Goal: Feedback & Contribution: Submit feedback/report problem

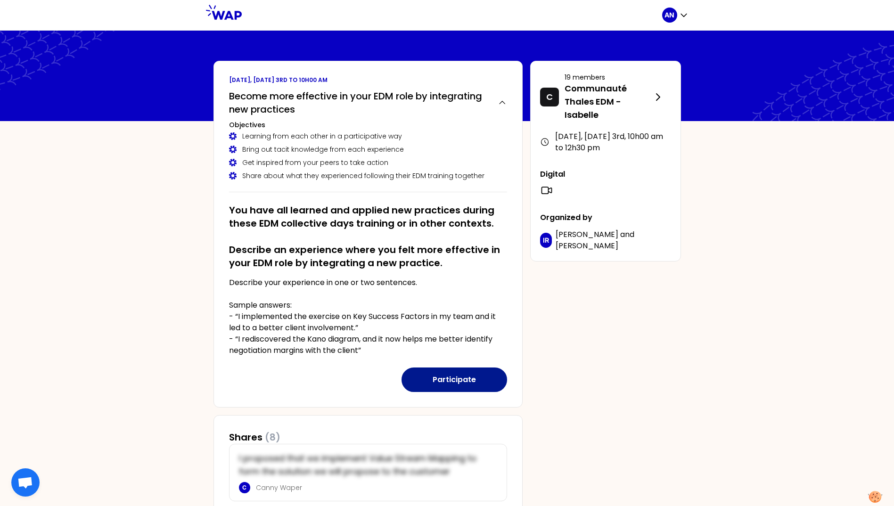
click at [417, 381] on button "Participate" at bounding box center [455, 380] width 106 height 25
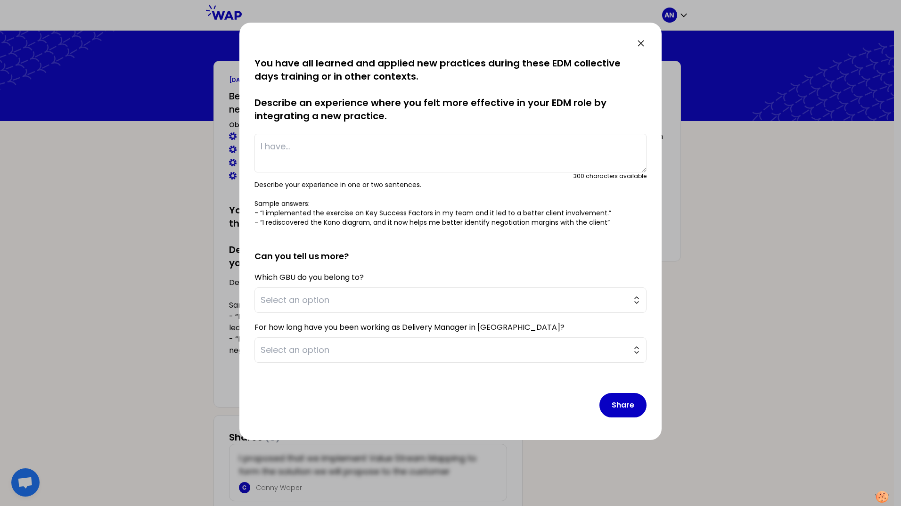
click at [307, 140] on textarea at bounding box center [451, 153] width 392 height 39
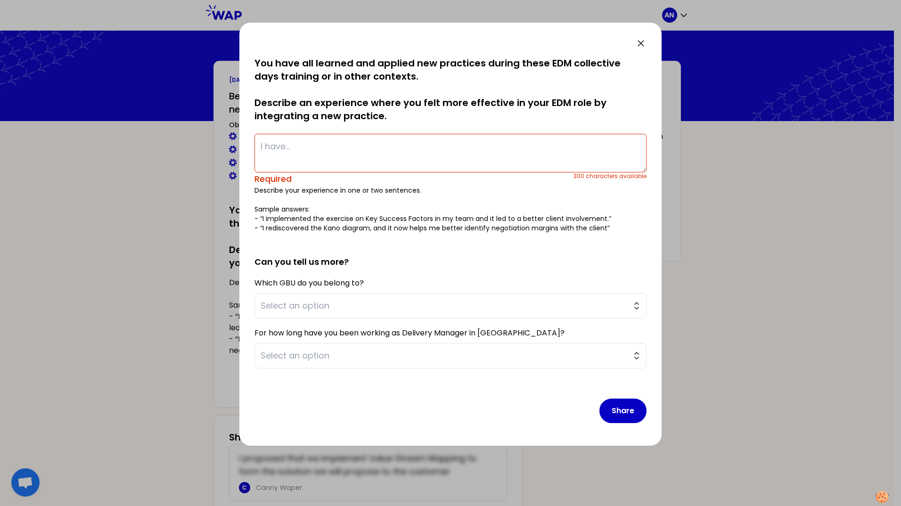
click at [420, 150] on textarea at bounding box center [451, 153] width 392 height 39
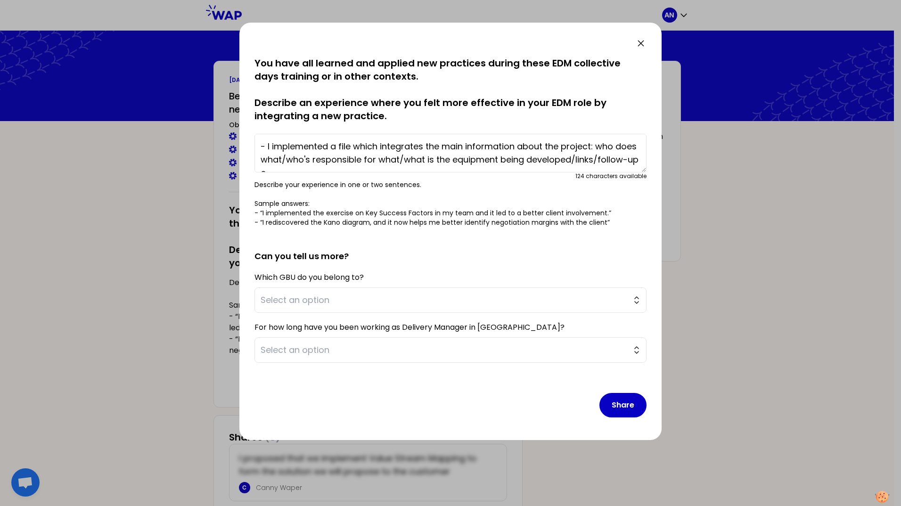
scroll to position [7, 0]
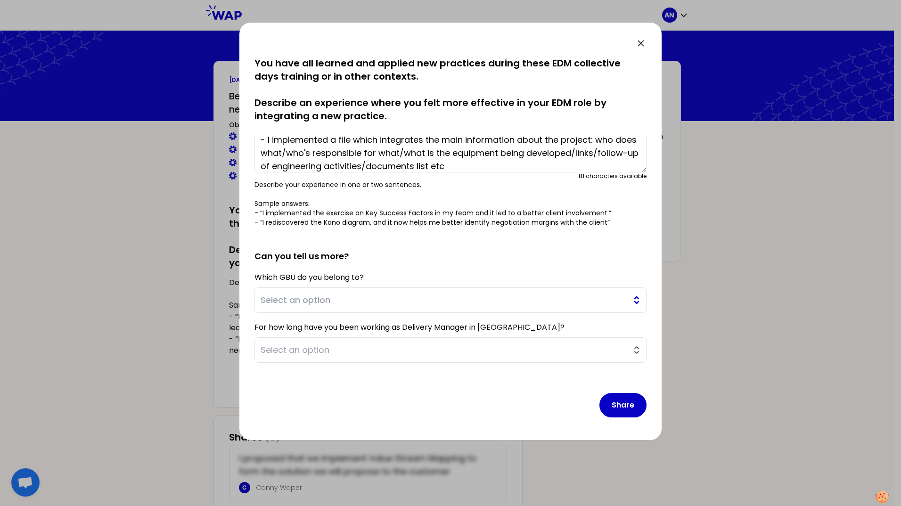
type textarea "- I implemented a file which integrates the main information about the project:…"
click at [399, 301] on span "Select an option" at bounding box center [444, 300] width 367 height 13
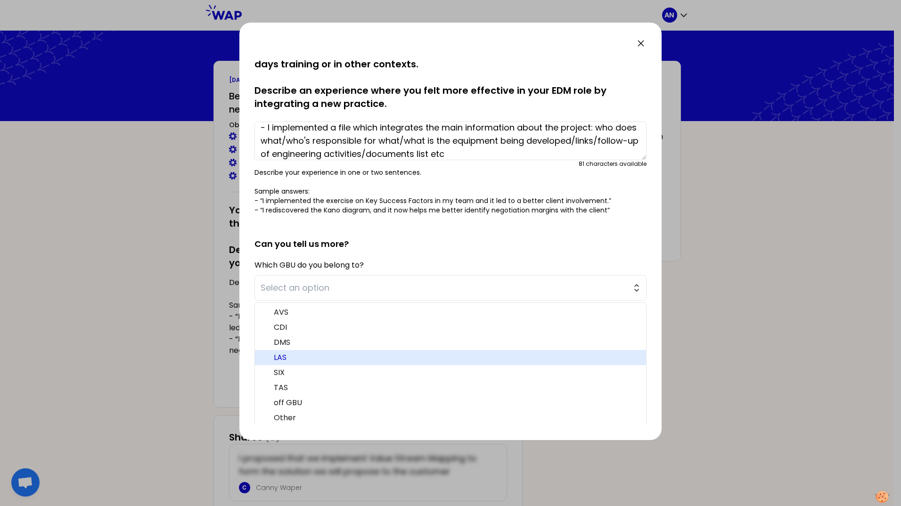
scroll to position [15, 0]
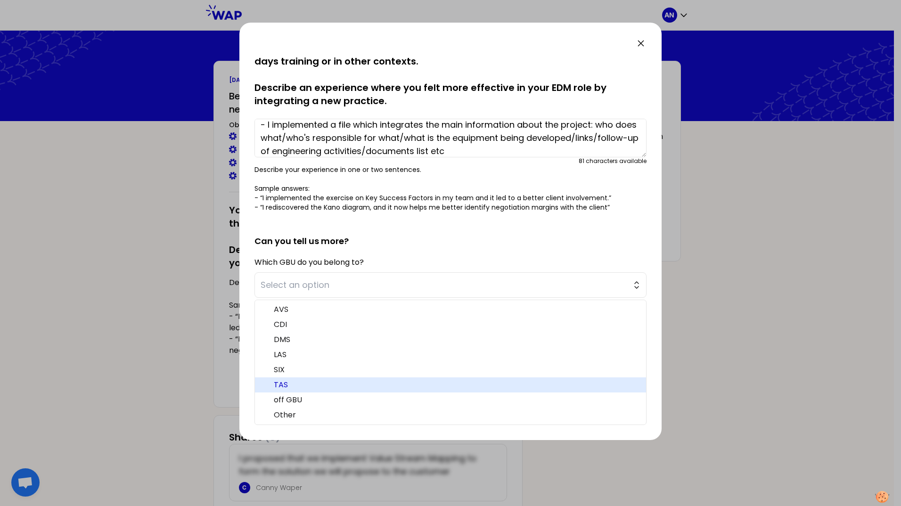
click at [371, 386] on span "TAS" at bounding box center [456, 384] width 365 height 11
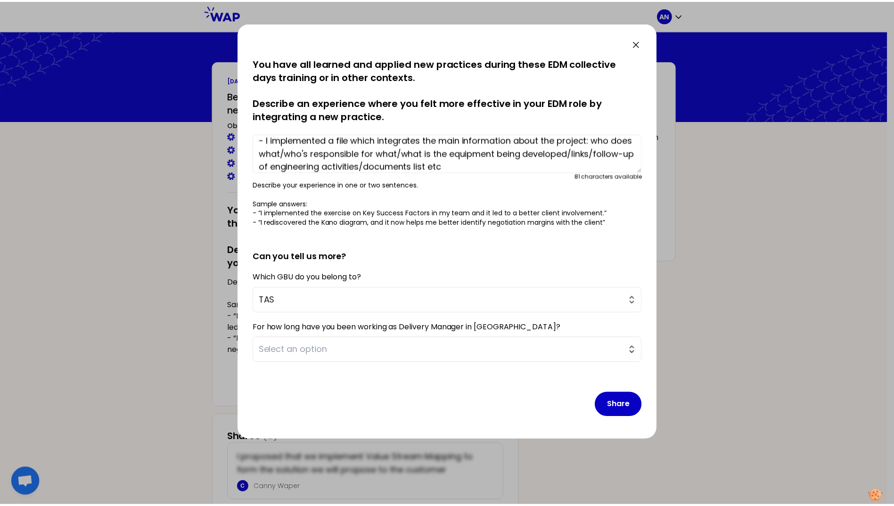
scroll to position [0, 0]
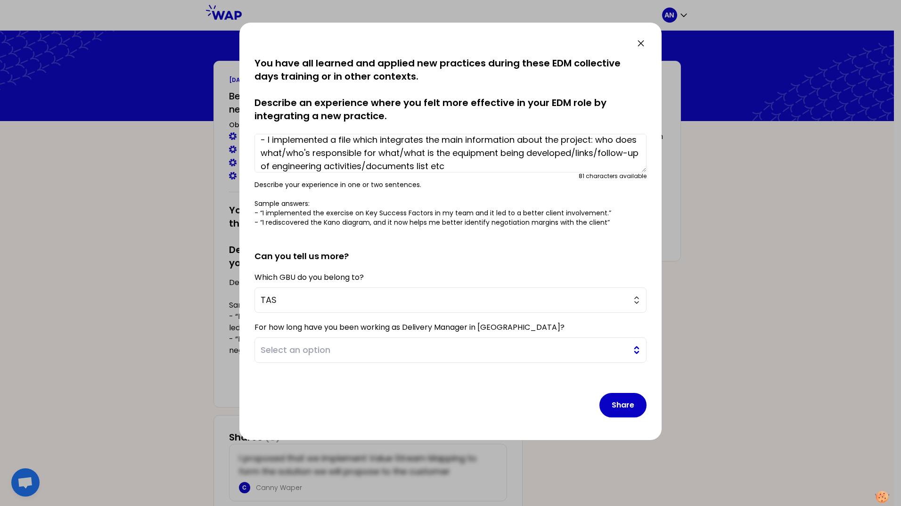
click at [335, 352] on span "Select an option" at bounding box center [444, 350] width 367 height 13
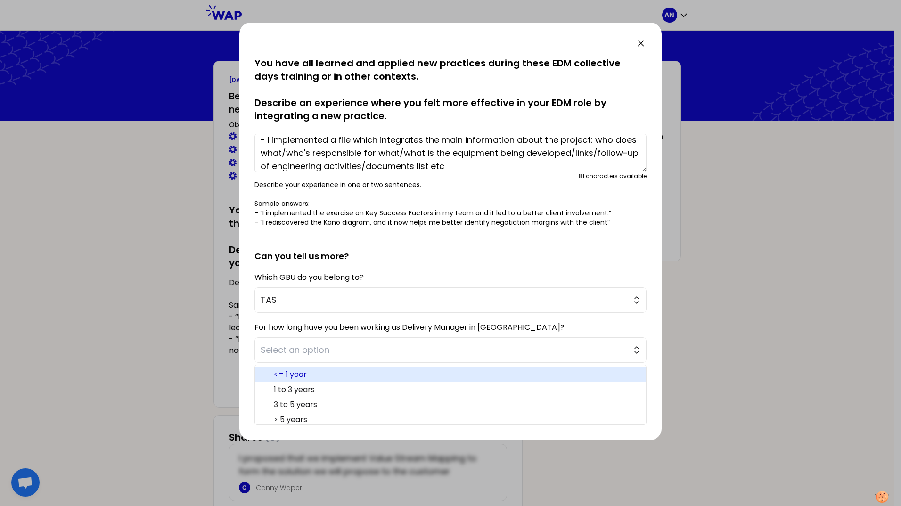
click at [329, 378] on span "<= 1 year" at bounding box center [456, 374] width 365 height 11
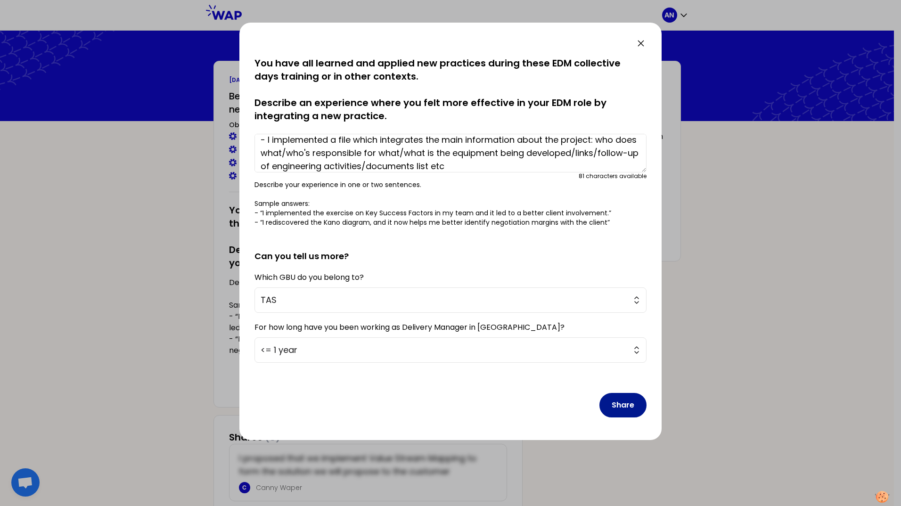
click at [604, 415] on button "Share" at bounding box center [622, 405] width 47 height 25
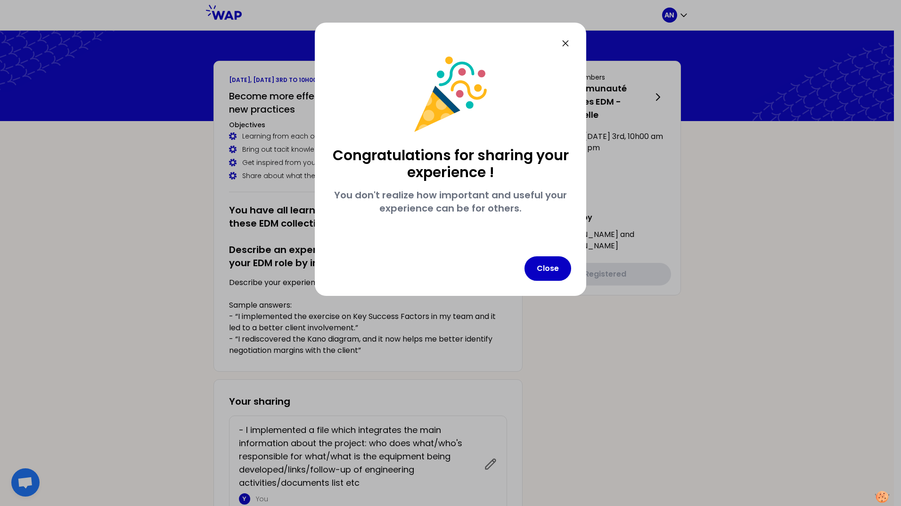
click at [538, 244] on div "Congratulations for sharing your experience ! You don't realize how important a…" at bounding box center [450, 159] width 271 height 273
click at [547, 261] on button "Close" at bounding box center [548, 268] width 47 height 25
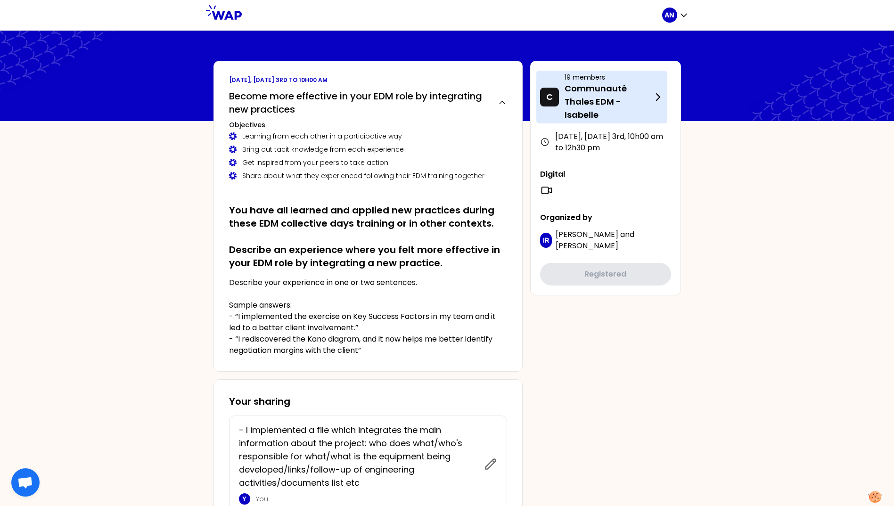
click at [618, 106] on p "Communauté Thales EDM - Isabelle" at bounding box center [609, 102] width 88 height 40
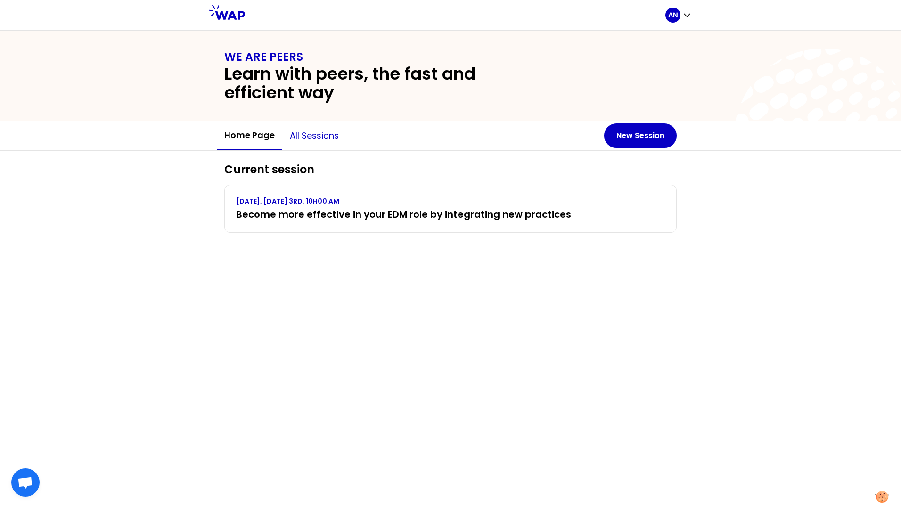
click at [333, 146] on button "All sessions" at bounding box center [314, 136] width 64 height 28
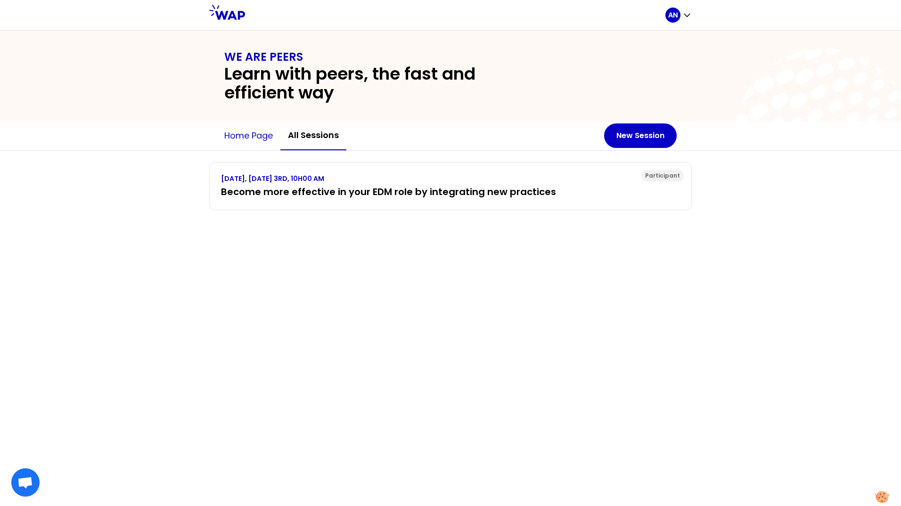
click at [258, 140] on button "Home page" at bounding box center [249, 136] width 64 height 28
click at [260, 137] on button "Home page" at bounding box center [249, 136] width 64 height 28
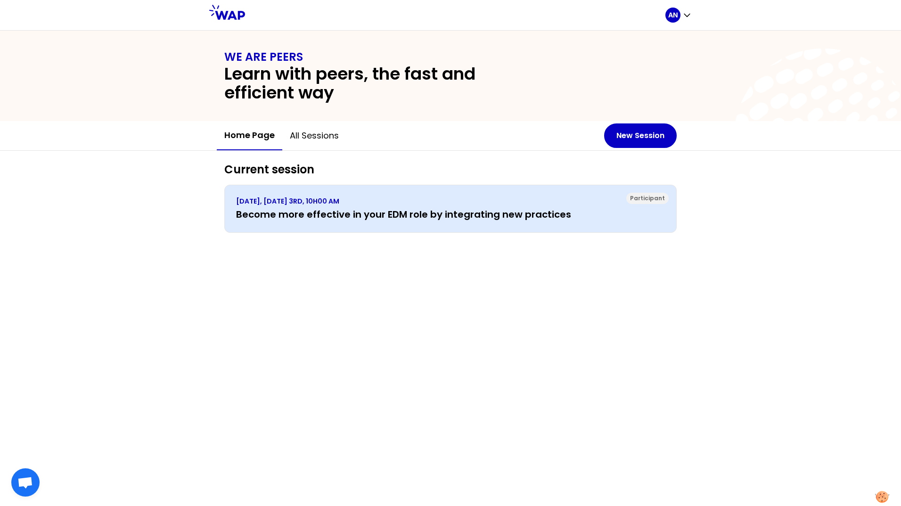
click at [280, 219] on h3 "Become more effective in your EDM role by integrating new practices" at bounding box center [450, 214] width 429 height 13
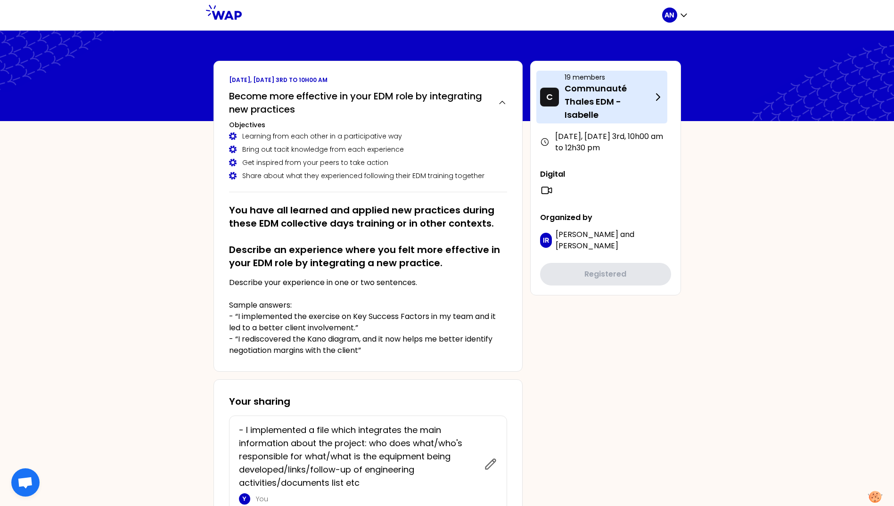
click at [647, 105] on p "Communauté Thales EDM - Isabelle" at bounding box center [609, 102] width 88 height 40
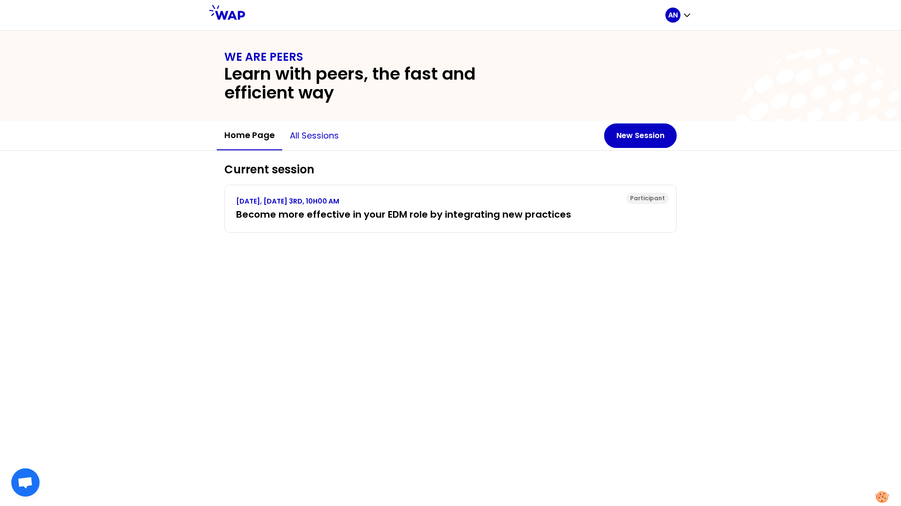
click at [308, 136] on button "All sessions" at bounding box center [314, 136] width 64 height 28
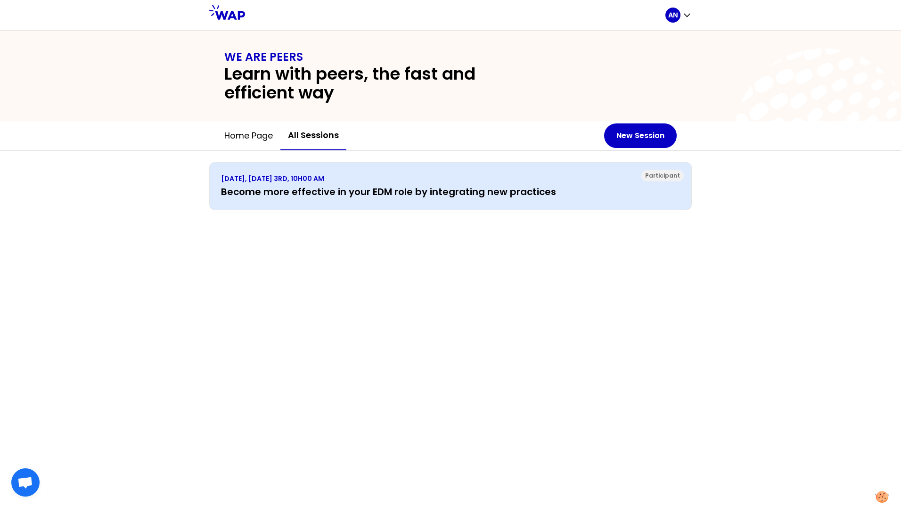
click at [309, 192] on h3 "Become more effective in your EDM role by integrating new practices" at bounding box center [450, 191] width 459 height 13
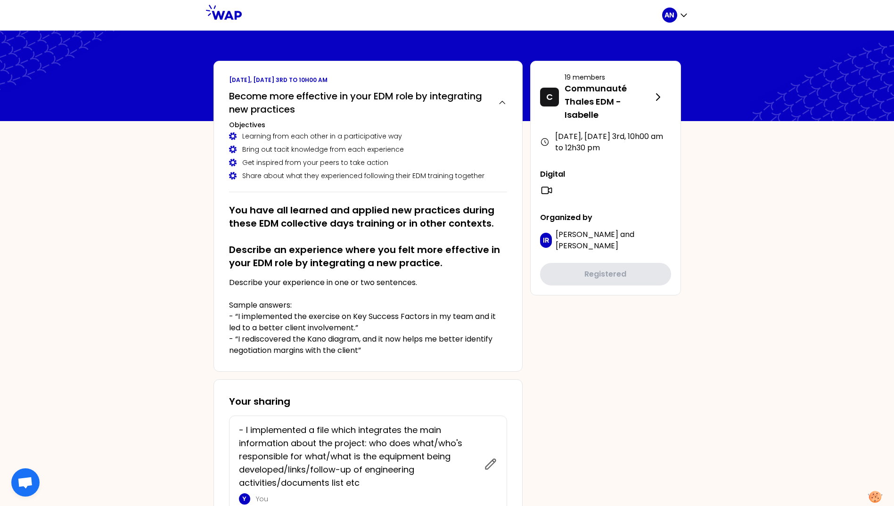
click at [232, 24] on link at bounding box center [224, 15] width 36 height 21
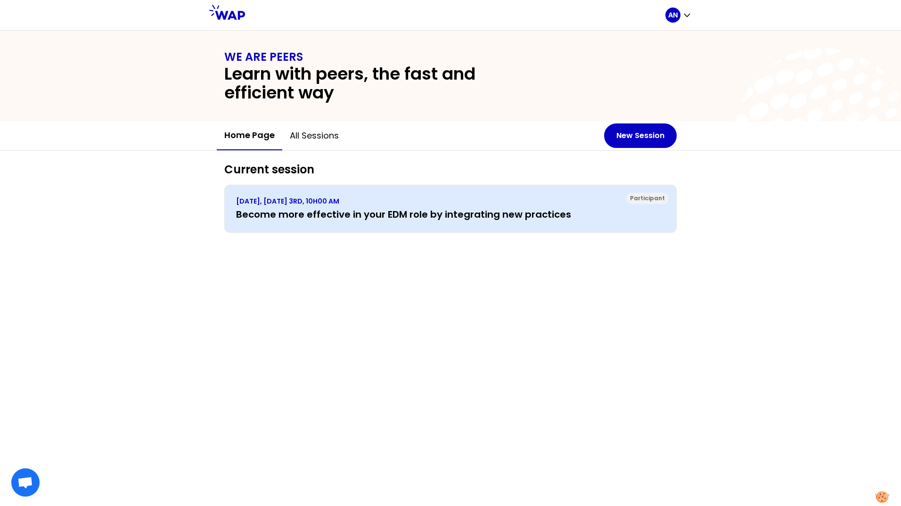
click at [301, 205] on p "[DATE], [DATE] 3RD, 10H00 AM" at bounding box center [450, 201] width 429 height 9
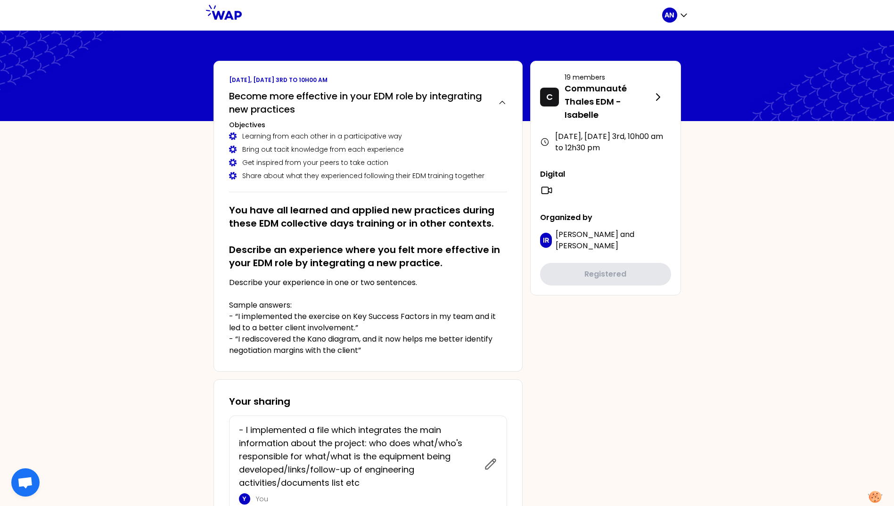
click at [546, 189] on icon at bounding box center [546, 190] width 13 height 13
click at [546, 188] on icon at bounding box center [546, 190] width 13 height 13
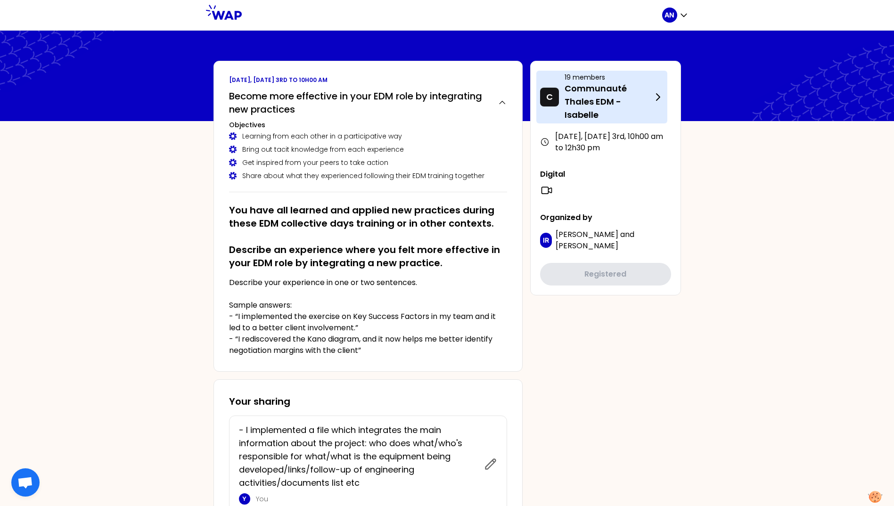
drag, startPoint x: 546, startPoint y: 188, endPoint x: 645, endPoint y: 104, distance: 130.1
click at [645, 104] on p "Communauté Thales EDM - Isabelle" at bounding box center [609, 102] width 88 height 40
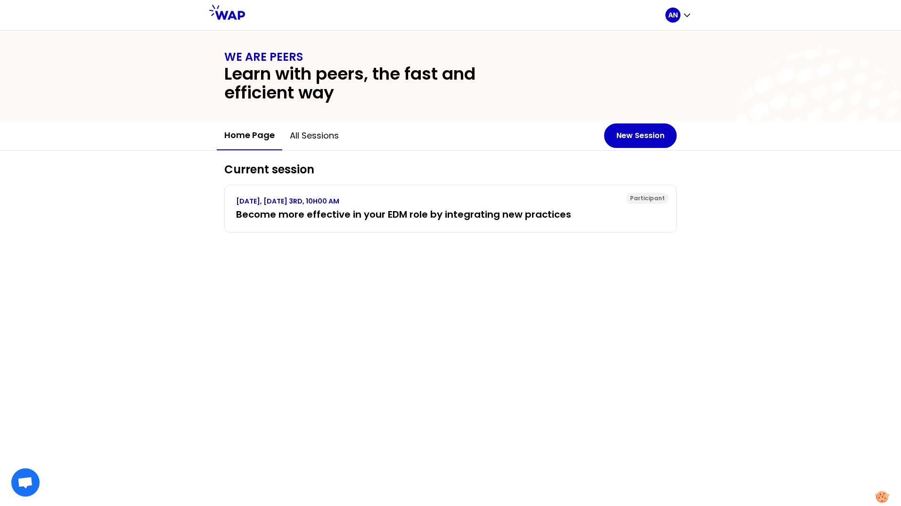
click at [232, 125] on button "Home page" at bounding box center [250, 135] width 66 height 29
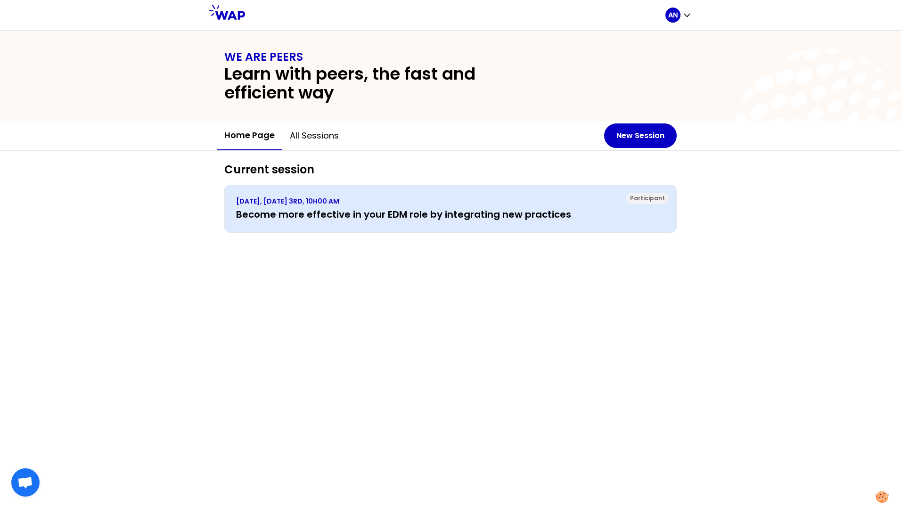
click at [255, 210] on h3 "Become more effective in your EDM role by integrating new practices" at bounding box center [450, 214] width 429 height 13
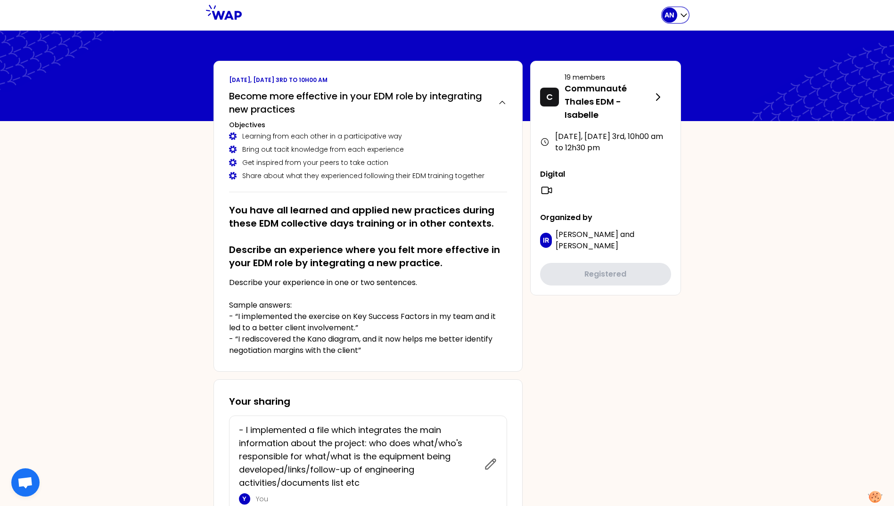
click at [684, 17] on icon "button" at bounding box center [683, 14] width 9 height 9
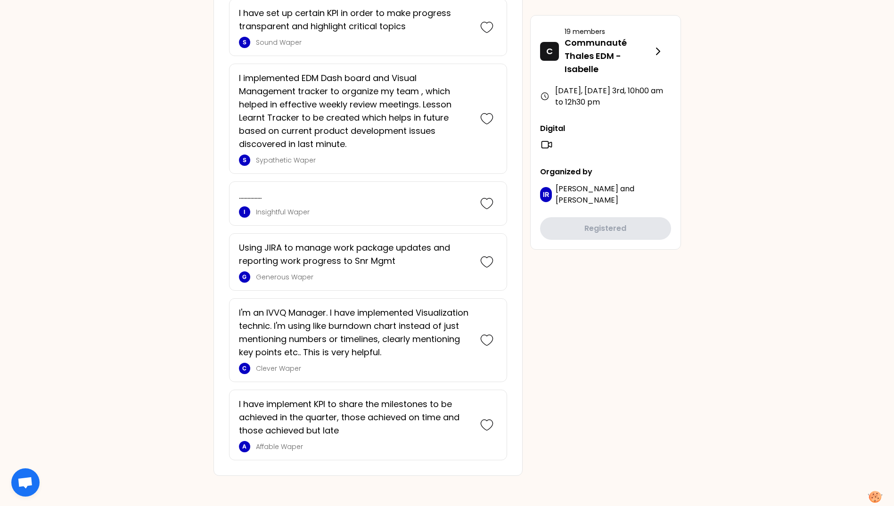
scroll to position [1049, 0]
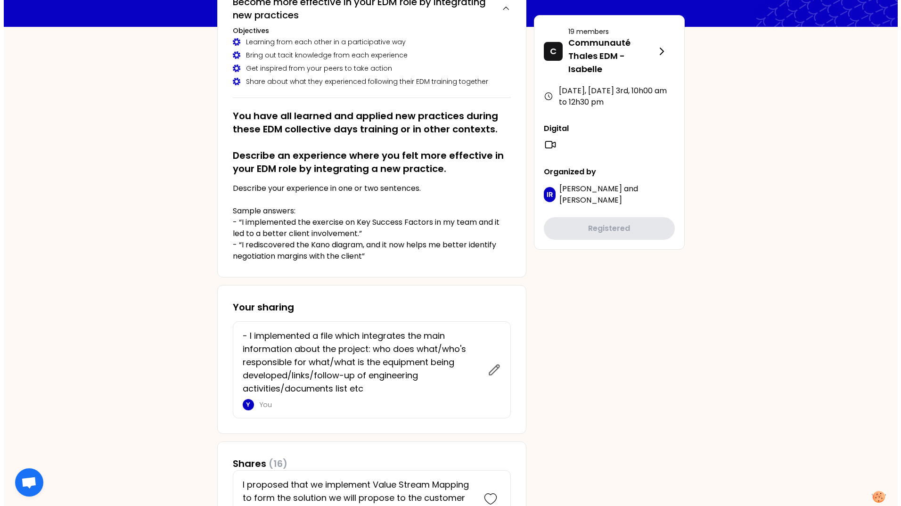
scroll to position [0, 0]
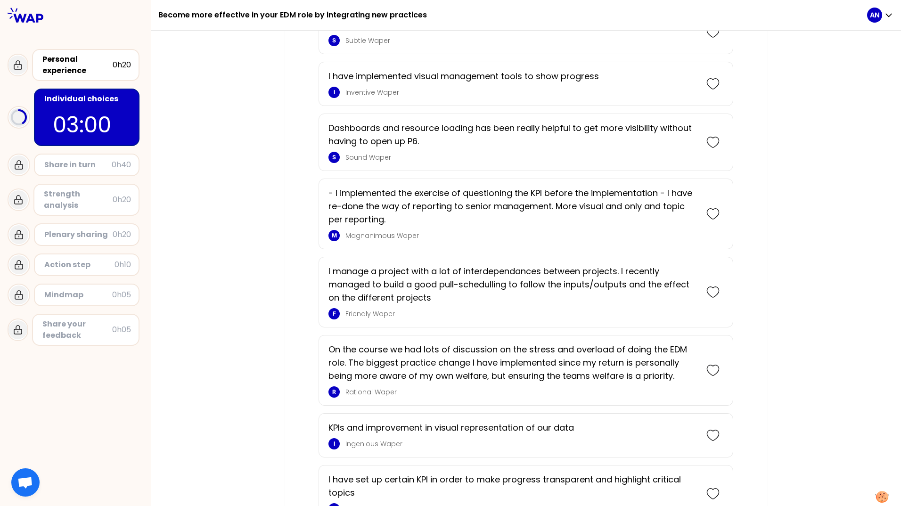
scroll to position [308, 0]
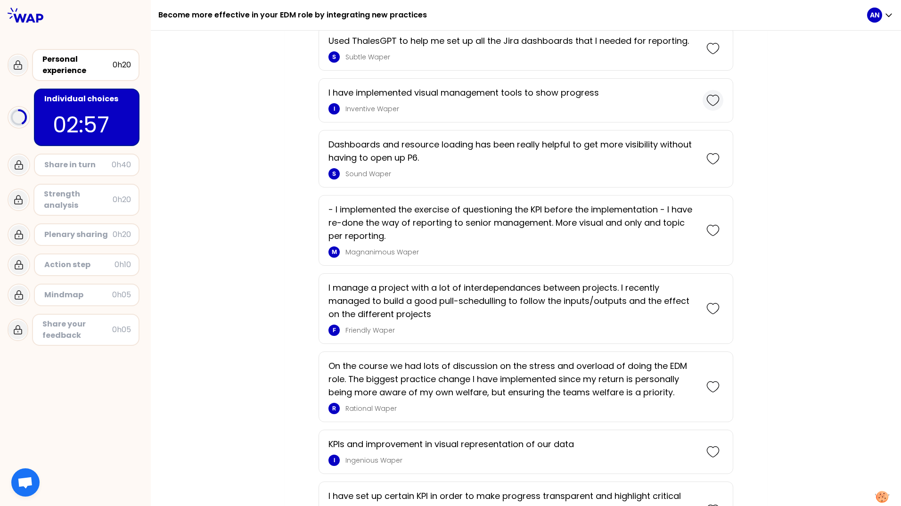
click at [712, 99] on icon at bounding box center [712, 100] width 13 height 13
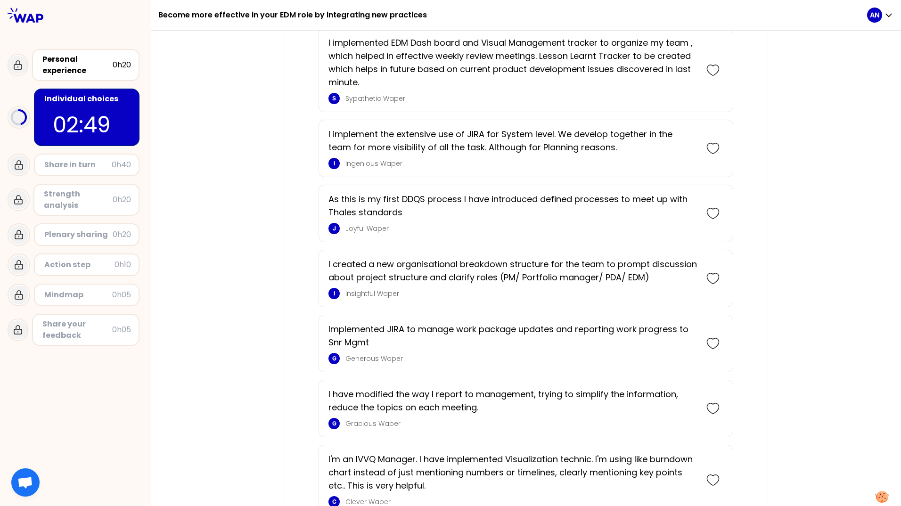
scroll to position [1036, 0]
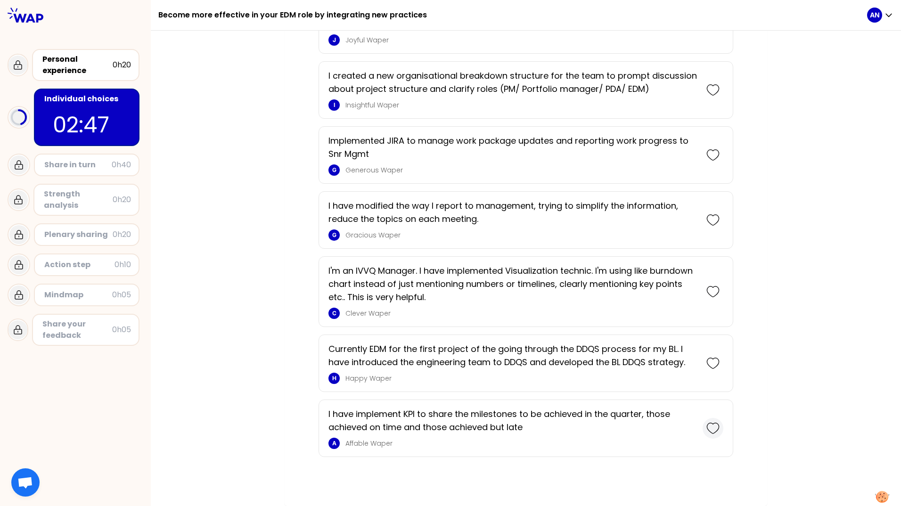
click at [708, 429] on icon at bounding box center [712, 428] width 13 height 13
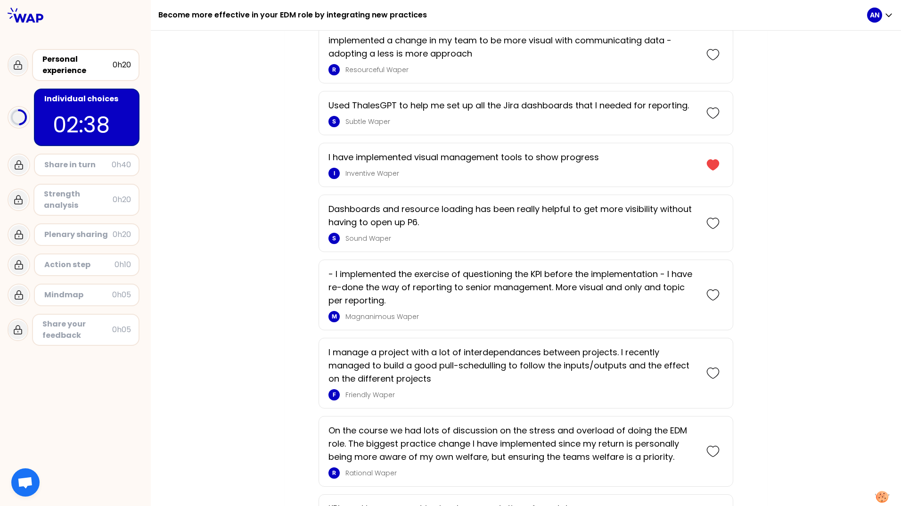
scroll to position [0, 0]
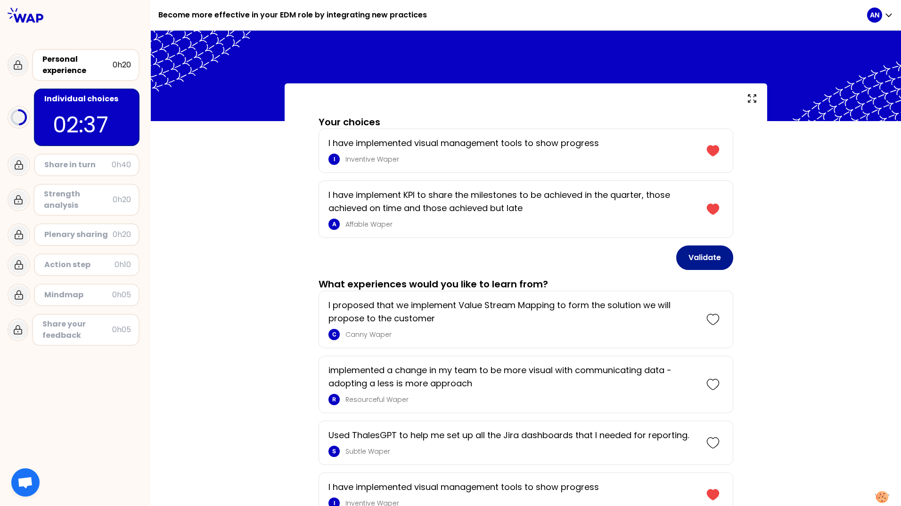
click at [704, 260] on button "Validate" at bounding box center [704, 258] width 57 height 25
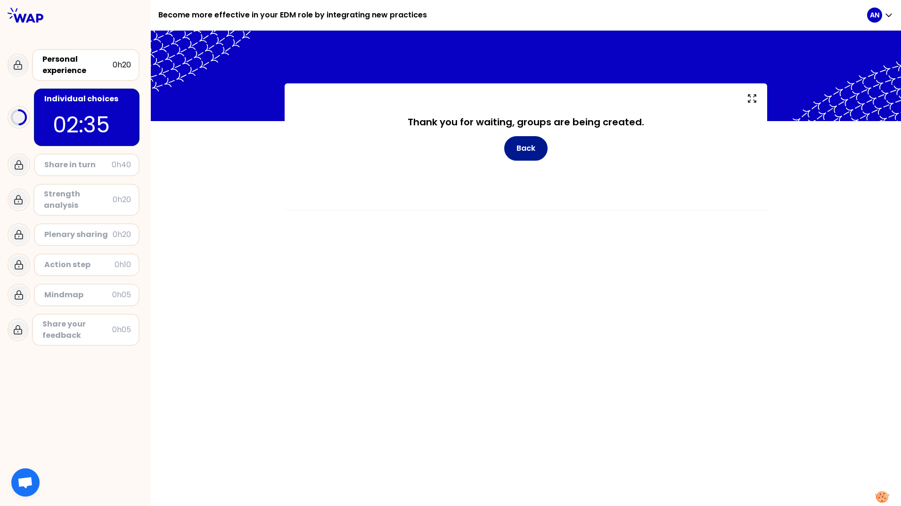
click at [532, 148] on button "Back" at bounding box center [525, 148] width 43 height 25
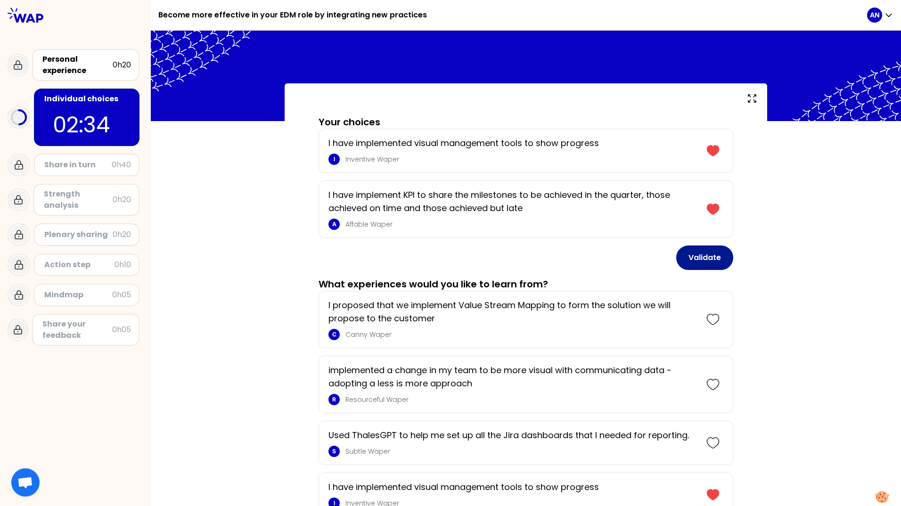
click at [705, 254] on button "Validate" at bounding box center [704, 258] width 57 height 25
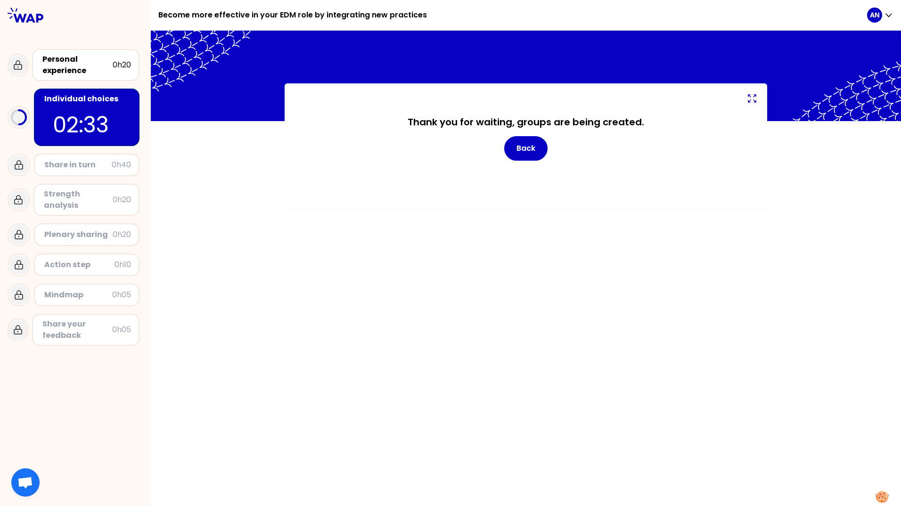
click at [748, 100] on icon at bounding box center [752, 98] width 11 height 11
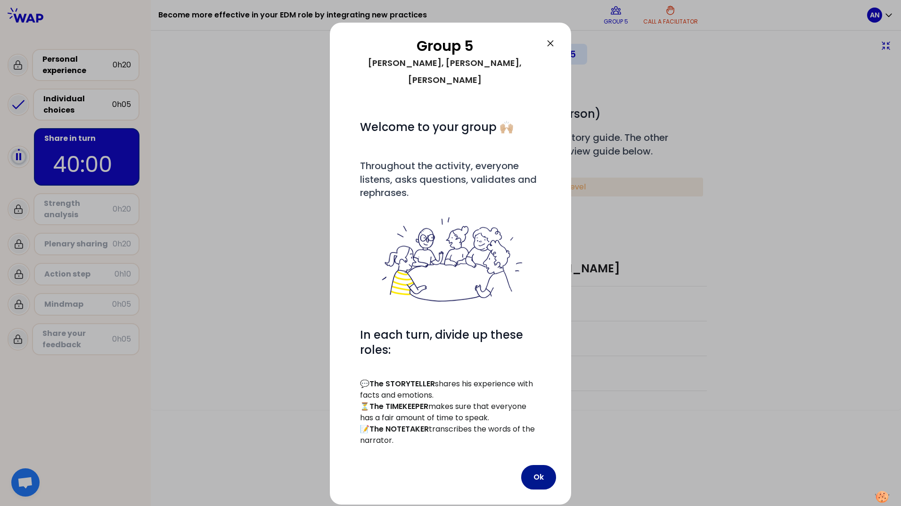
click at [540, 465] on button "Ok" at bounding box center [538, 477] width 35 height 25
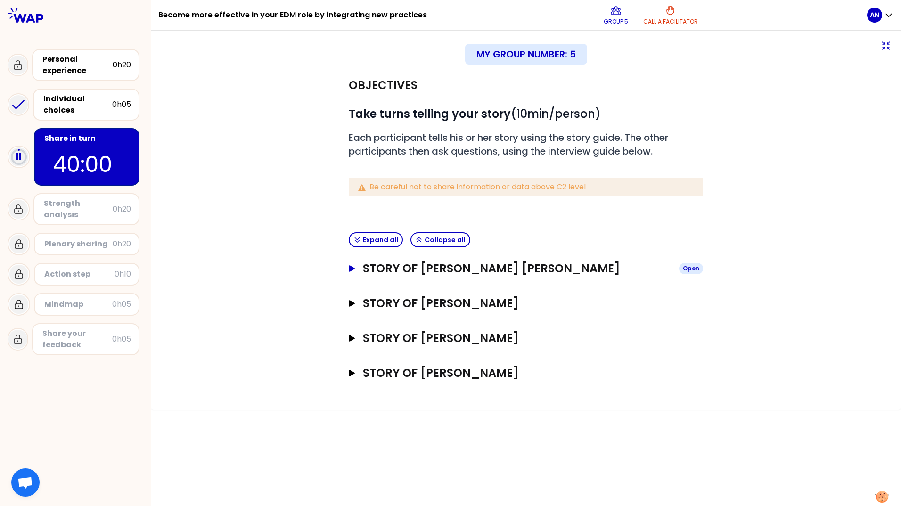
click at [354, 273] on button "Story of Alice NOGUEIRA FEY Open" at bounding box center [526, 268] width 354 height 15
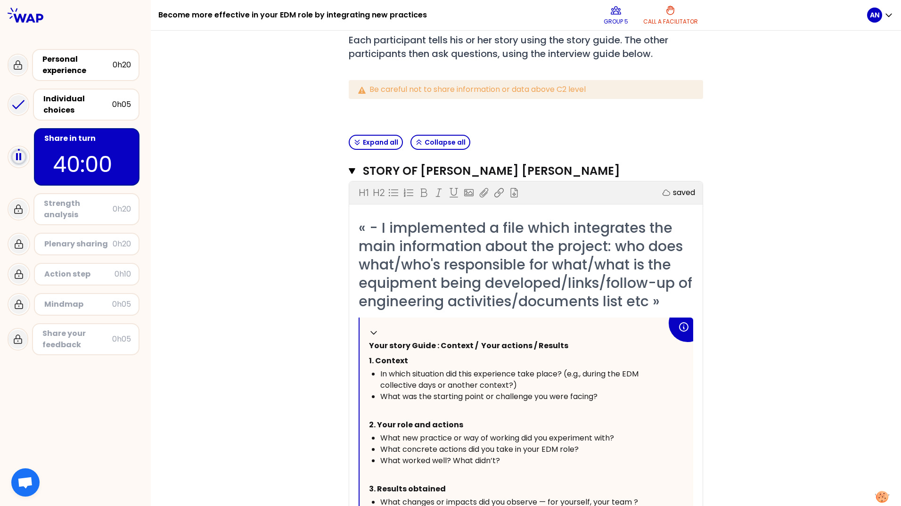
scroll to position [94, 0]
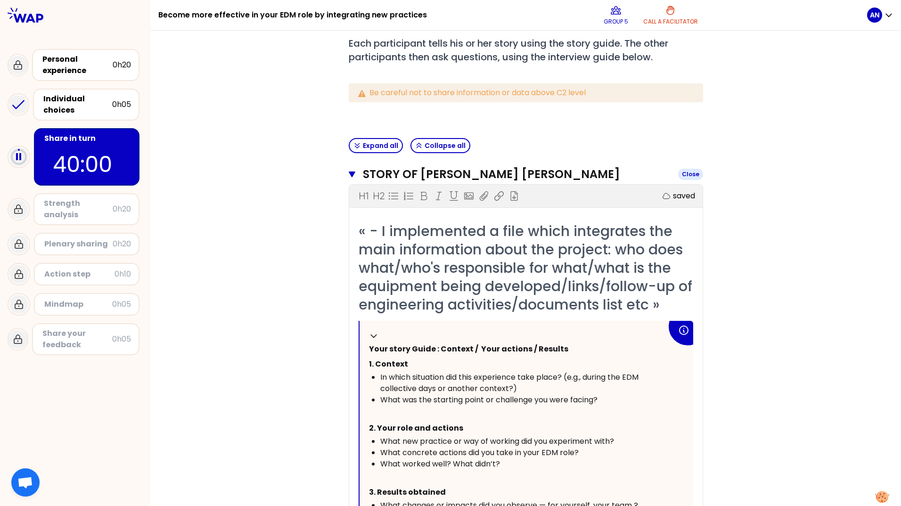
click at [350, 172] on icon "button" at bounding box center [352, 175] width 7 height 6
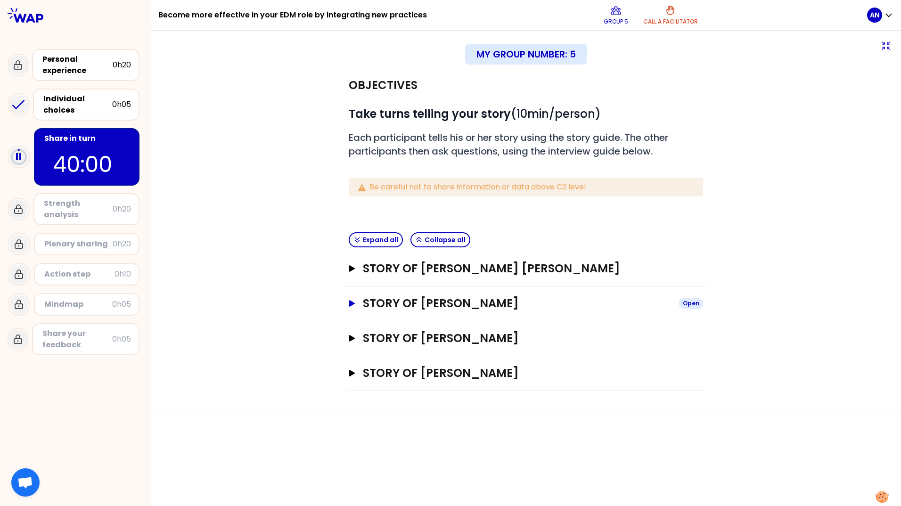
click at [355, 307] on button "Story of Kim NORRIS Open" at bounding box center [526, 303] width 354 height 15
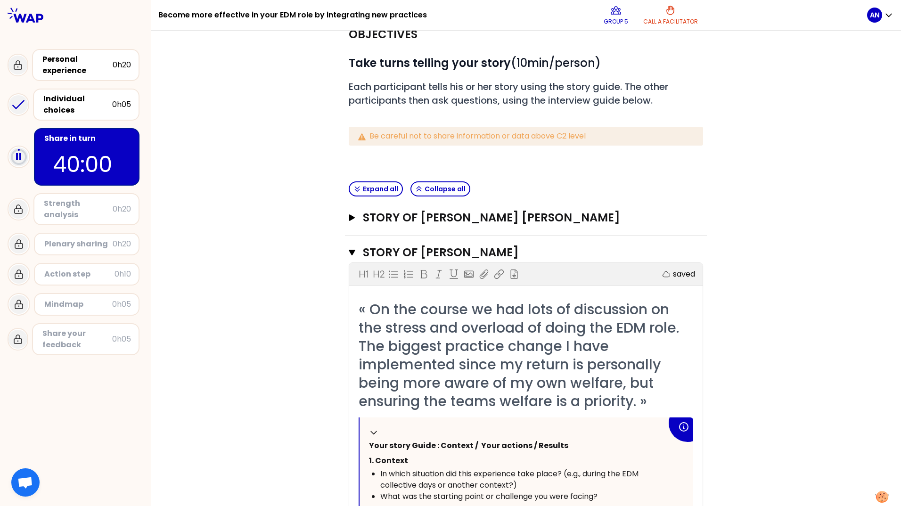
scroll to position [47, 0]
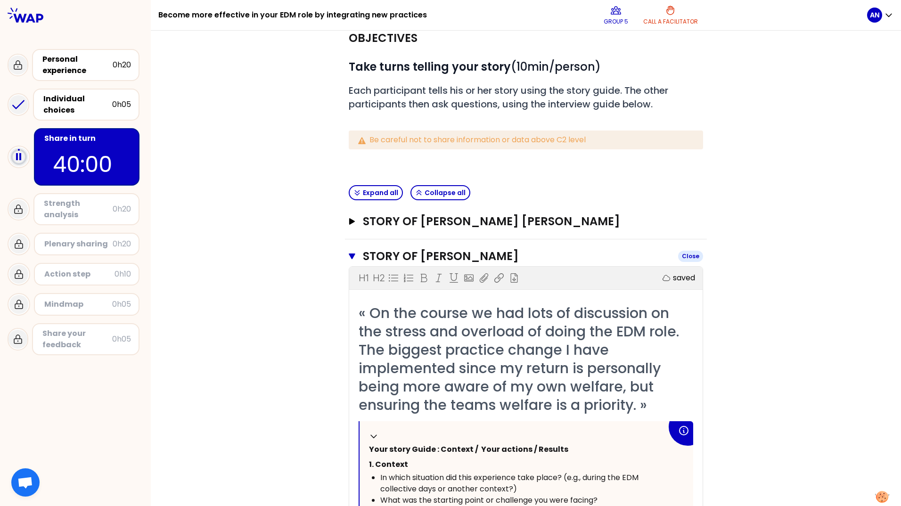
click at [349, 260] on icon "button" at bounding box center [352, 257] width 7 height 8
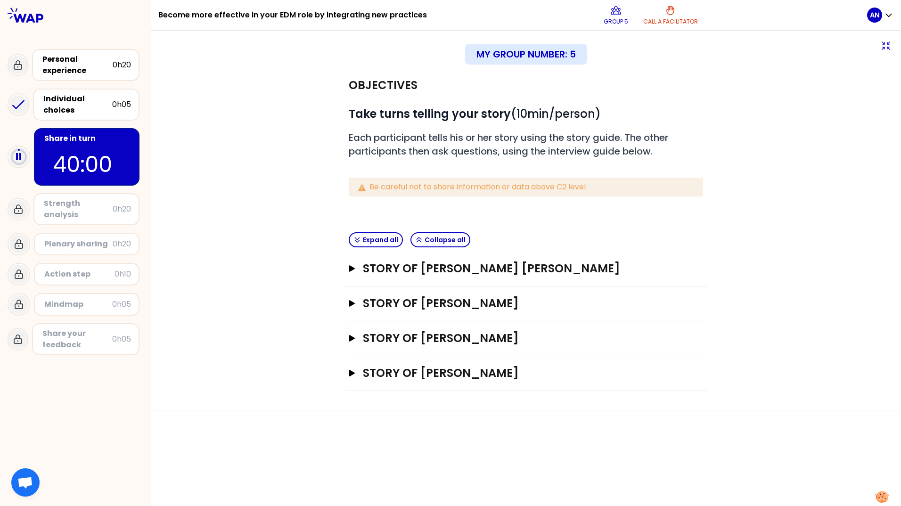
click at [271, 299] on div "Objectives # Take turns telling your story (10min/person) # Each participant te…" at bounding box center [526, 229] width 713 height 323
click at [353, 269] on icon "button" at bounding box center [352, 268] width 6 height 7
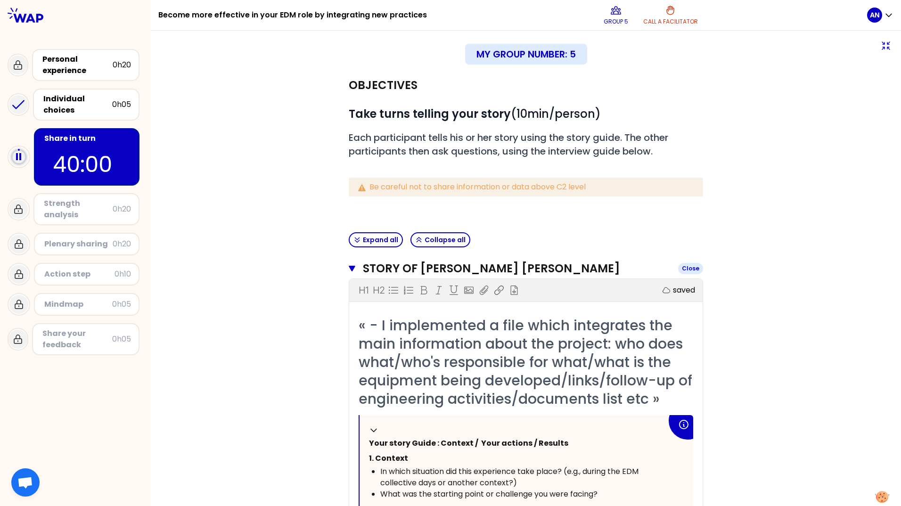
click at [352, 269] on icon "button" at bounding box center [352, 269] width 7 height 8
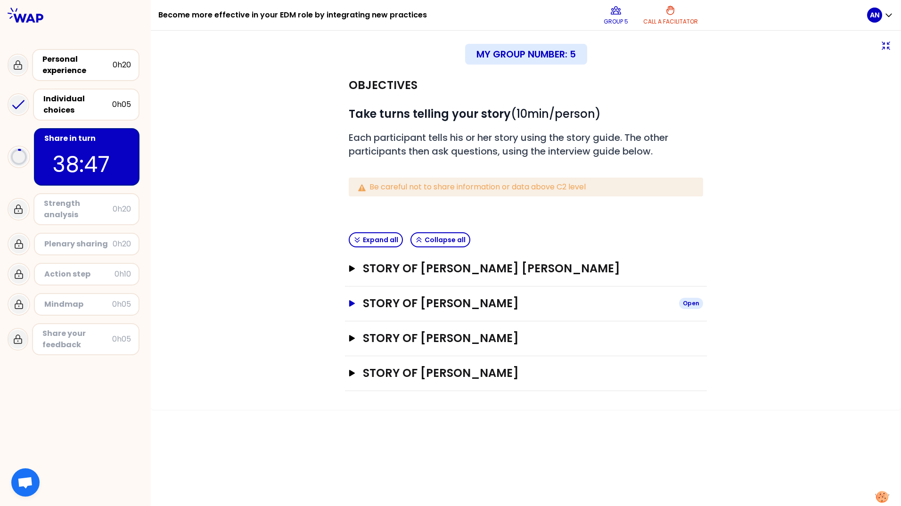
click at [357, 304] on button "Story of Kim NORRIS Open" at bounding box center [526, 303] width 354 height 15
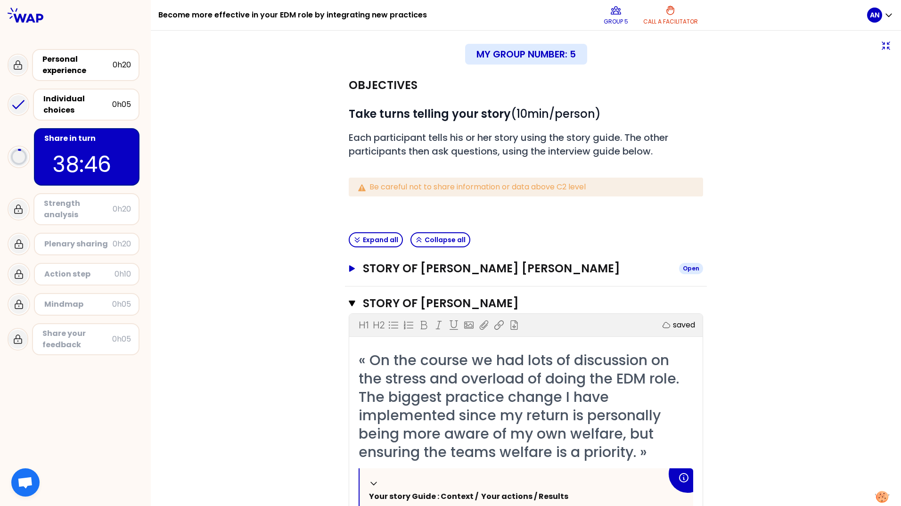
click at [348, 270] on icon "button" at bounding box center [352, 268] width 8 height 7
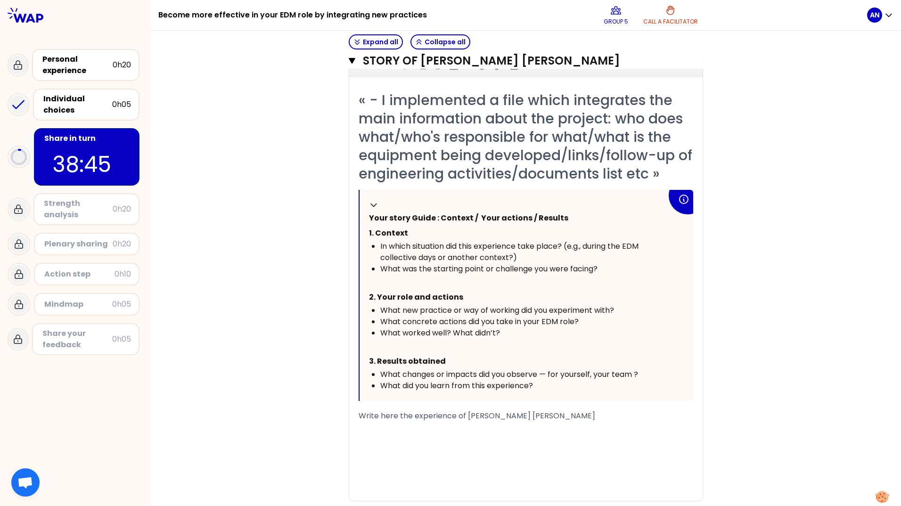
scroll to position [283, 0]
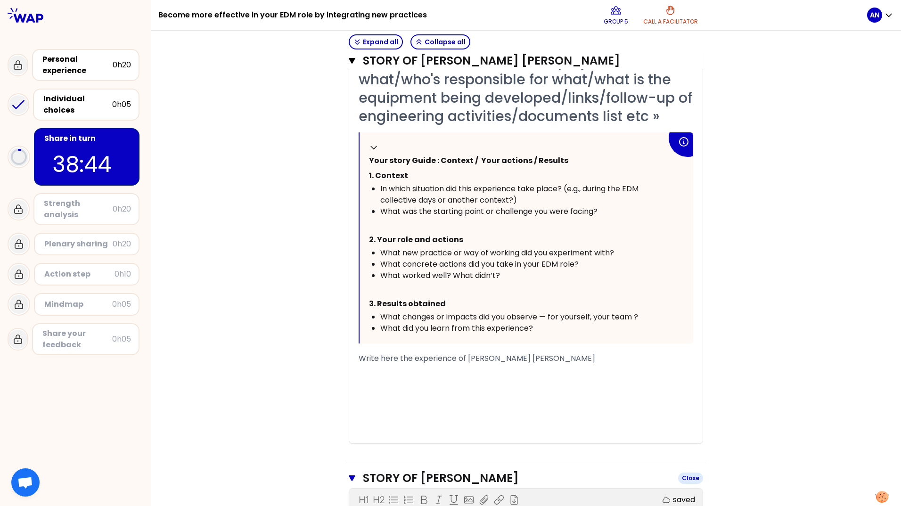
click at [349, 477] on icon "button" at bounding box center [352, 479] width 7 height 6
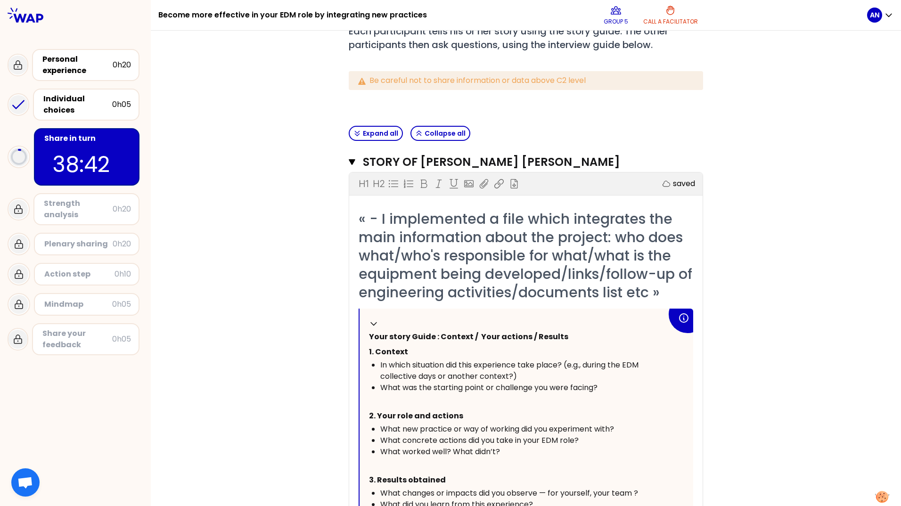
scroll to position [94, 0]
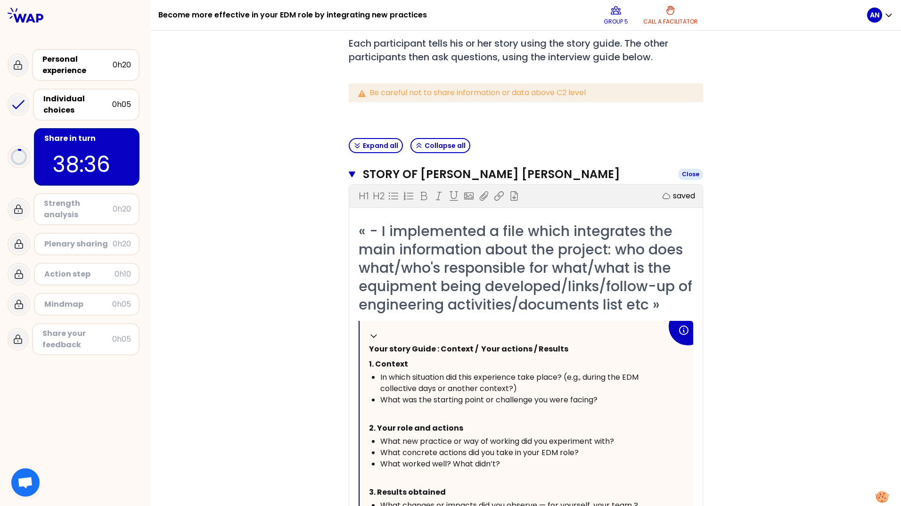
click at [351, 170] on button "Story of Alice NOGUEIRA FEY Close" at bounding box center [526, 174] width 354 height 15
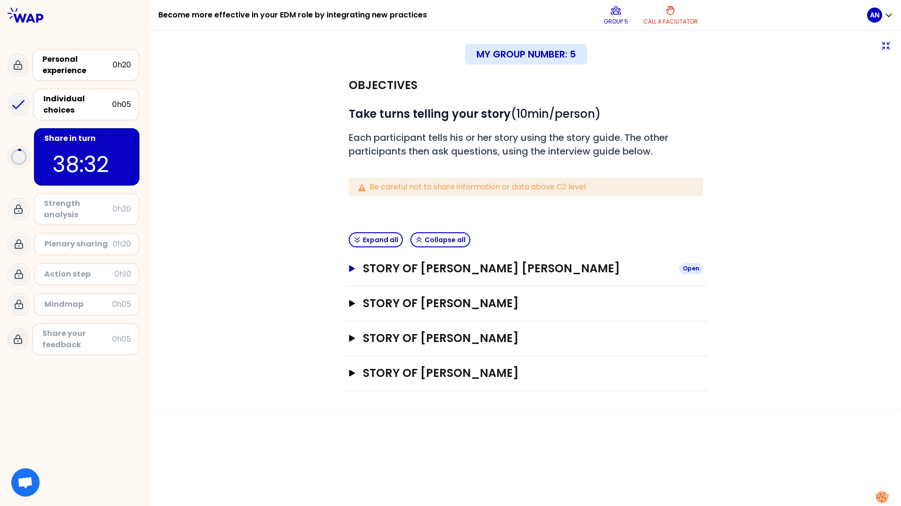
click at [354, 268] on icon "button" at bounding box center [352, 268] width 8 height 7
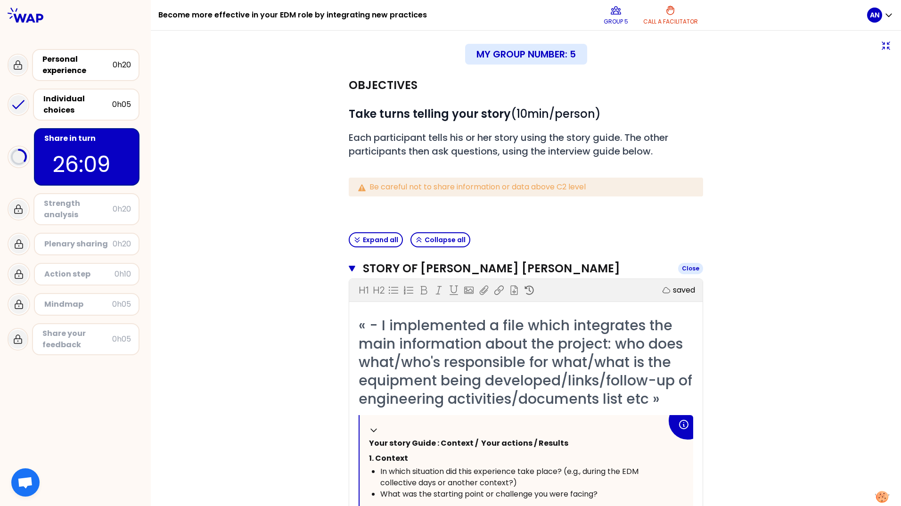
click at [349, 271] on icon "button" at bounding box center [352, 269] width 7 height 6
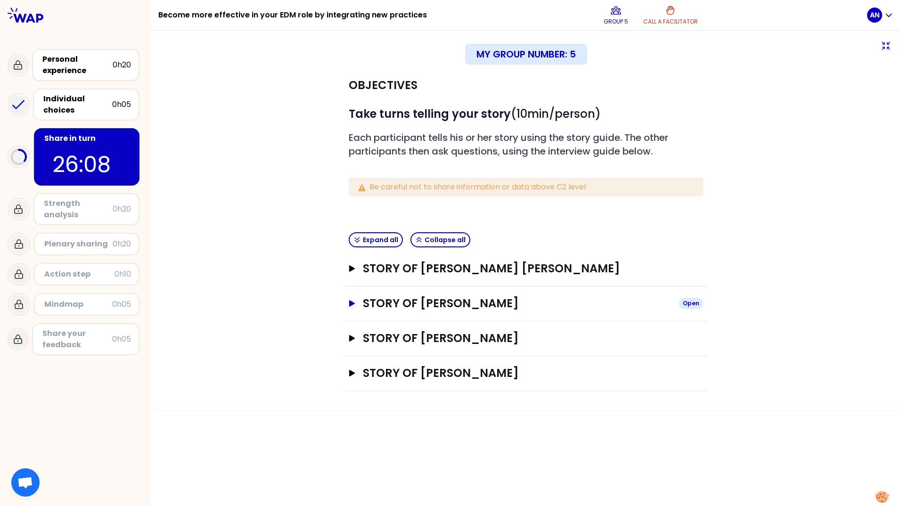
click at [352, 304] on icon "button" at bounding box center [352, 303] width 6 height 7
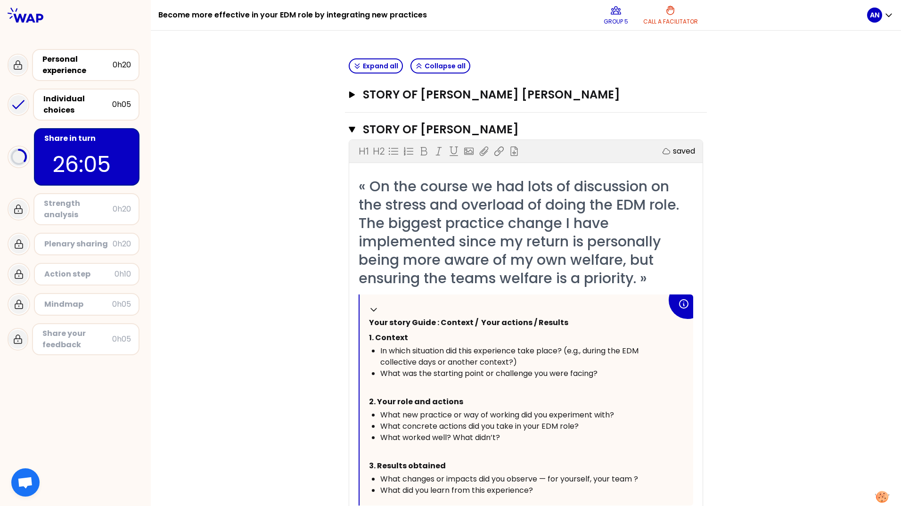
scroll to position [338, 0]
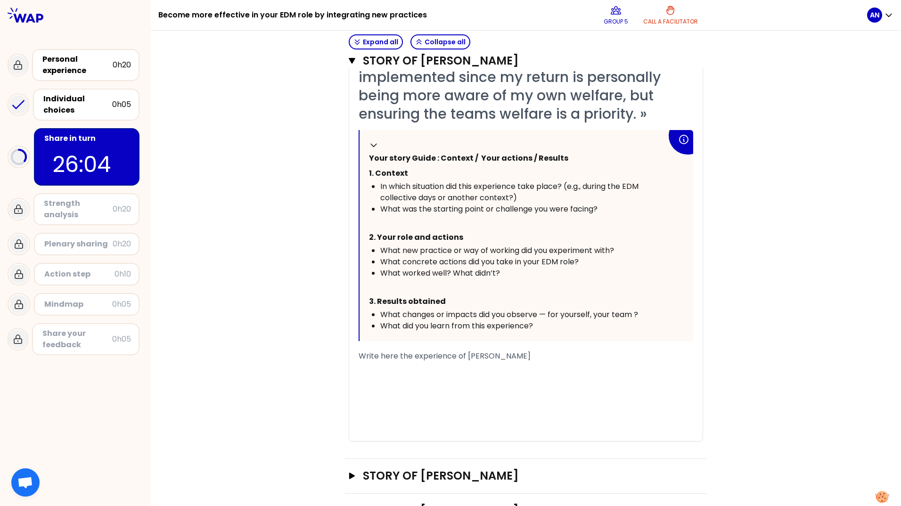
click at [386, 366] on div "﻿" at bounding box center [526, 367] width 335 height 11
click at [386, 356] on span "Write here the experience of Kim NORRIS" at bounding box center [445, 356] width 172 height 11
click at [446, 350] on div "« On the course we had lots of discussion on the stress and overload of doing t…" at bounding box center [526, 227] width 335 height 428
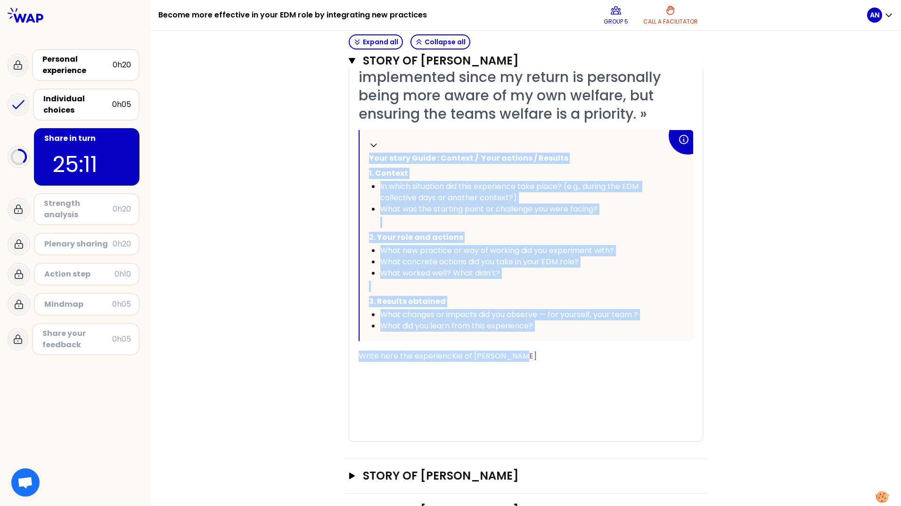
drag, startPoint x: 575, startPoint y: 356, endPoint x: 315, endPoint y: 333, distance: 261.2
click at [315, 333] on div "Objectives # Take turns telling your story (10min/person) # Each participant te…" at bounding box center [526, 129] width 713 height 799
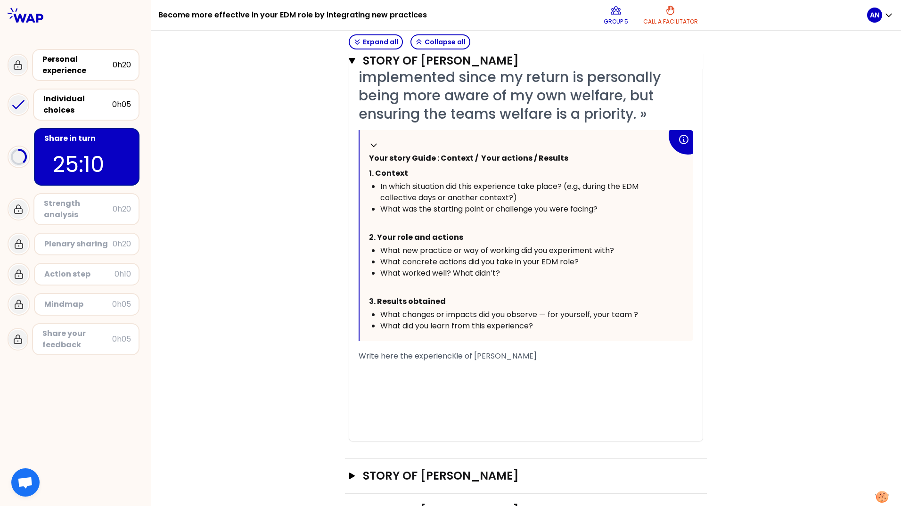
drag, startPoint x: 538, startPoint y: 364, endPoint x: 478, endPoint y: 361, distance: 59.5
click at [492, 364] on div "﻿" at bounding box center [526, 367] width 335 height 11
drag, startPoint x: 442, startPoint y: 361, endPoint x: 512, endPoint y: 365, distance: 70.8
click at [442, 361] on span "Write here the experiencKie of Kim NORRIS" at bounding box center [448, 356] width 178 height 11
drag, startPoint x: 514, startPoint y: 359, endPoint x: 349, endPoint y: 349, distance: 165.3
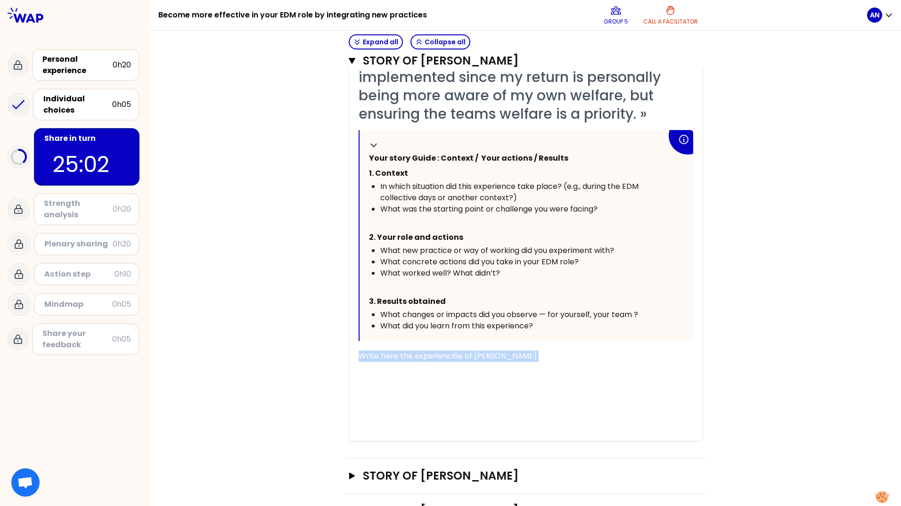
click at [349, 349] on div "« On the course we had lots of discussion on the stress and overload of doing t…" at bounding box center [525, 227] width 353 height 428
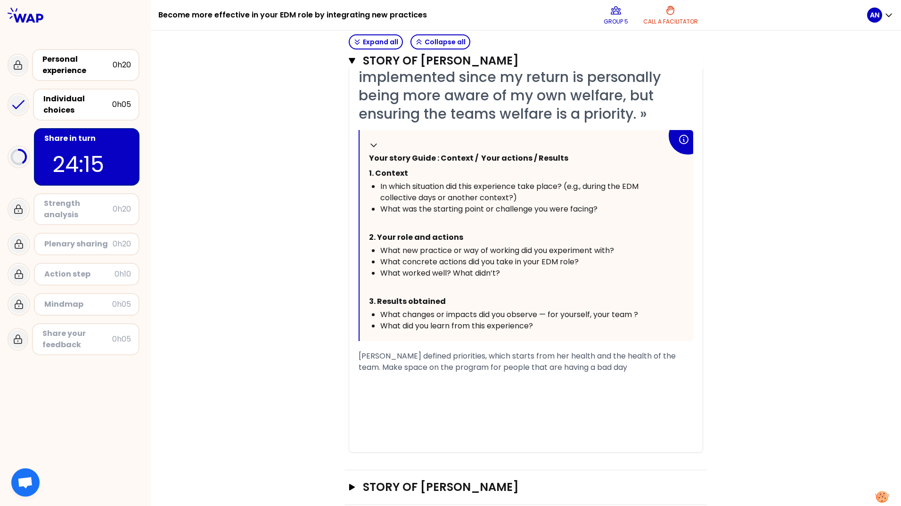
click at [584, 371] on div "Kim's defined priorities, which starts from her health and the health of the te…" at bounding box center [526, 362] width 335 height 23
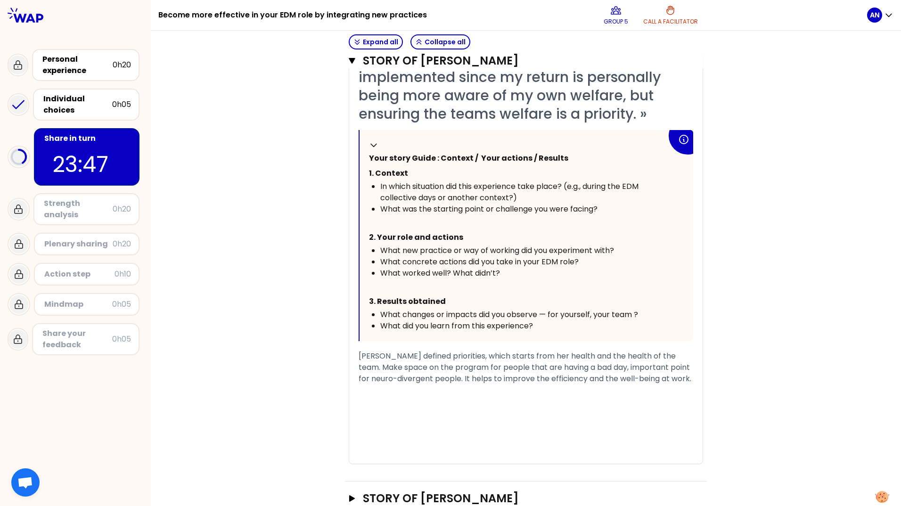
click at [423, 381] on span "Kim's defined priorities, which starts from her health and the health of the te…" at bounding box center [525, 367] width 333 height 33
click at [353, 354] on div "« On the course we had lots of discussion on the stress and overload of doing t…" at bounding box center [525, 238] width 353 height 451
click at [360, 354] on span "Kim's defined priorities, which starts from her health and the health of the te…" at bounding box center [525, 367] width 333 height 33
click at [359, 354] on span "Kim's defined priorities, which starts from her health and the health of the te…" at bounding box center [525, 367] width 333 height 33
click at [460, 357] on span "After the EDM training, Kim's defined priorities, which starts from her health …" at bounding box center [527, 373] width 336 height 45
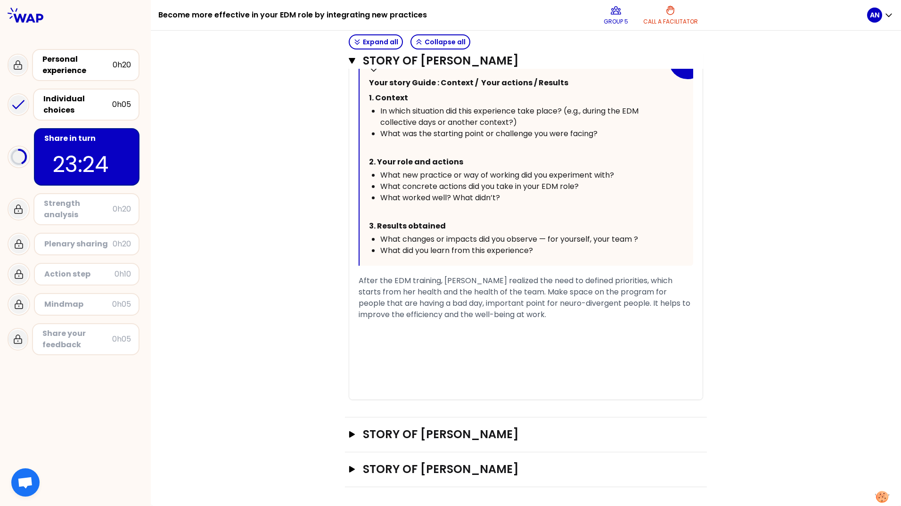
click at [487, 326] on div "﻿" at bounding box center [526, 325] width 335 height 11
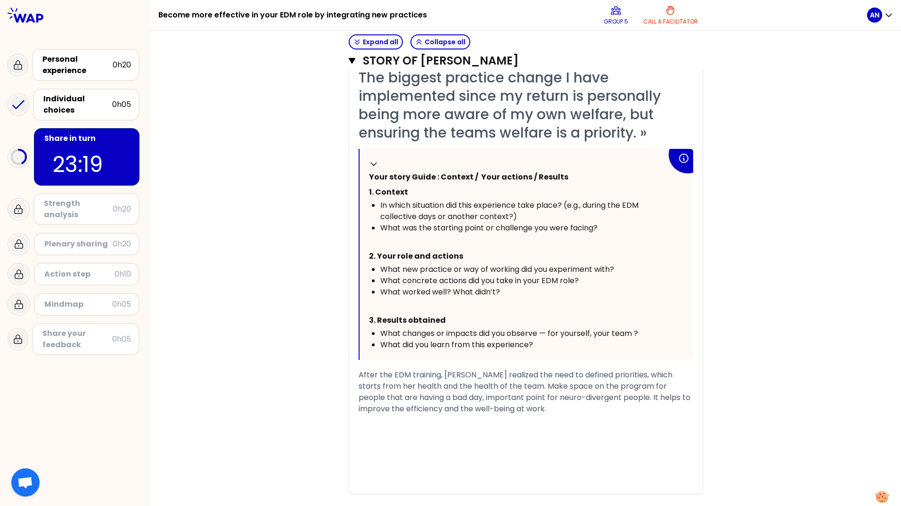
scroll to position [367, 0]
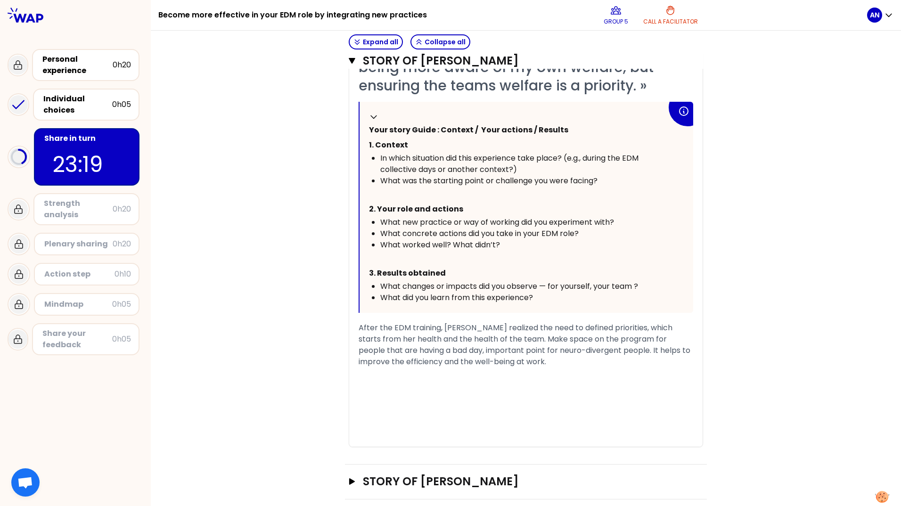
click at [510, 364] on div "After the EDM training, Kim realized the need to defined priorities, which star…" at bounding box center [526, 344] width 335 height 45
click at [682, 329] on div "After the EDM training, Kim realized the need to defined priorities, which star…" at bounding box center [526, 344] width 335 height 45
click at [499, 338] on span "After the EDM training, Kim realized the need to defined priorities, which star…" at bounding box center [526, 344] width 334 height 45
click at [609, 346] on span "After the EDM training, Kim realized the need to defined priorities, which star…" at bounding box center [522, 344] width 326 height 45
click at [603, 339] on span "After the EDM training, Kim realized the need to defined priorities, which star…" at bounding box center [522, 344] width 326 height 45
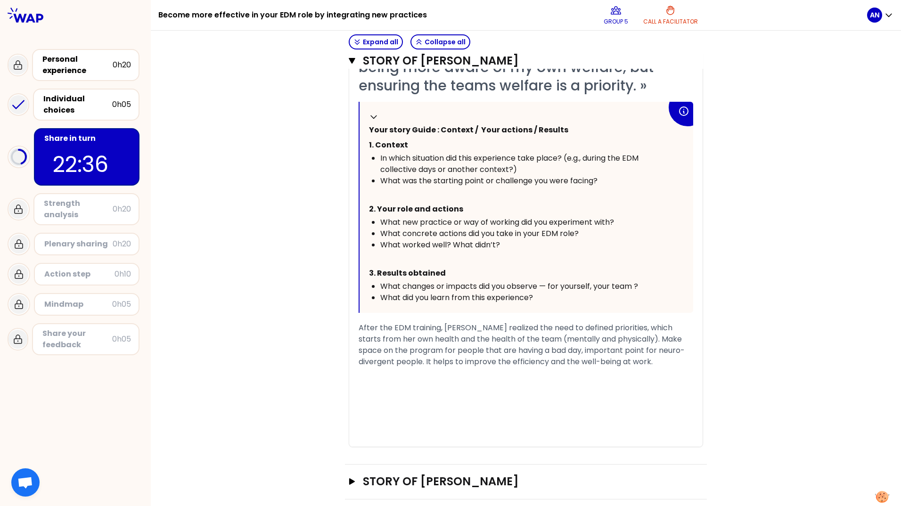
click at [534, 352] on span "After the EDM training, Kim realized the need to defined priorities, which star…" at bounding box center [522, 344] width 326 height 45
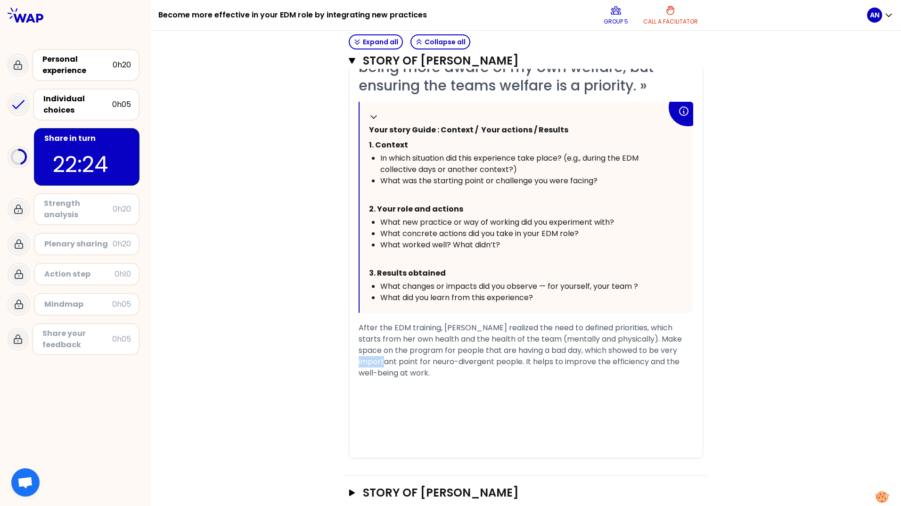
drag, startPoint x: 668, startPoint y: 352, endPoint x: 694, endPoint y: 351, distance: 25.5
click at [694, 351] on div "« On the course we had lots of discussion on the stress and overload of doing t…" at bounding box center [525, 221] width 353 height 474
click at [460, 370] on div "After the EDM training, Kim realized the need to defined priorities, which star…" at bounding box center [526, 350] width 335 height 57
click at [392, 377] on div "After the EDM training, Kim realized the need to defined priorities, which star…" at bounding box center [526, 350] width 335 height 57
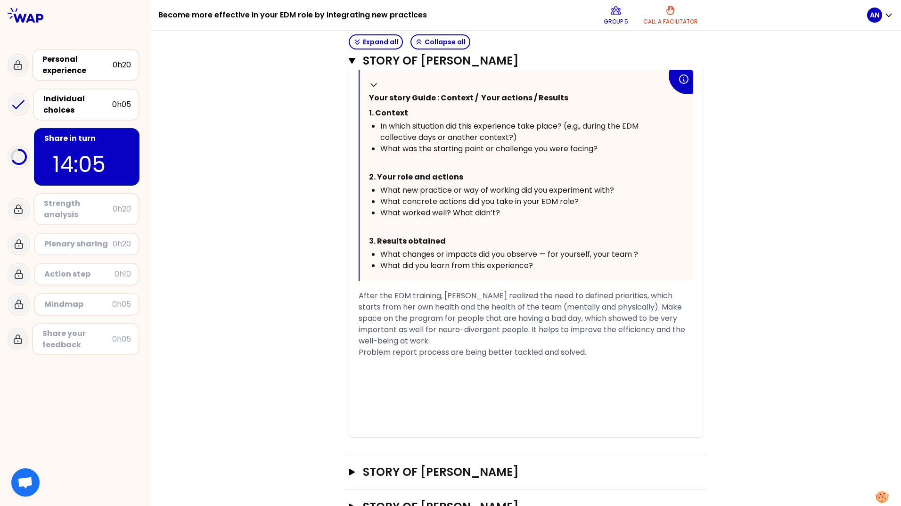
scroll to position [436, 0]
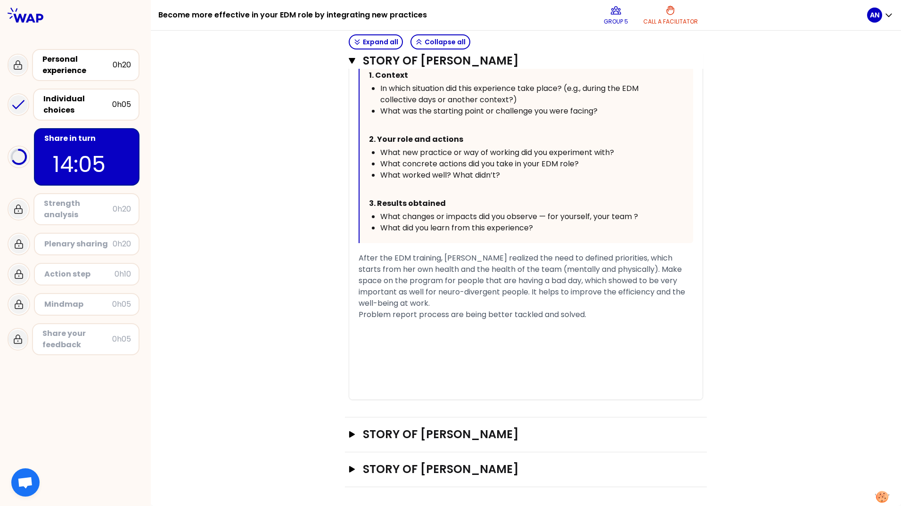
click at [535, 331] on div "﻿" at bounding box center [526, 325] width 335 height 11
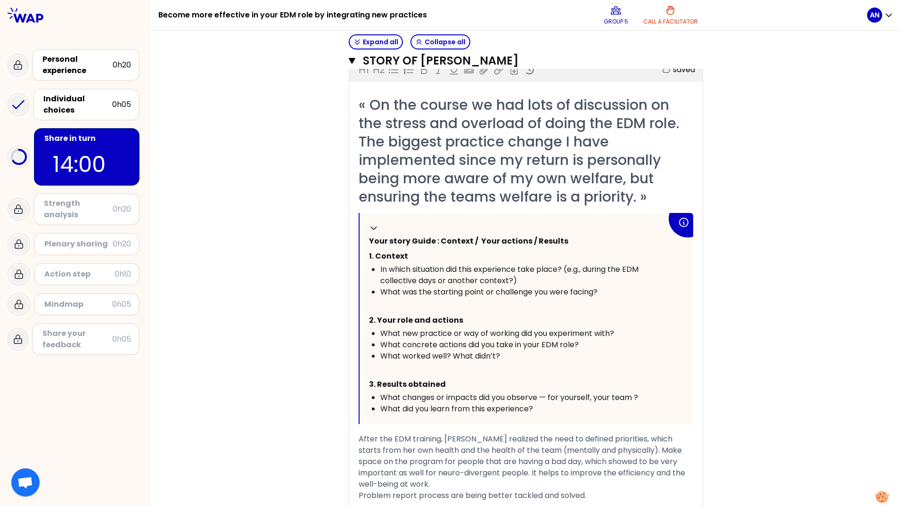
scroll to position [201, 0]
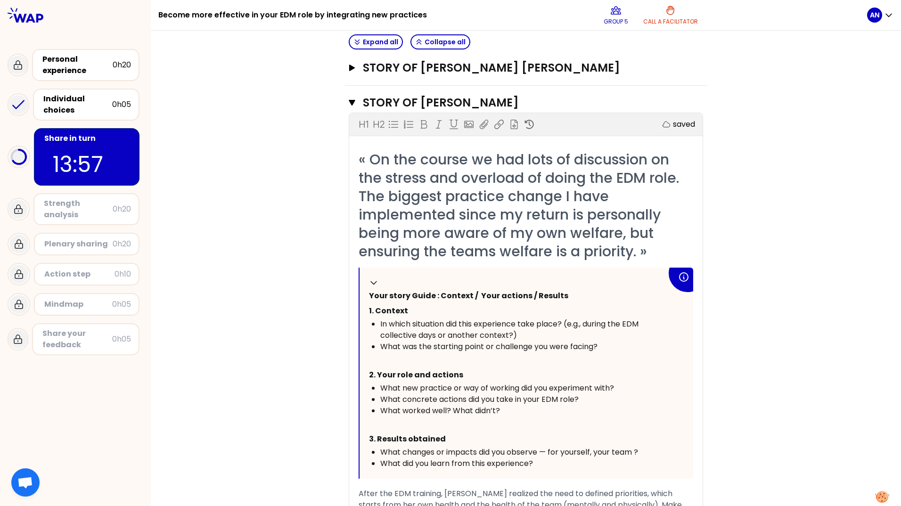
click at [748, 279] on div "Objectives # Take turns telling your story (10min/person) # Each participant te…" at bounding box center [526, 295] width 713 height 855
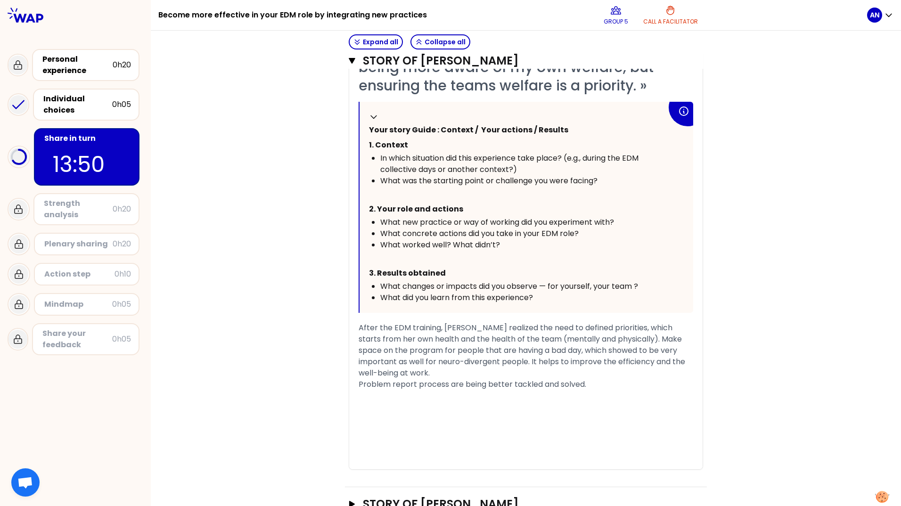
scroll to position [389, 0]
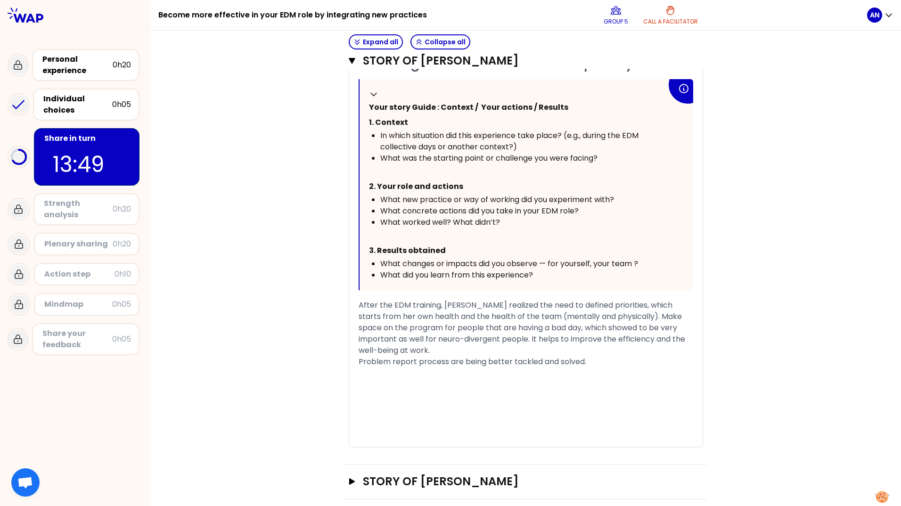
click at [571, 364] on span "Problem report process are being better tackled and solved." at bounding box center [473, 361] width 228 height 11
click at [585, 361] on div "Problem report process are being better tackled and solved." at bounding box center [526, 361] width 335 height 11
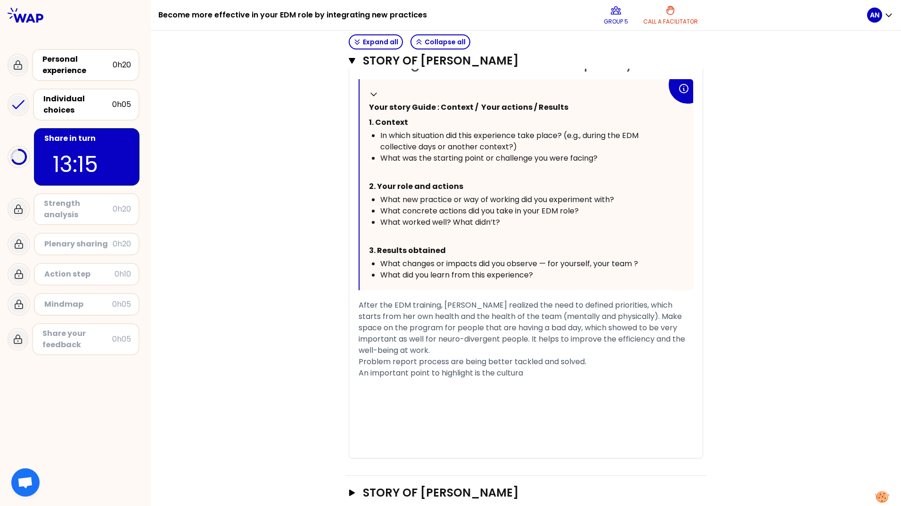
click at [554, 378] on div "An important point to highlight is the cultura" at bounding box center [526, 373] width 335 height 11
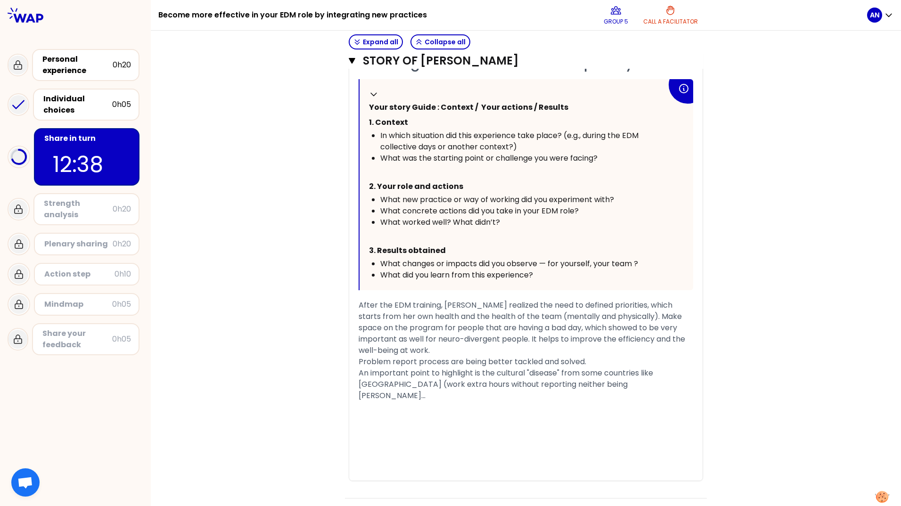
click at [551, 402] on div "﻿" at bounding box center [526, 407] width 335 height 11
click at [551, 384] on div "An important point to highlight is the cultural "disease" from some countries l…" at bounding box center [526, 385] width 335 height 34
click at [711, 357] on div "Objectives # Take turns telling your story (10min/person) # Each participant te…" at bounding box center [526, 123] width 713 height 889
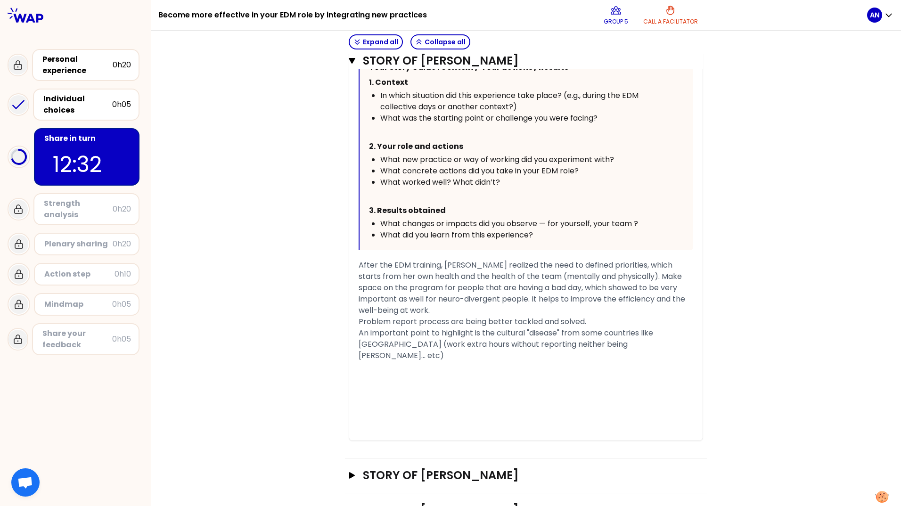
scroll to position [459, 0]
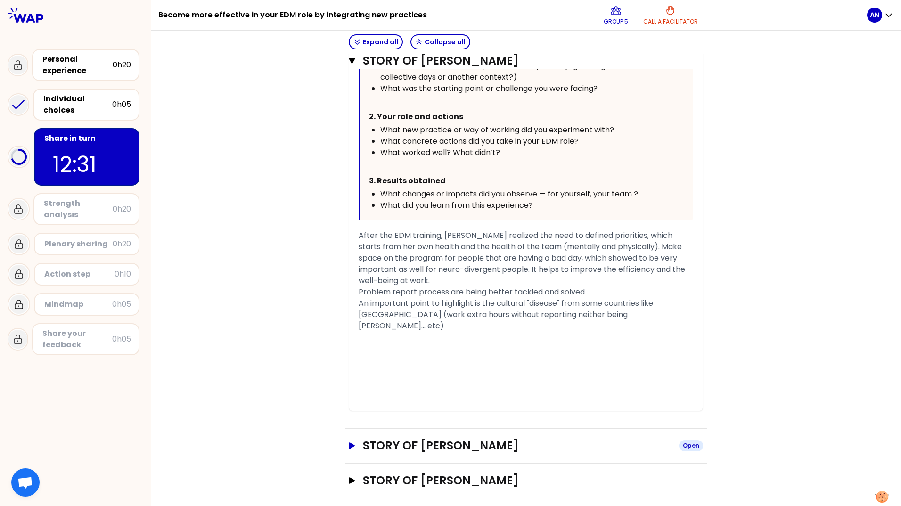
click at [353, 438] on button "Story of Udo SCHERIN Open" at bounding box center [526, 445] width 354 height 15
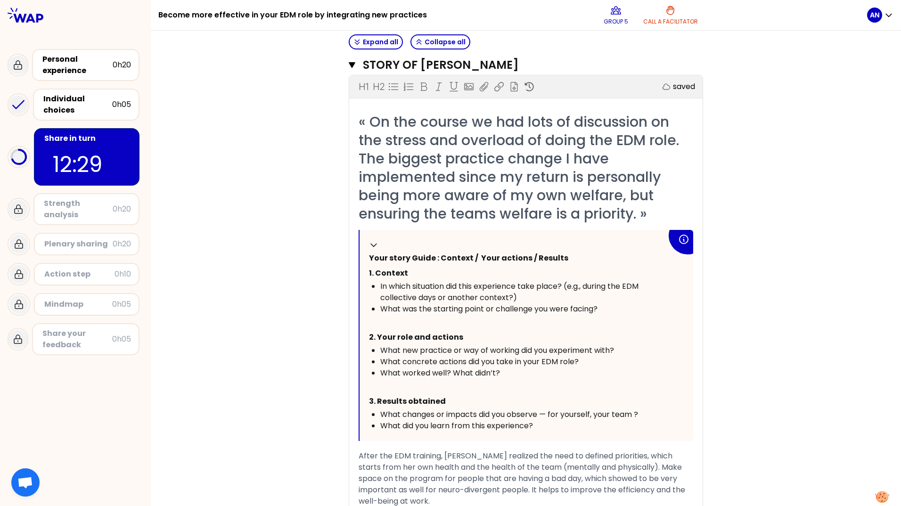
scroll to position [50, 0]
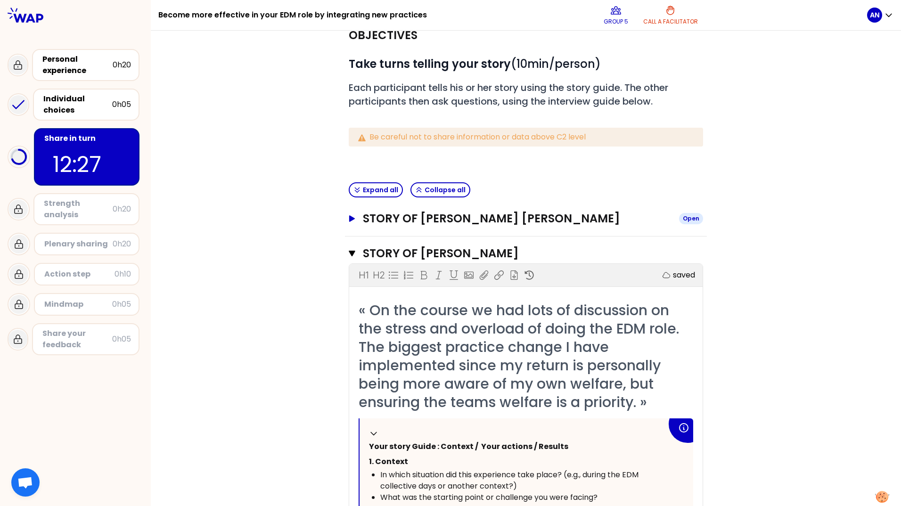
click at [349, 215] on button "Story of Alice NOGUEIRA FEY Open" at bounding box center [526, 218] width 354 height 15
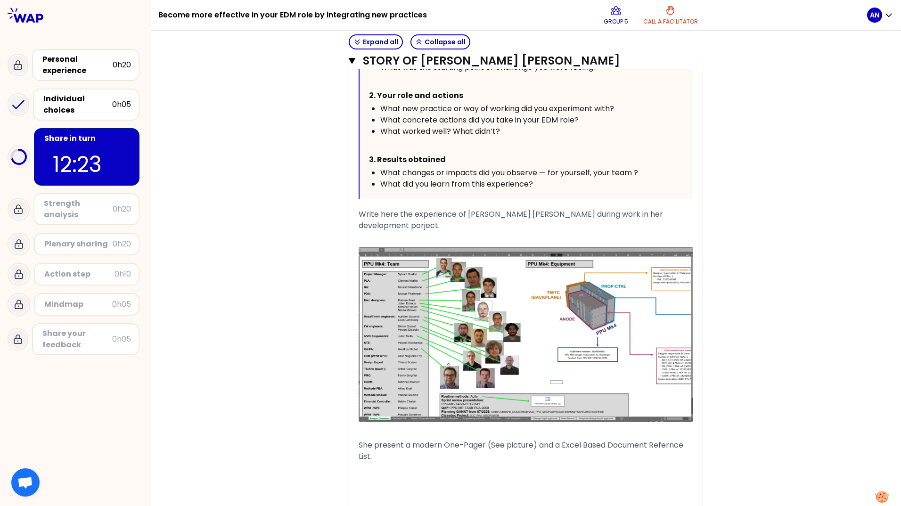
scroll to position [191, 0]
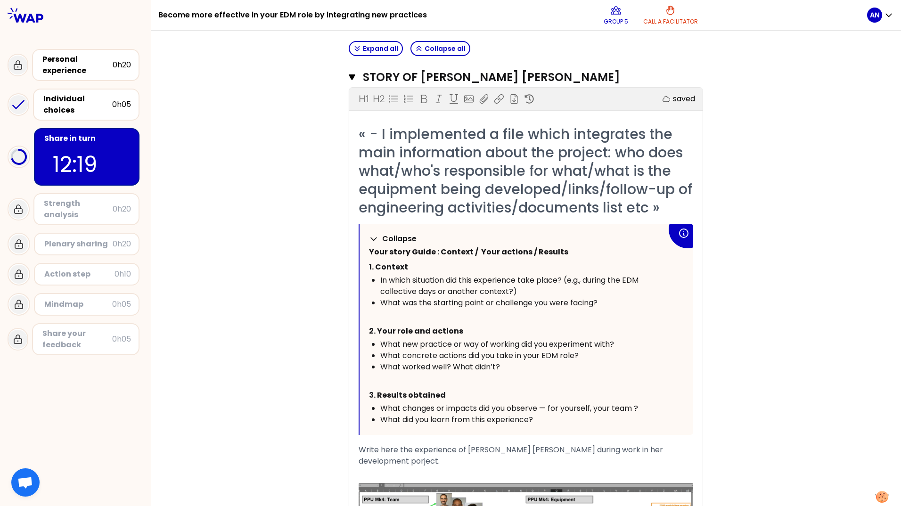
click at [372, 239] on icon at bounding box center [374, 239] width 6 height 3
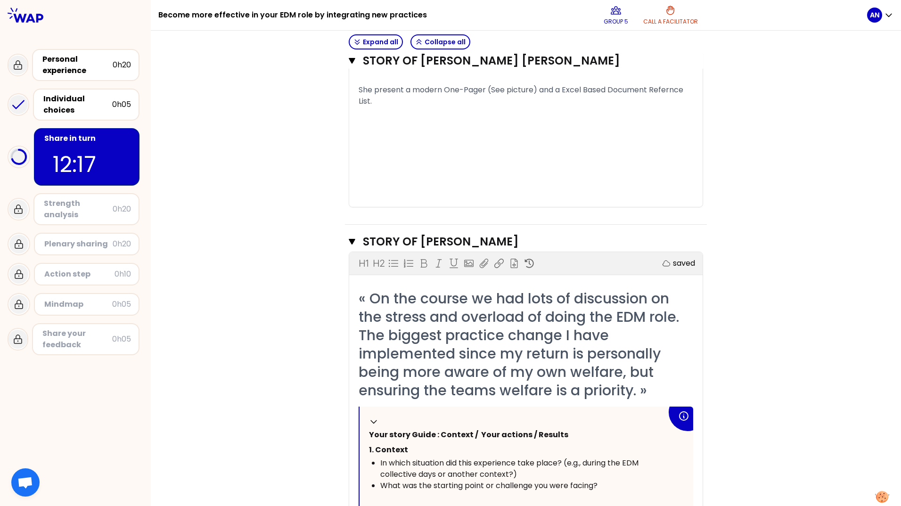
scroll to position [710, 0]
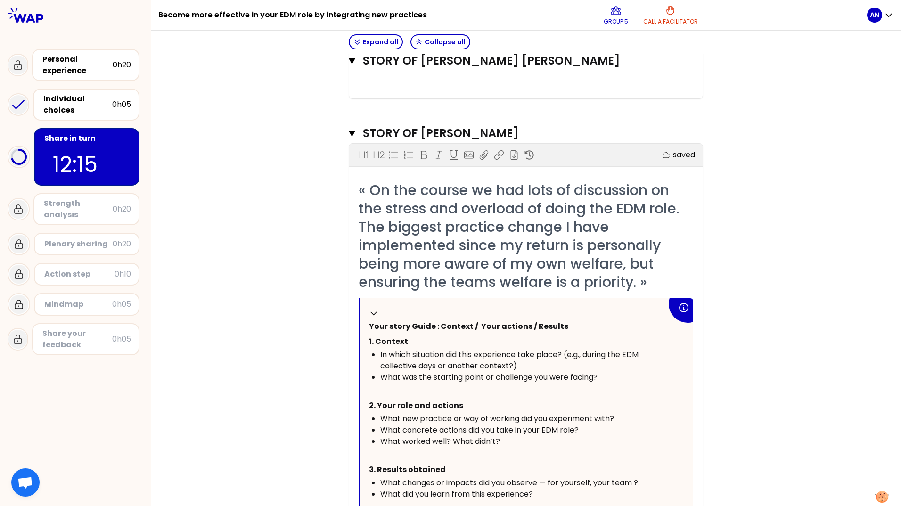
click at [326, 328] on div "Objectives # Take turns telling your story (10min/person) # Each participant te…" at bounding box center [526, 293] width 713 height 1868
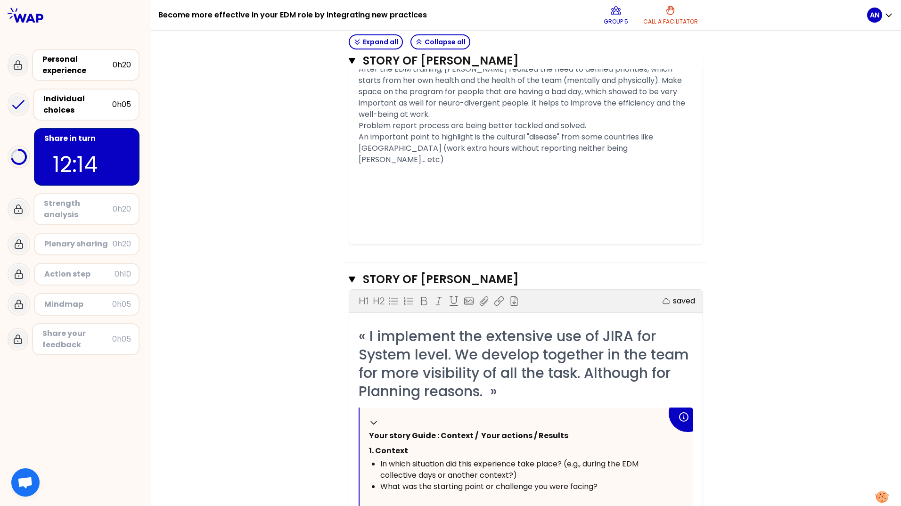
scroll to position [1252, 0]
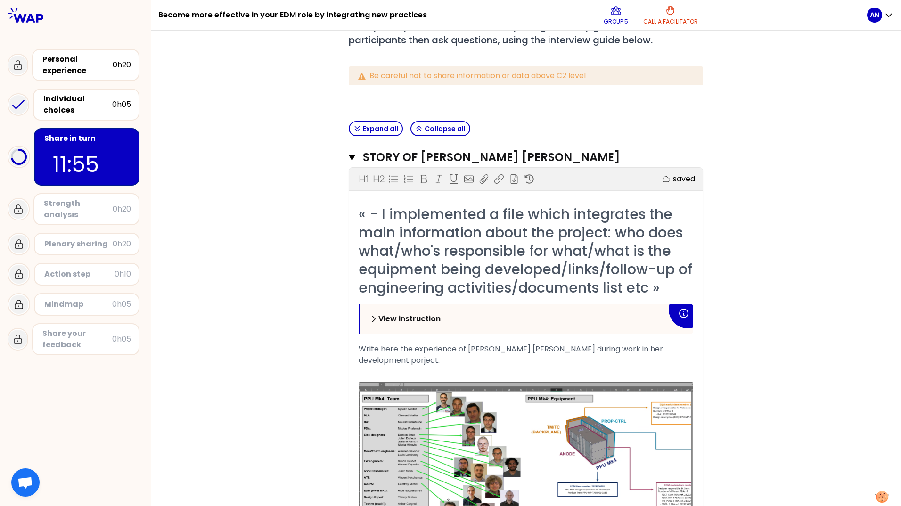
scroll to position [74, 0]
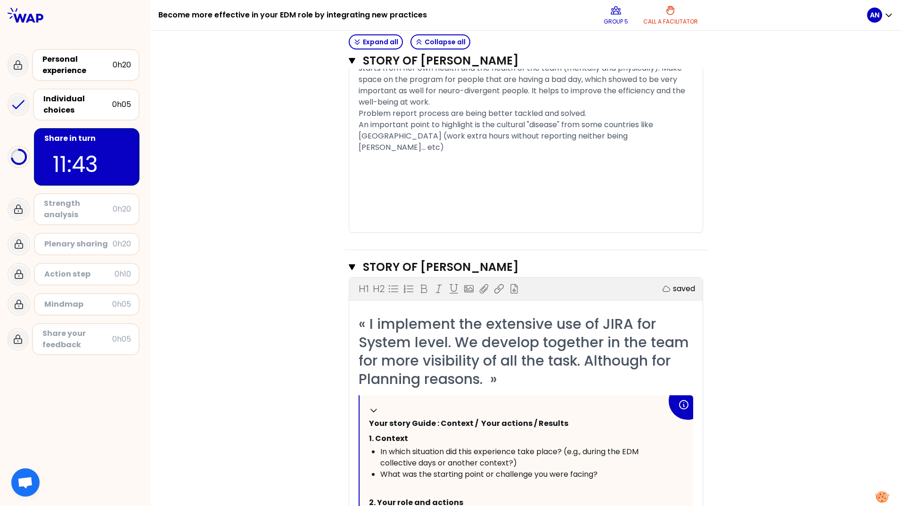
scroll to position [1252, 0]
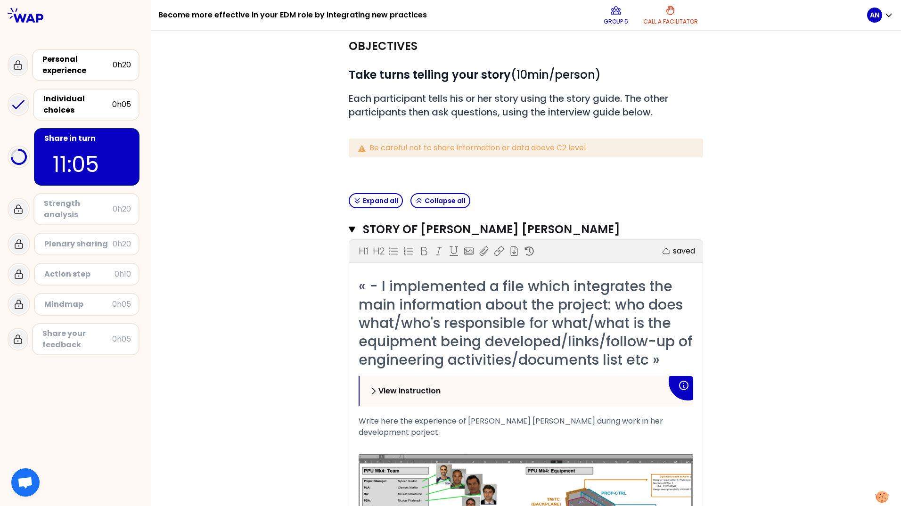
scroll to position [0, 0]
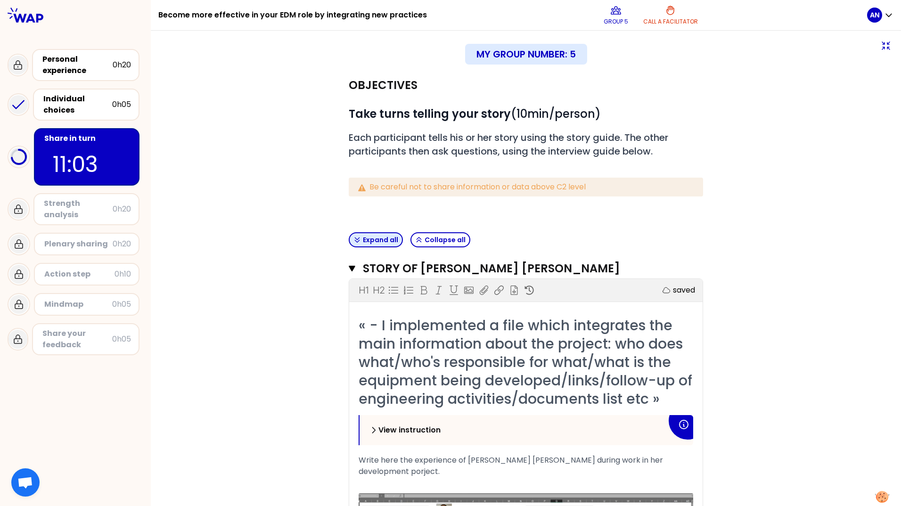
click at [372, 241] on button "Expand all" at bounding box center [376, 239] width 54 height 15
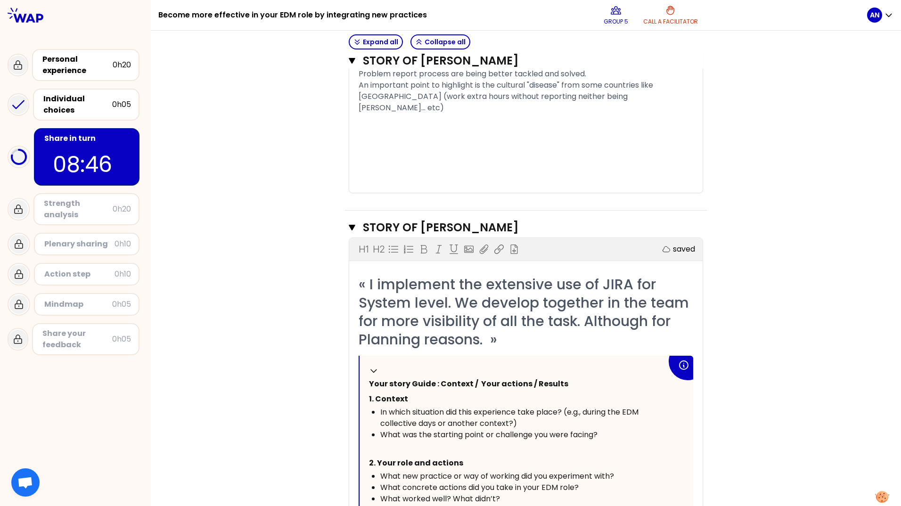
scroll to position [1314, 0]
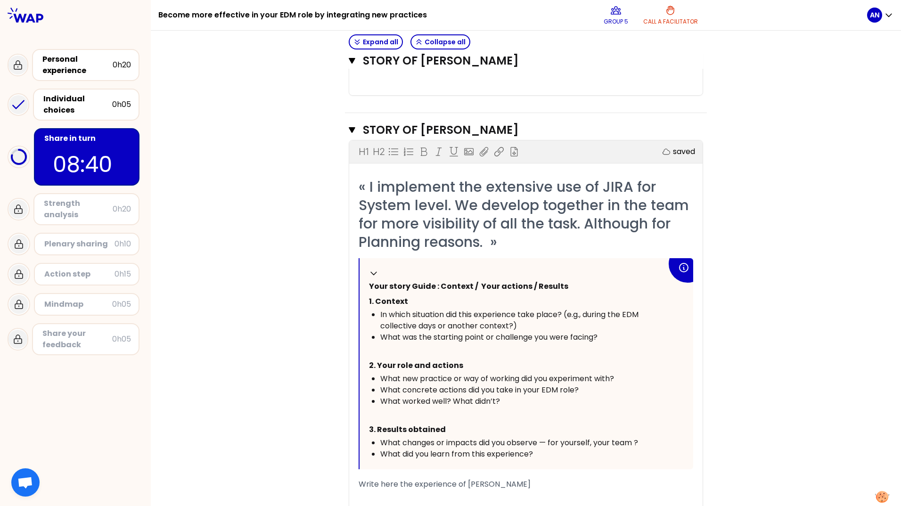
click at [474, 501] on div "﻿" at bounding box center [526, 506] width 335 height 11
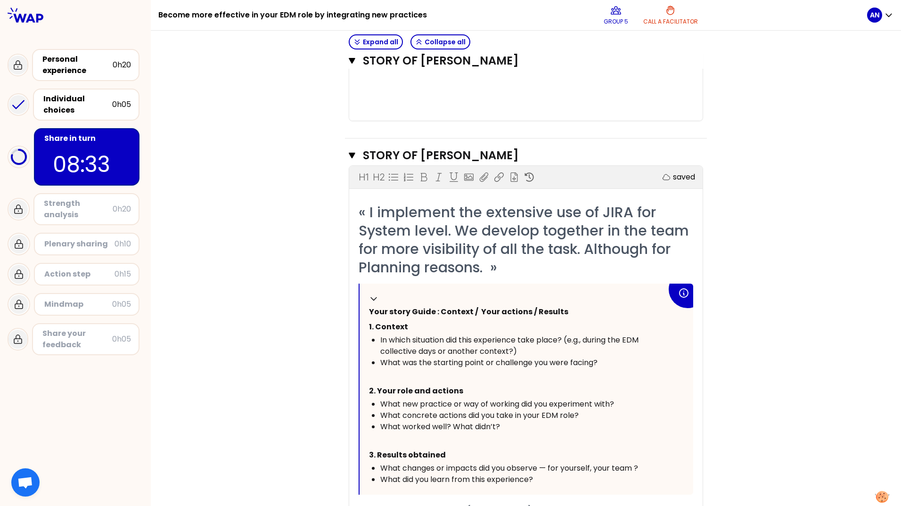
scroll to position [1420, 0]
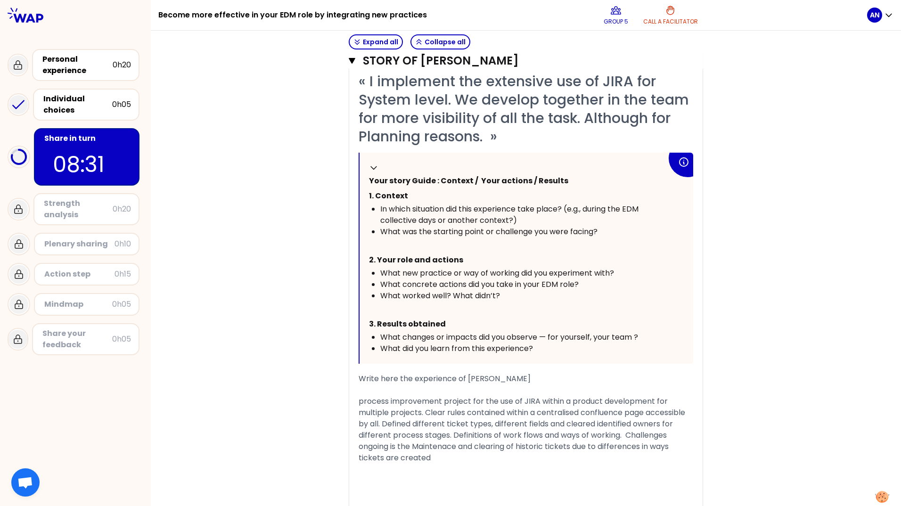
click at [393, 396] on div "process improvement project for the use of JIRA within a product development fo…" at bounding box center [526, 430] width 335 height 68
click at [370, 385] on div "﻿" at bounding box center [526, 390] width 335 height 11
click at [354, 205] on div "« I implement the extensive use of JIRA for System level. We develop together i…" at bounding box center [525, 296] width 353 height 448
drag, startPoint x: 357, startPoint y: 205, endPoint x: 352, endPoint y: 174, distance: 32.1
click at [352, 174] on div "« I implement the extensive use of JIRA for System level. We develop together i…" at bounding box center [525, 296] width 353 height 448
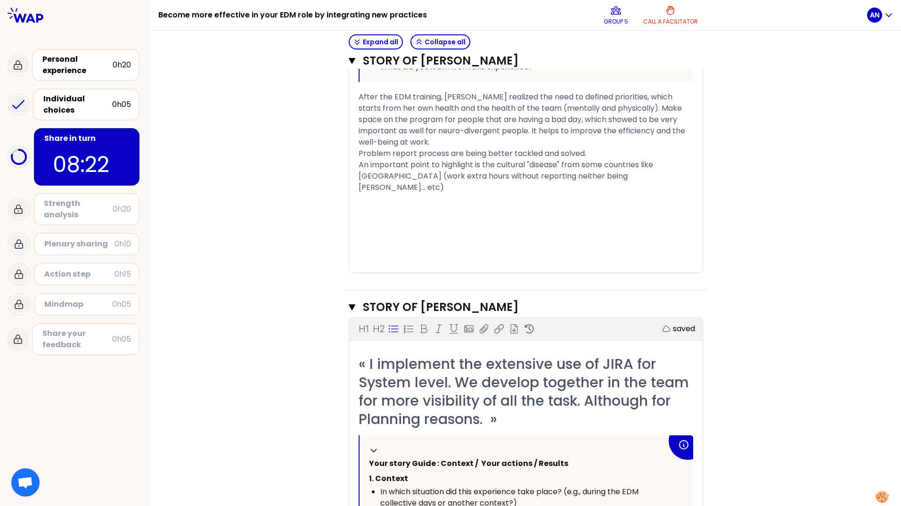
scroll to position [1467, 0]
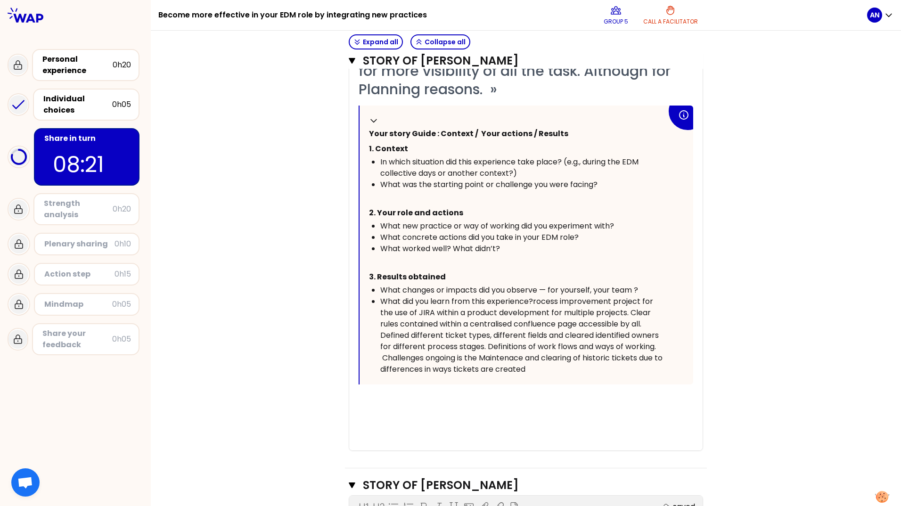
click at [414, 394] on div "﻿" at bounding box center [526, 399] width 335 height 11
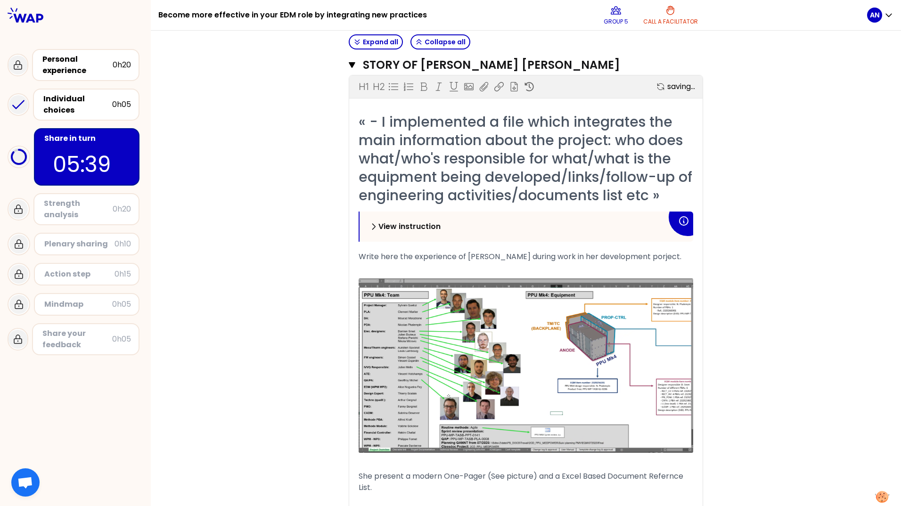
scroll to position [204, 0]
drag, startPoint x: 641, startPoint y: 256, endPoint x: 334, endPoint y: 253, distance: 307.3
click at [471, 251] on span "Write here the experience of Alice during work in her development porject." at bounding box center [520, 256] width 323 height 11
click at [668, 470] on span "She present a modern One-Pager (See picture) and a Excel Based Document Refernc…" at bounding box center [522, 481] width 327 height 22
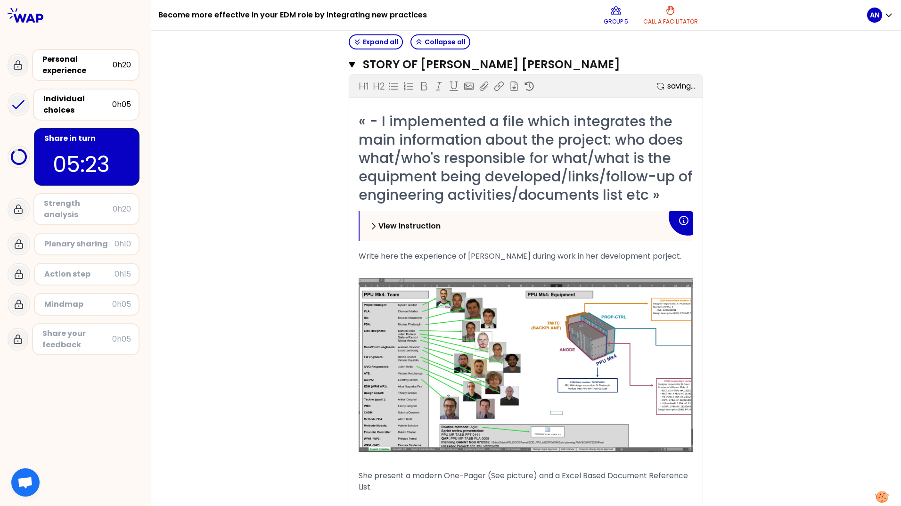
drag, startPoint x: 650, startPoint y: 254, endPoint x: 323, endPoint y: 263, distance: 327.2
click at [473, 264] on div "﻿" at bounding box center [526, 267] width 335 height 11
drag, startPoint x: 639, startPoint y: 252, endPoint x: 301, endPoint y: 257, distance: 338.4
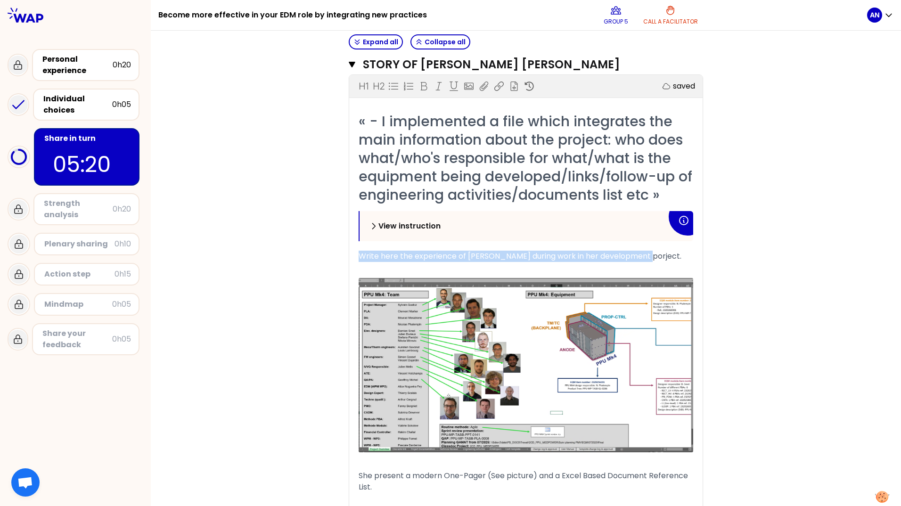
click at [359, 470] on span "She present a modern One-Pager (See picture) and a Excel Based Document Referen…" at bounding box center [524, 481] width 331 height 22
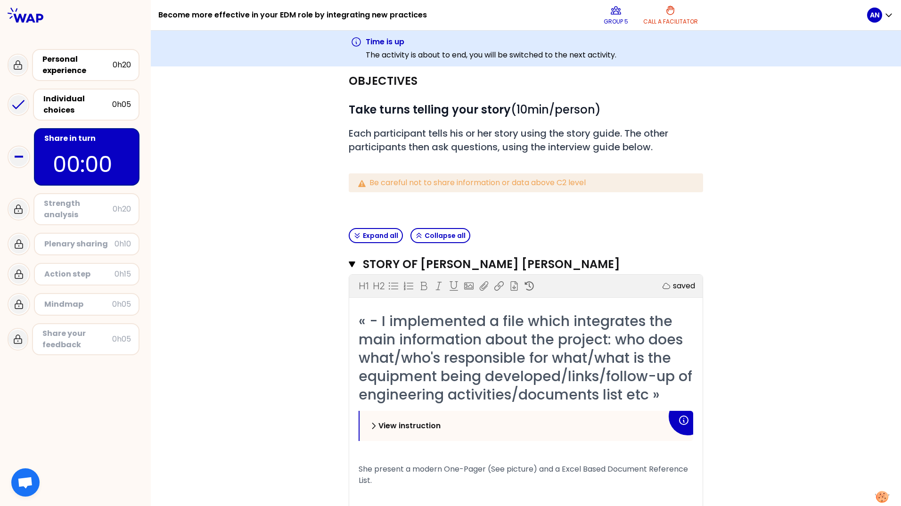
scroll to position [0, 0]
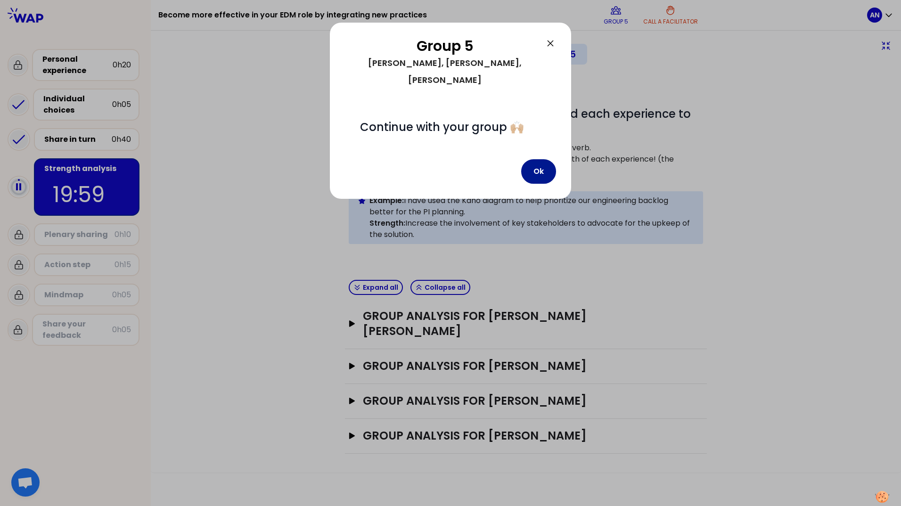
click at [536, 159] on button "Ok" at bounding box center [538, 171] width 35 height 25
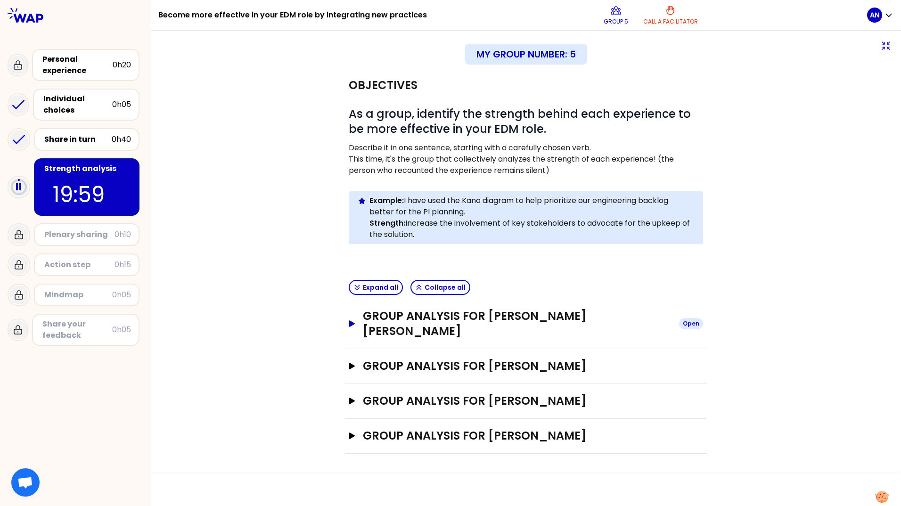
click at [353, 320] on icon "button" at bounding box center [352, 323] width 6 height 7
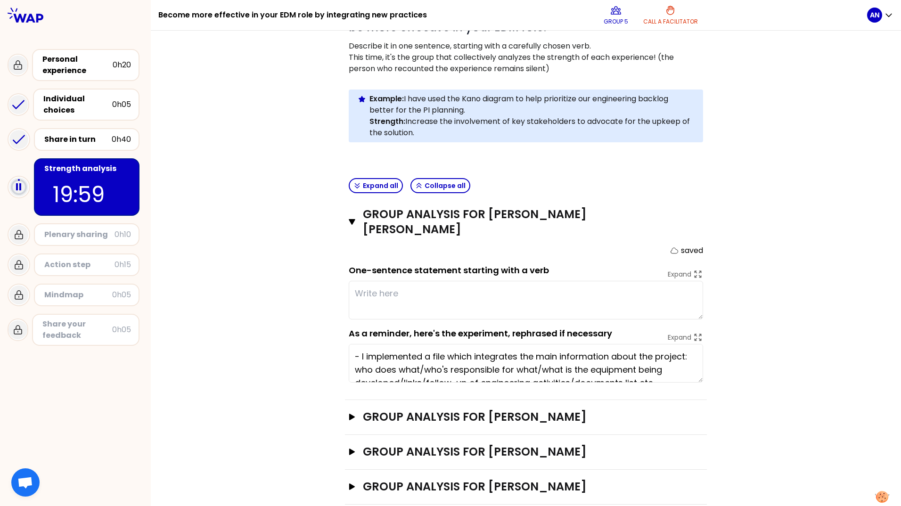
scroll to position [104, 0]
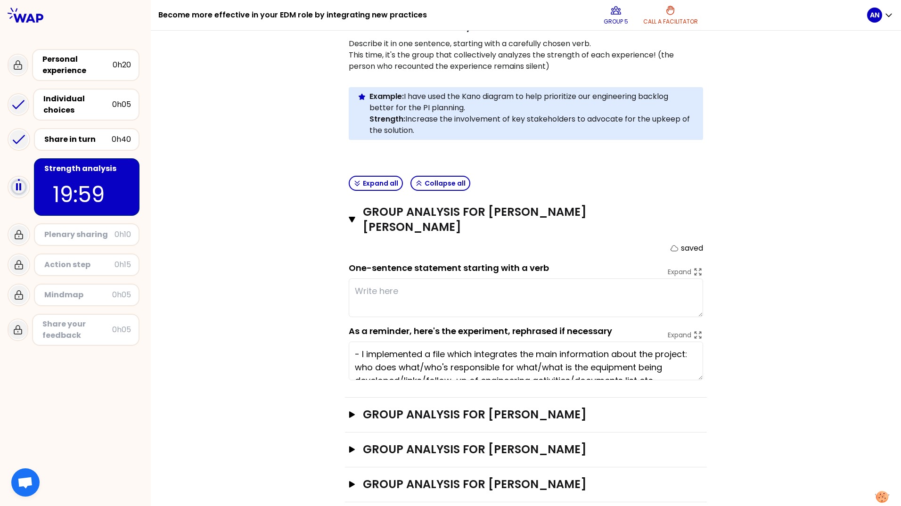
click at [429, 285] on textarea at bounding box center [526, 298] width 354 height 39
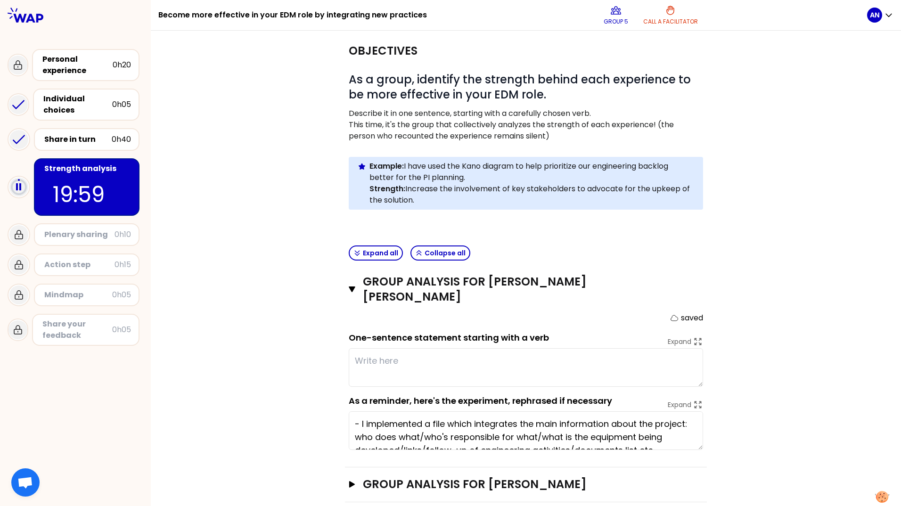
scroll to position [57, 0]
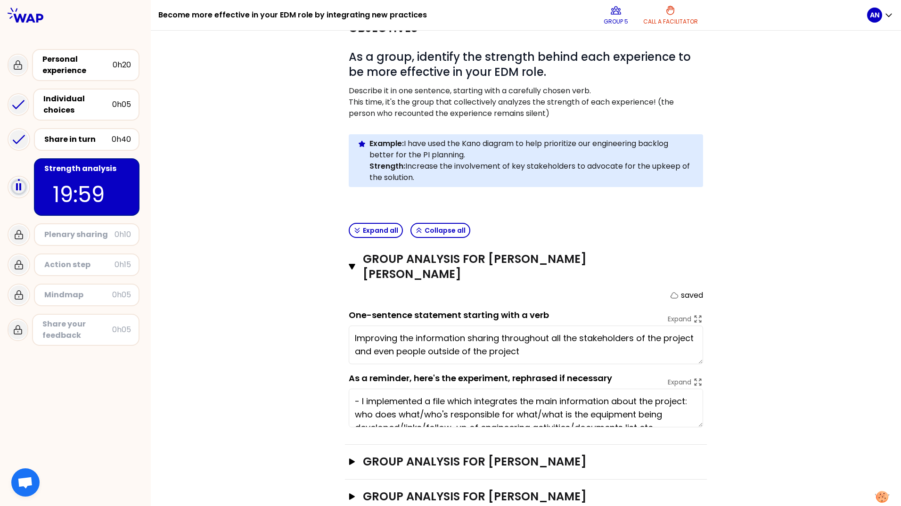
click at [407, 333] on textarea "Improving the information sharing throughout all the stakeholders of the projec…" at bounding box center [526, 345] width 354 height 39
type textarea "Improving the information sharing throughout all the stakeholders of the projec…"
click at [285, 333] on div "Objectives # As a group, identify the strength behind each experience to be mor…" at bounding box center [526, 280] width 713 height 538
click at [521, 339] on textarea "Improving the information sharing throughout all the stakeholders of the projec…" at bounding box center [526, 345] width 354 height 39
click at [368, 327] on textarea "Improving the information sharing throughout all the stakeholders of the projec…" at bounding box center [526, 345] width 354 height 39
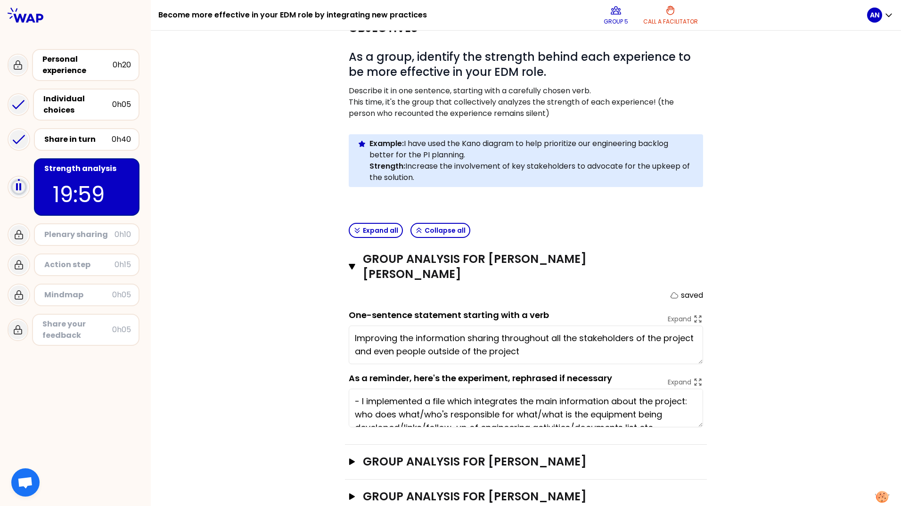
click at [525, 337] on textarea "Improving the information sharing throughout all the stakeholders of the projec…" at bounding box center [526, 345] width 354 height 39
click at [283, 303] on div "Objectives # As a group, identify the strength behind each experience to be mor…" at bounding box center [526, 280] width 713 height 538
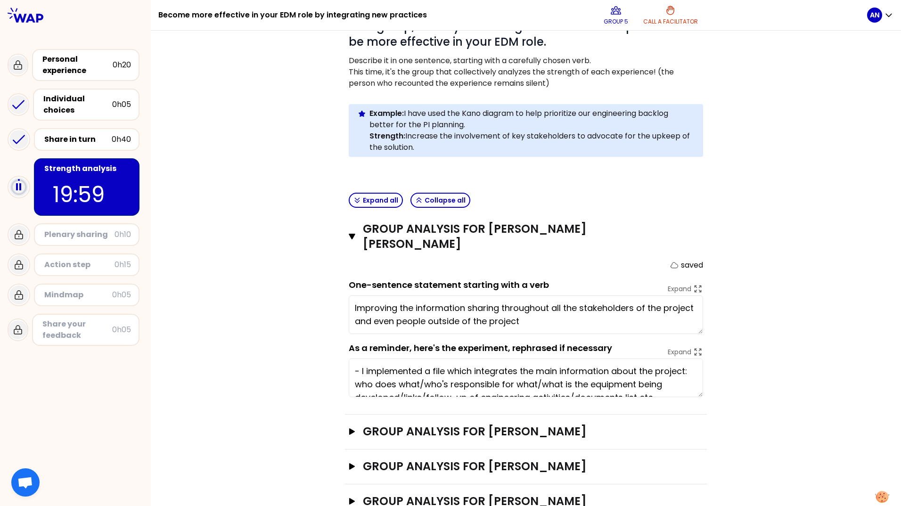
scroll to position [104, 0]
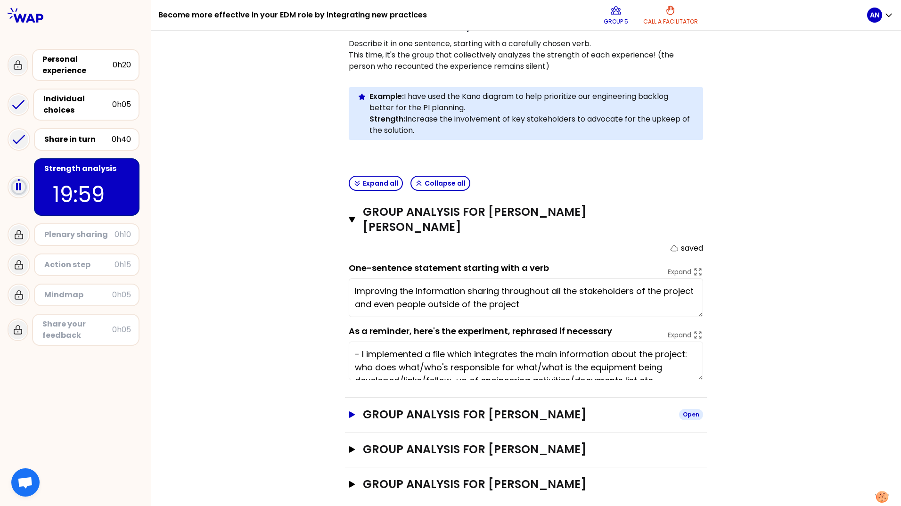
click at [349, 411] on icon "button" at bounding box center [352, 414] width 6 height 7
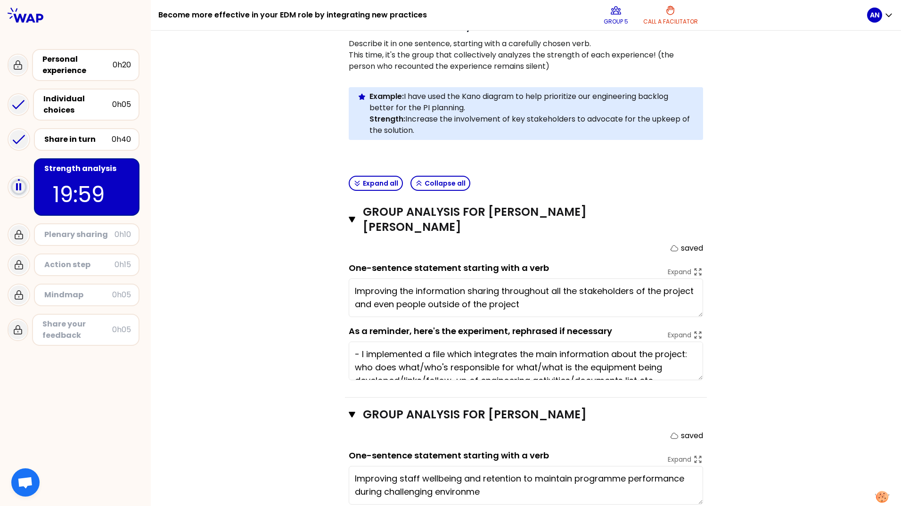
click at [236, 332] on div "Objectives # As a group, identify the strength behind each experience to be mor…" at bounding box center [526, 309] width 713 height 691
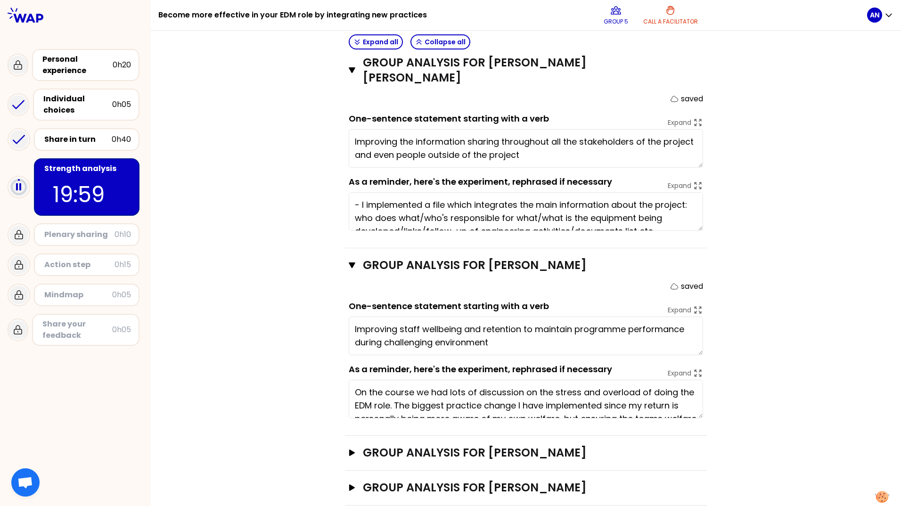
scroll to position [257, 0]
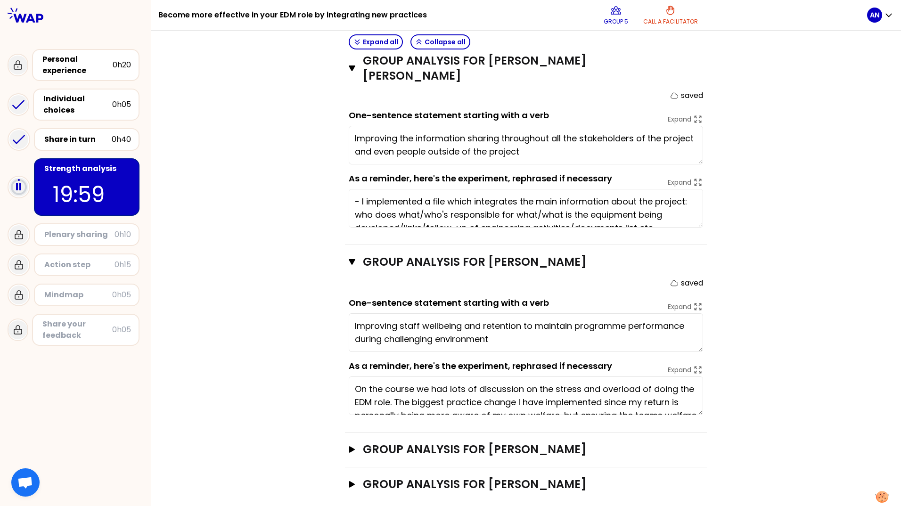
type textarea "Improving staff wellbeing and retention to maintain programme performance durin…"
click at [350, 442] on button "Group analysis for Udo SCHERIN Open" at bounding box center [526, 449] width 354 height 15
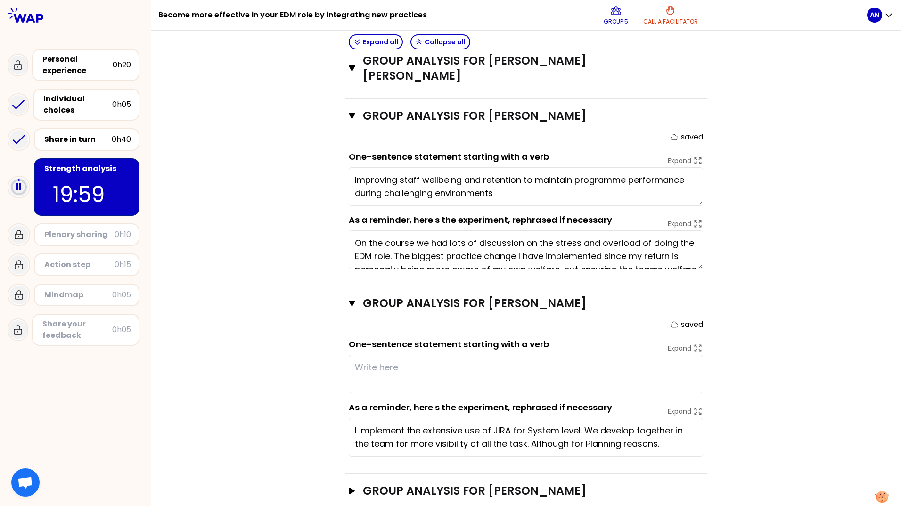
scroll to position [410, 0]
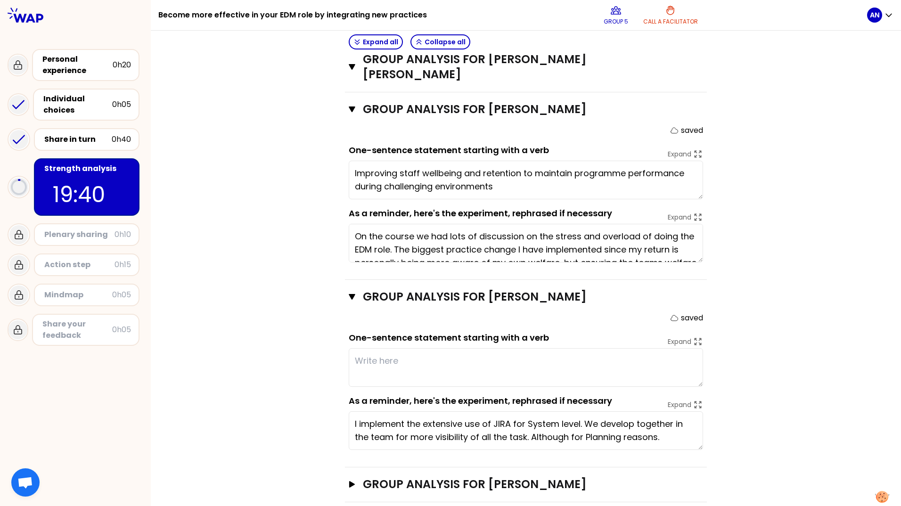
click at [374, 348] on textarea at bounding box center [526, 367] width 354 height 39
click at [373, 348] on textarea at bounding box center [526, 367] width 354 height 39
click at [410, 351] on textarea at bounding box center [526, 367] width 354 height 39
type textarea "Visualize the work and the overall planning in JIRA for the whole team over all…"
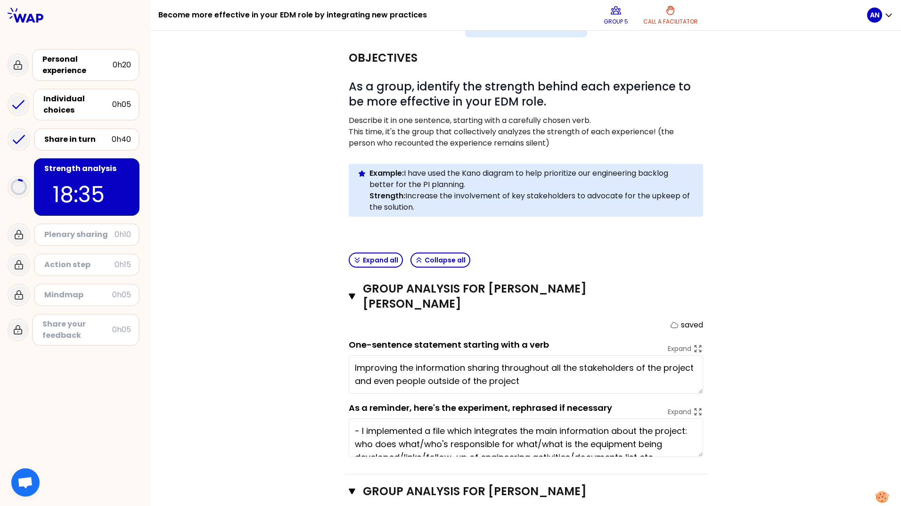
scroll to position [0, 0]
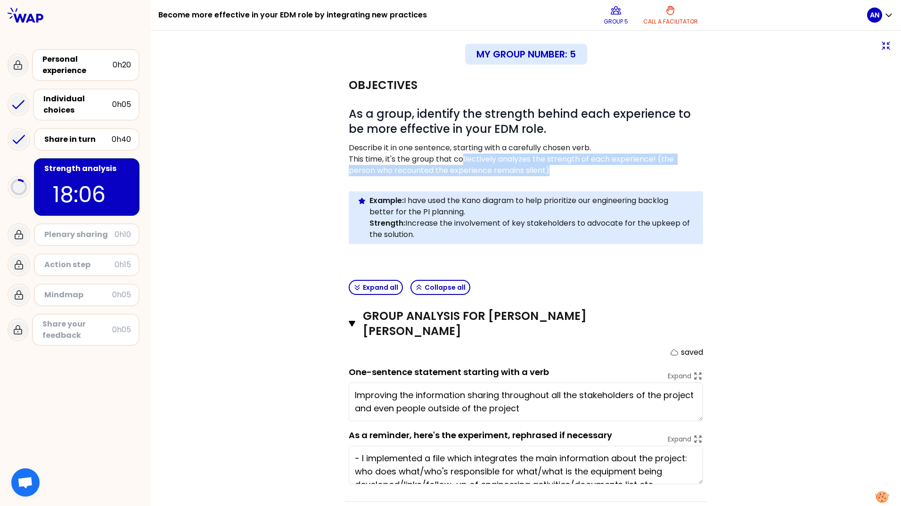
drag, startPoint x: 459, startPoint y: 159, endPoint x: 552, endPoint y: 173, distance: 93.9
click at [552, 173] on p "This time, it's the group that collectively analyzes the strength of each exper…" at bounding box center [526, 165] width 354 height 23
drag, startPoint x: 552, startPoint y: 173, endPoint x: 535, endPoint y: 171, distance: 17.1
click at [535, 171] on p "This time, it's the group that collectively analyzes the strength of each exper…" at bounding box center [526, 165] width 354 height 23
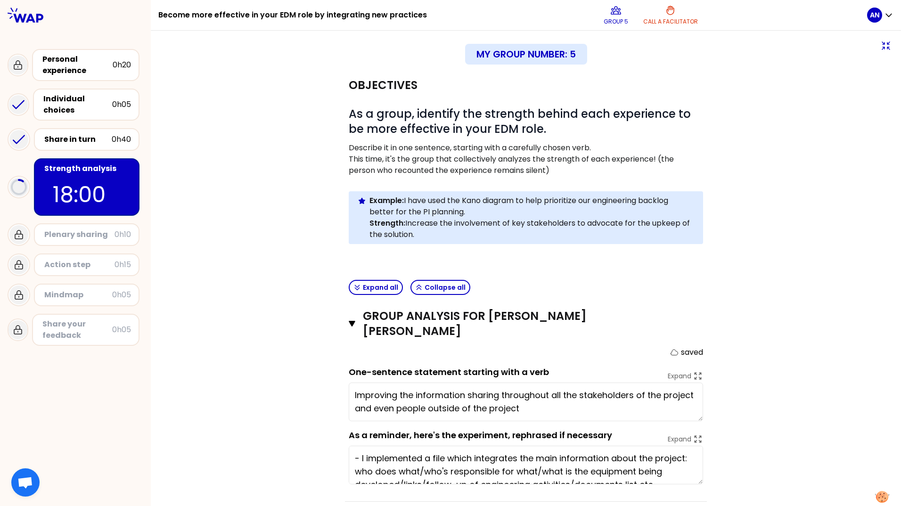
click at [192, 154] on div "Objectives # As a group, identify the strength behind each experience to be mor…" at bounding box center [526, 490] width 713 height 844
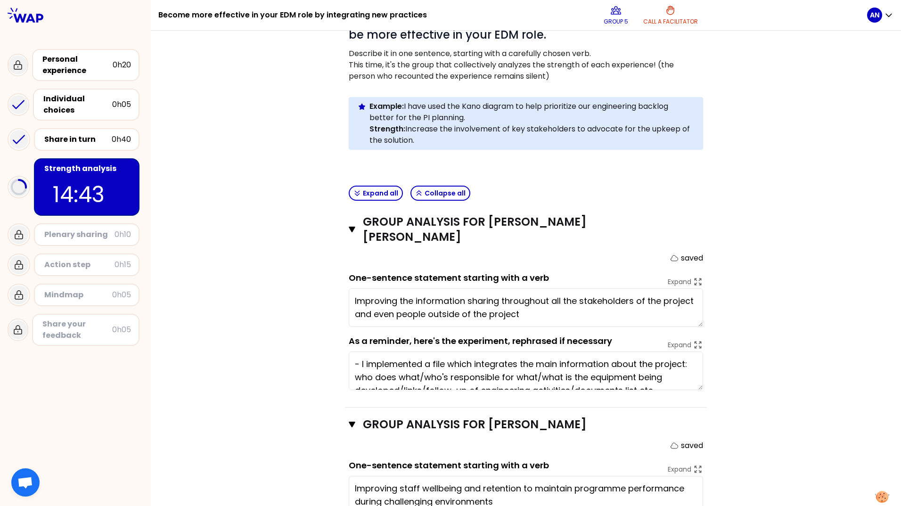
click at [419, 288] on textarea "Improving the information sharing throughout all the stakeholders of the projec…" at bounding box center [526, 307] width 354 height 39
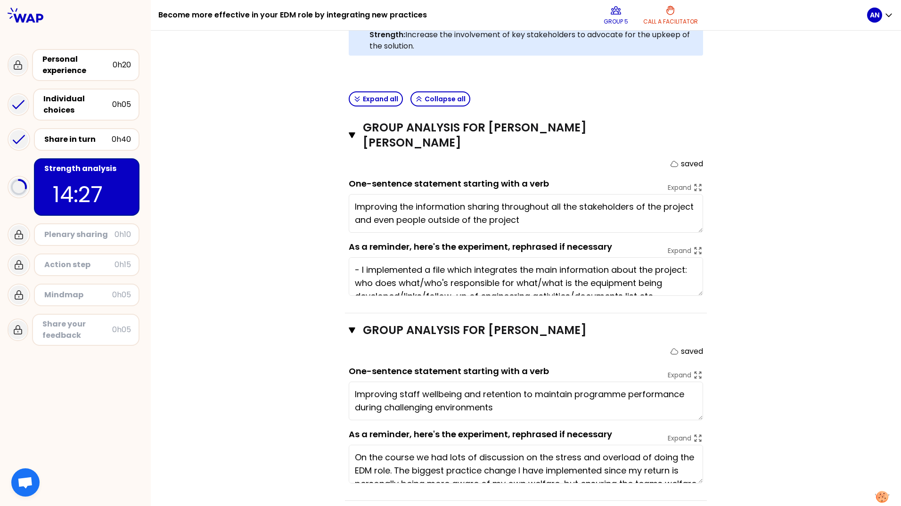
scroll to position [13, 0]
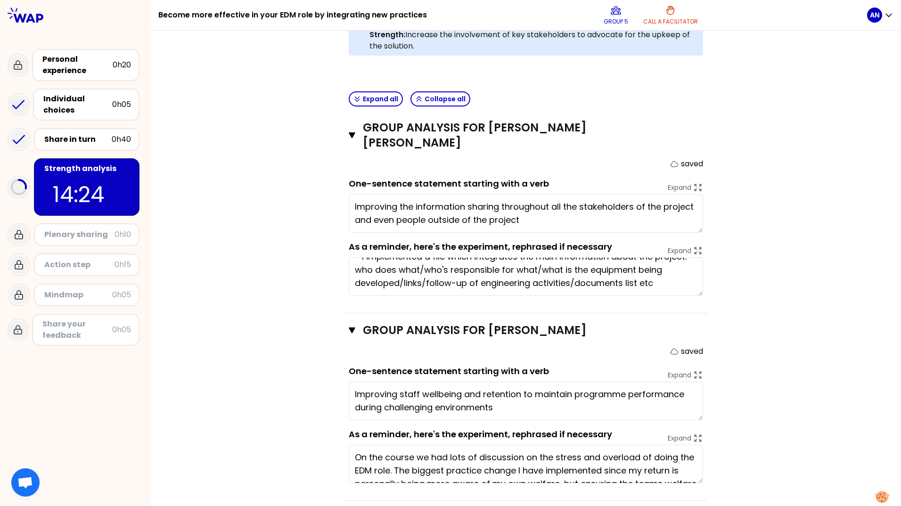
drag, startPoint x: 698, startPoint y: 219, endPoint x: 703, endPoint y: 233, distance: 14.9
click at [703, 234] on div "Group analysis for Alice NOGUEIRA FEY Close saved One-sentence statement starti…" at bounding box center [526, 212] width 362 height 203
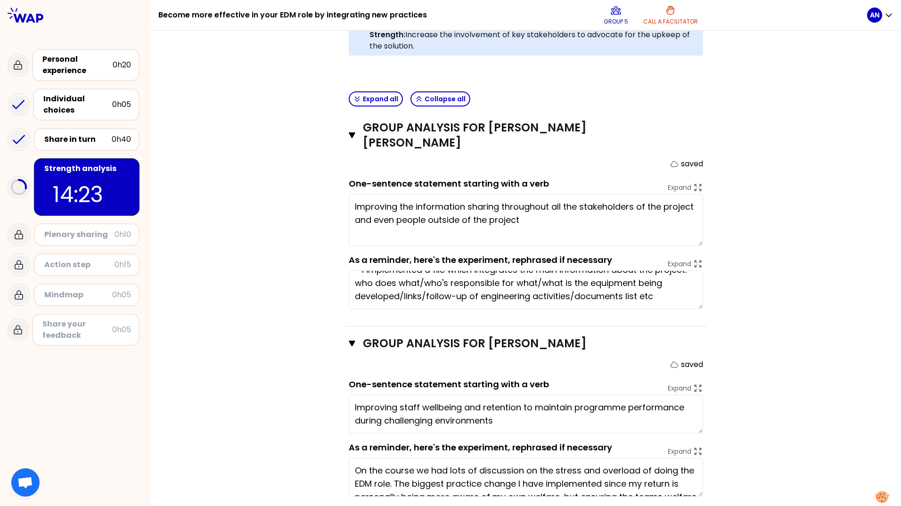
drag, startPoint x: 697, startPoint y: 217, endPoint x: 697, endPoint y: 235, distance: 18.4
click at [697, 235] on textarea "Improving the information sharing throughout all the stakeholders of the projec…" at bounding box center [526, 220] width 354 height 52
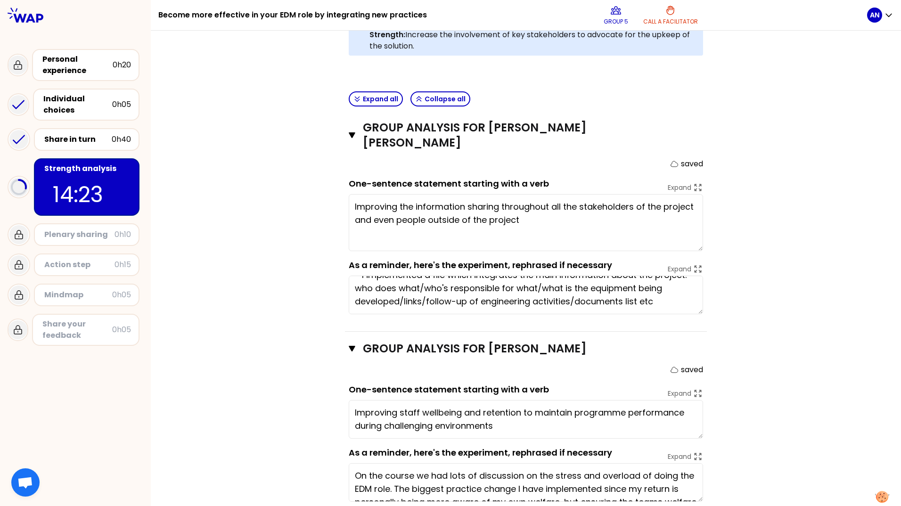
click at [636, 210] on textarea "Improving the information sharing throughout all the stakeholders of the projec…" at bounding box center [526, 222] width 354 height 57
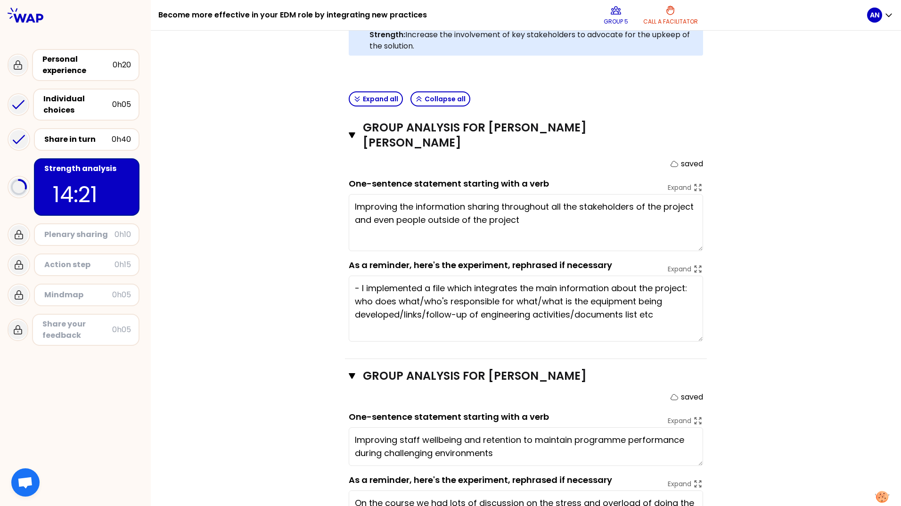
drag, startPoint x: 696, startPoint y: 298, endPoint x: 698, endPoint y: 327, distance: 28.8
click at [698, 327] on textarea "- I implemented a file which integrates the main information about the project:…" at bounding box center [526, 309] width 354 height 66
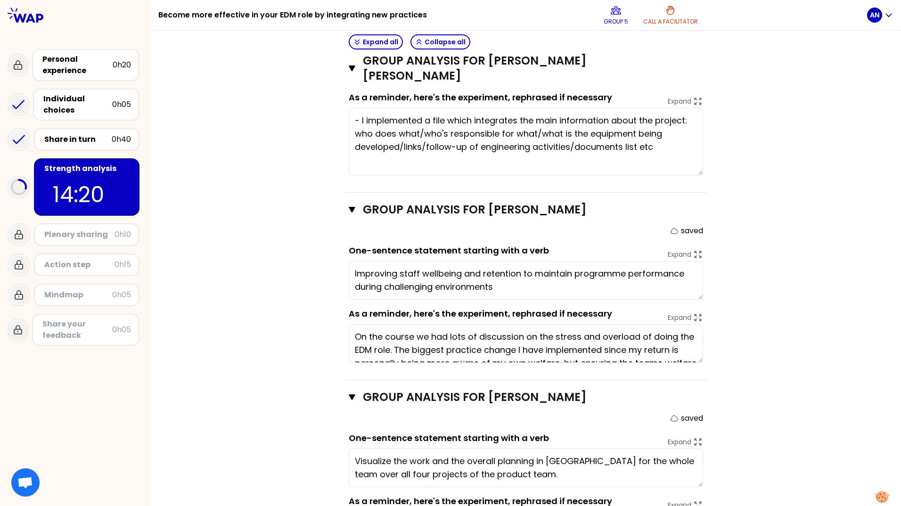
scroll to position [377, 0]
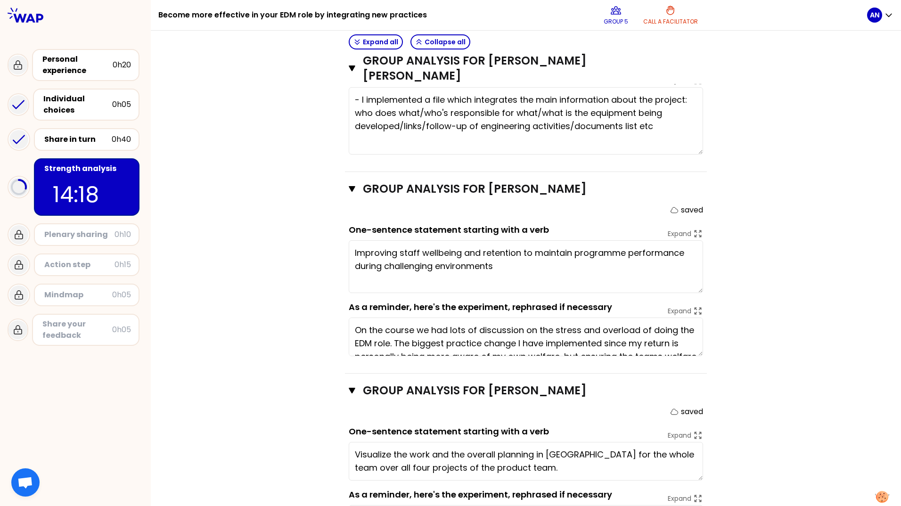
drag, startPoint x: 697, startPoint y: 262, endPoint x: 701, endPoint y: 278, distance: 16.5
click at [701, 278] on div "Group analysis for Kim NORRIS Close saved One-sentence statement starting with …" at bounding box center [526, 273] width 362 height 202
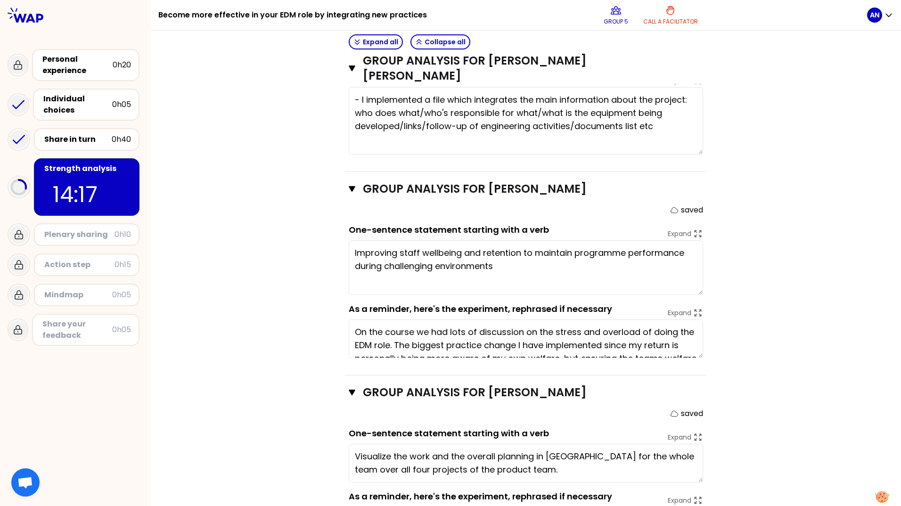
drag, startPoint x: 696, startPoint y: 343, endPoint x: 697, endPoint y: 357, distance: 14.2
click at [697, 357] on div "Group analysis for Kim NORRIS Close saved One-sentence statement starting with …" at bounding box center [526, 274] width 362 height 204
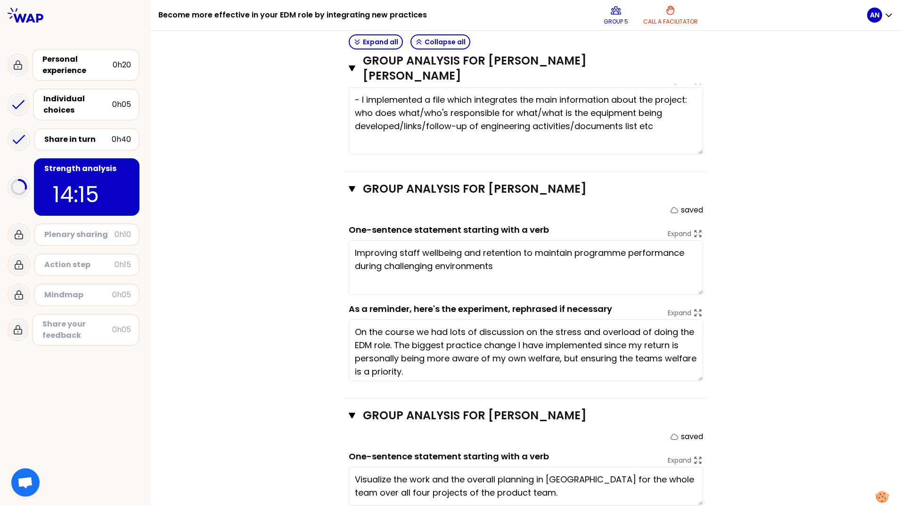
drag, startPoint x: 697, startPoint y: 338, endPoint x: 697, endPoint y: 361, distance: 23.1
click at [697, 361] on textarea "On the course we had lots of discussion on the stress and overload of doing the…" at bounding box center [526, 351] width 354 height 62
click at [745, 379] on div "Objectives # As a group, identify the strength behind each experience to be mor…" at bounding box center [526, 156] width 713 height 930
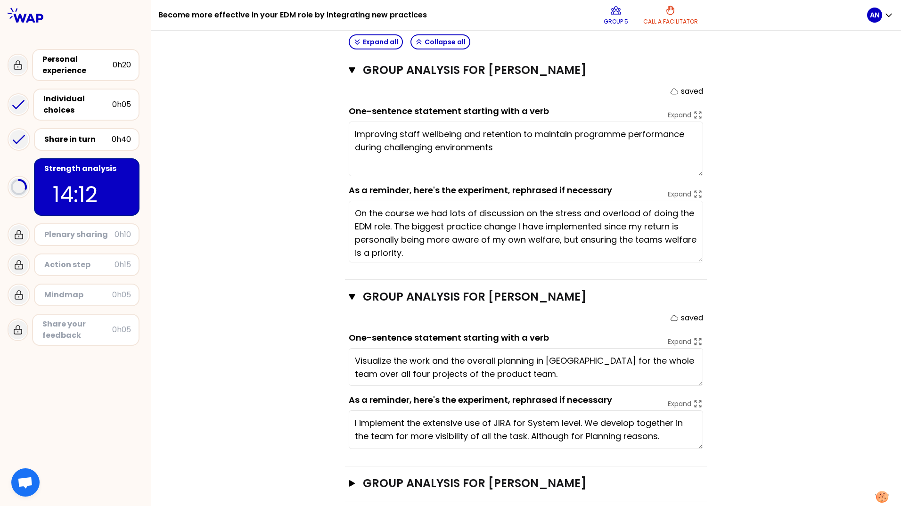
scroll to position [492, 0]
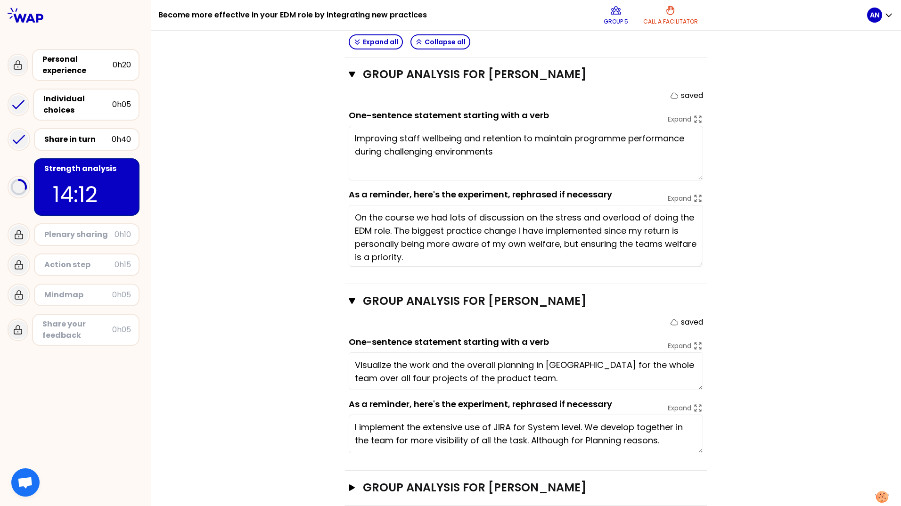
click at [700, 366] on div "Group analysis for Udo SCHERIN Close saved One-sentence statement starting with…" at bounding box center [526, 377] width 362 height 187
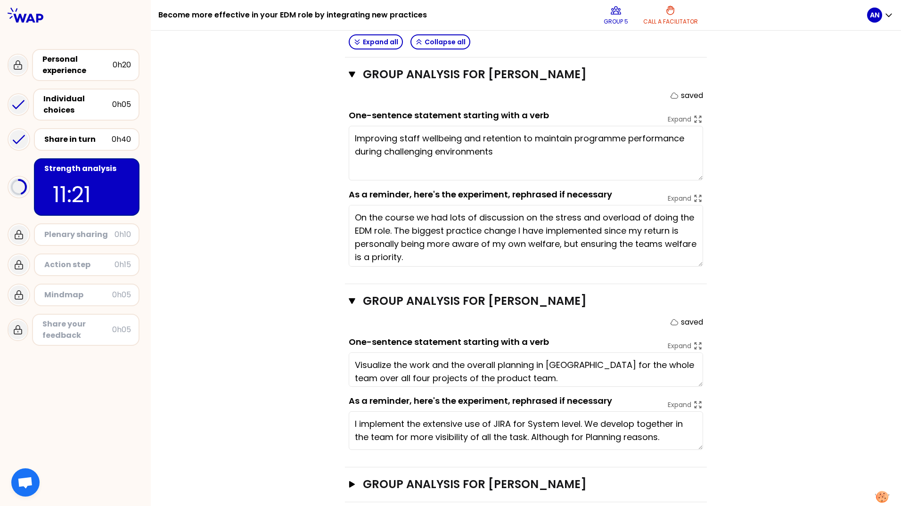
click at [274, 329] on div "Objectives # As a group, identify the strength behind each experience to be mor…" at bounding box center [526, 40] width 713 height 926
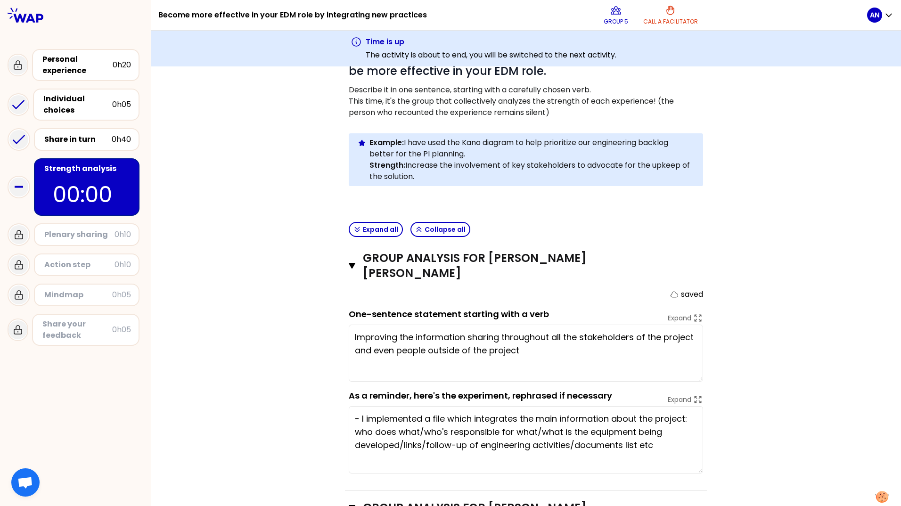
scroll to position [94, 0]
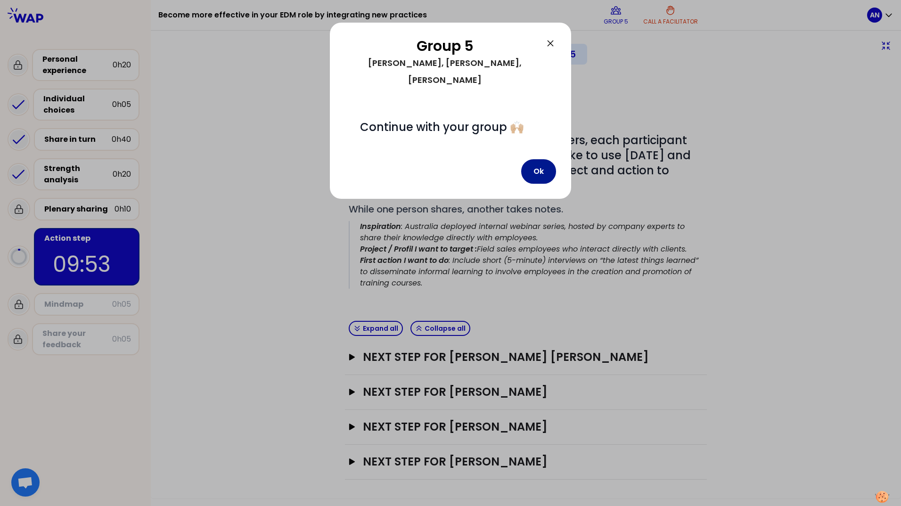
click at [539, 159] on button "Ok" at bounding box center [538, 171] width 35 height 25
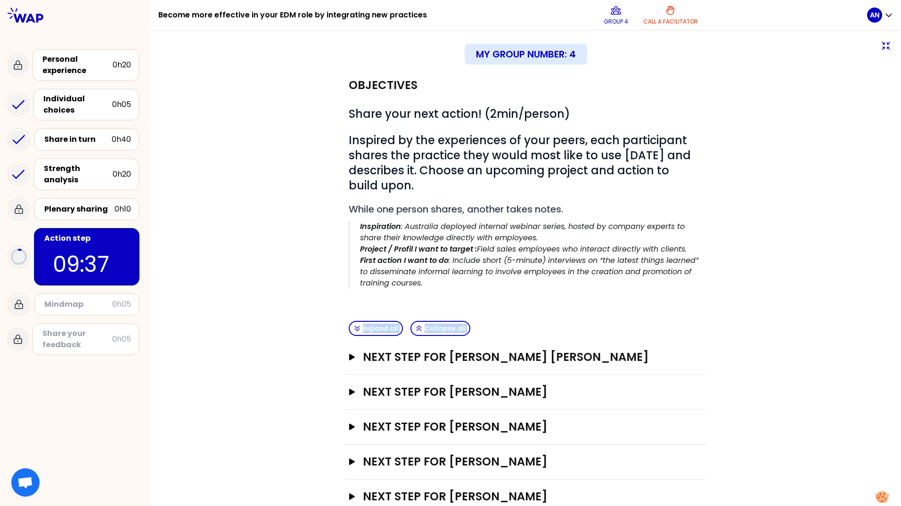
click at [245, 340] on div "Objectives # Share your next action! (2min/person) # Inspired by the experience…" at bounding box center [526, 291] width 713 height 446
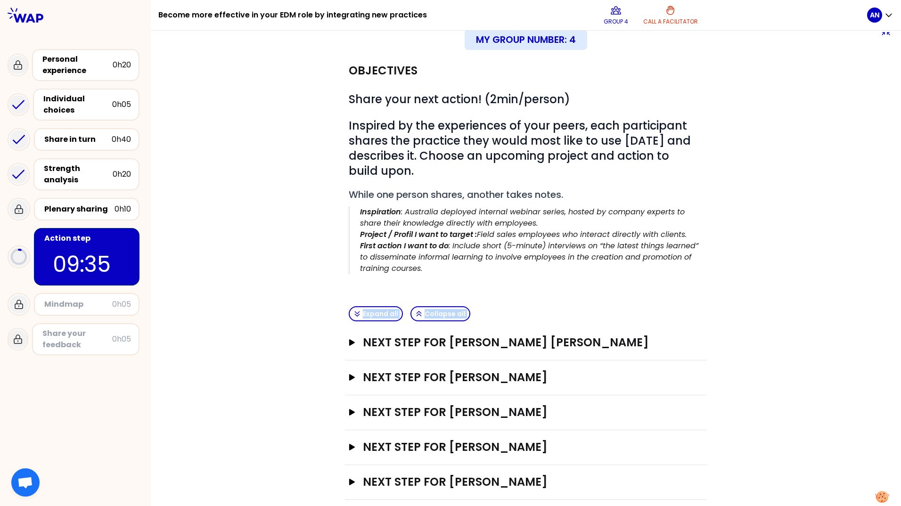
scroll to position [27, 0]
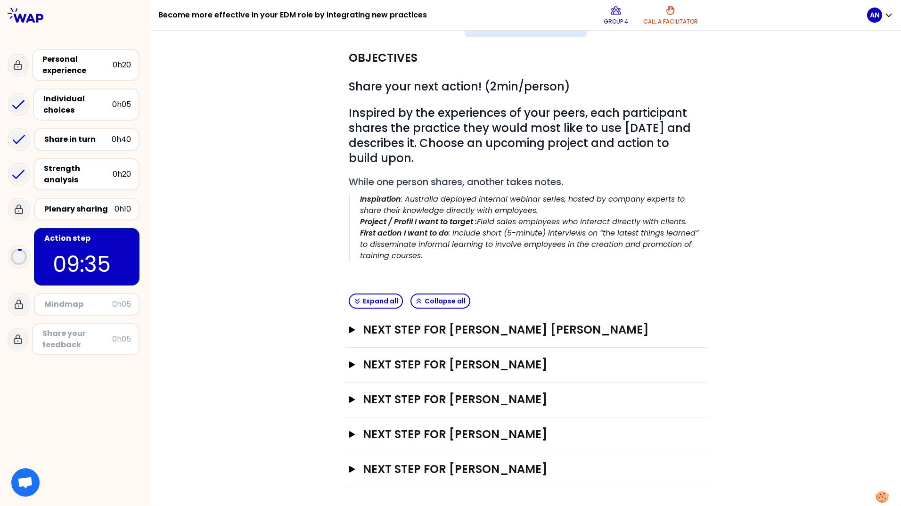
click at [267, 417] on div "Objectives # Share your next action! (2min/person) # Inspired by the experience…" at bounding box center [526, 264] width 713 height 446
click at [349, 326] on button "Next step for Alice NOGUEIRA FEY Open" at bounding box center [526, 329] width 354 height 15
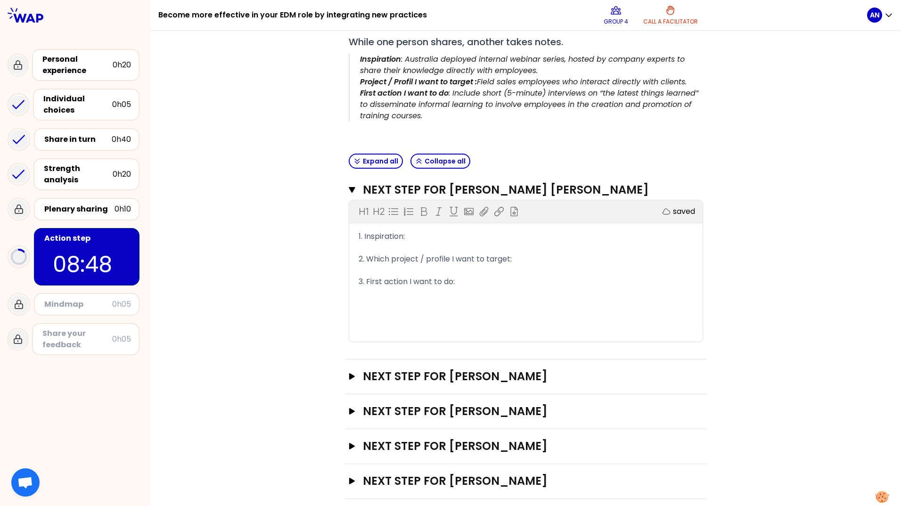
scroll to position [179, 0]
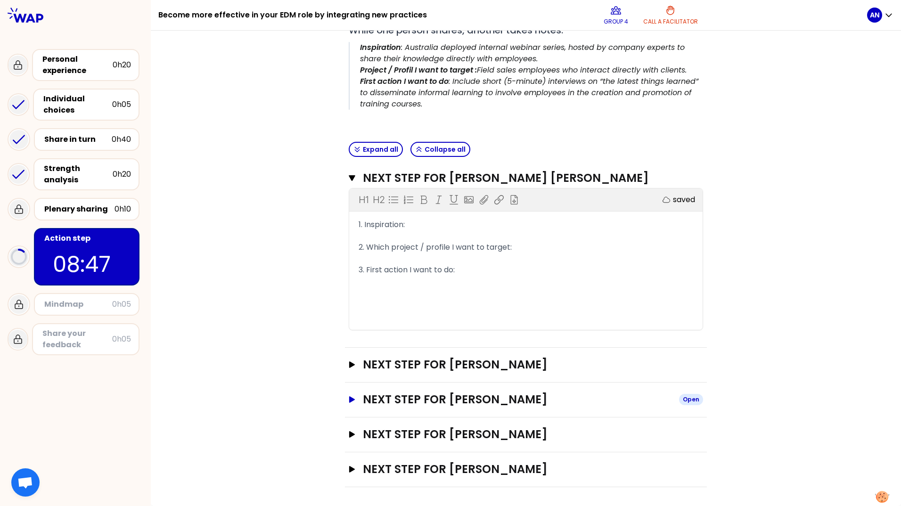
click at [353, 400] on button "Next step for Adam BENSON Open" at bounding box center [526, 399] width 354 height 15
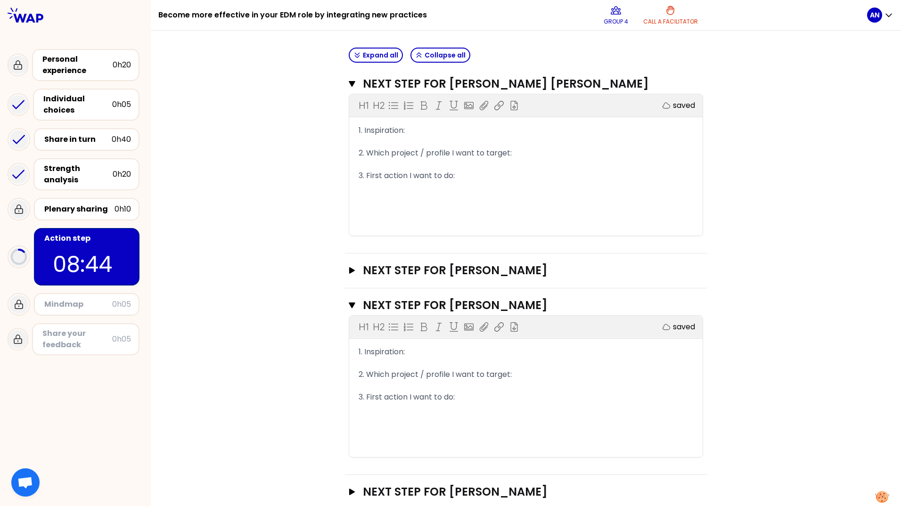
scroll to position [331, 0]
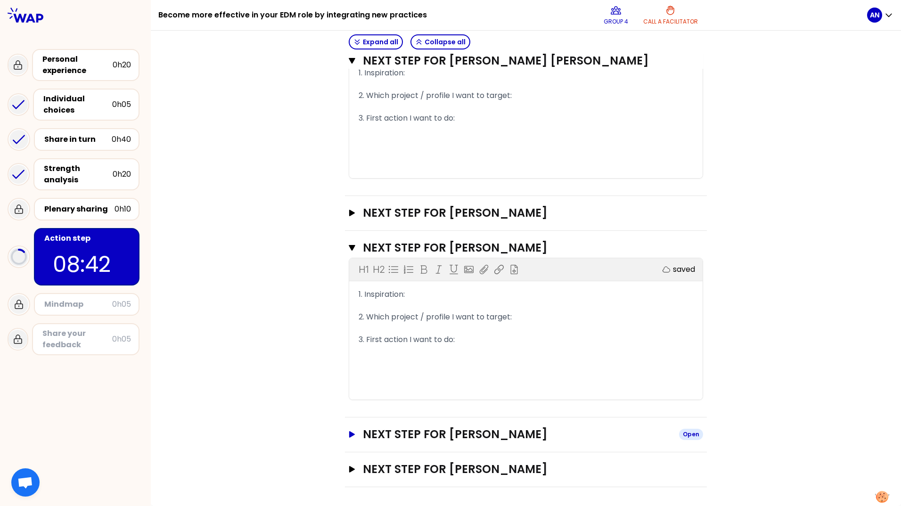
click at [348, 437] on icon "button" at bounding box center [352, 434] width 8 height 7
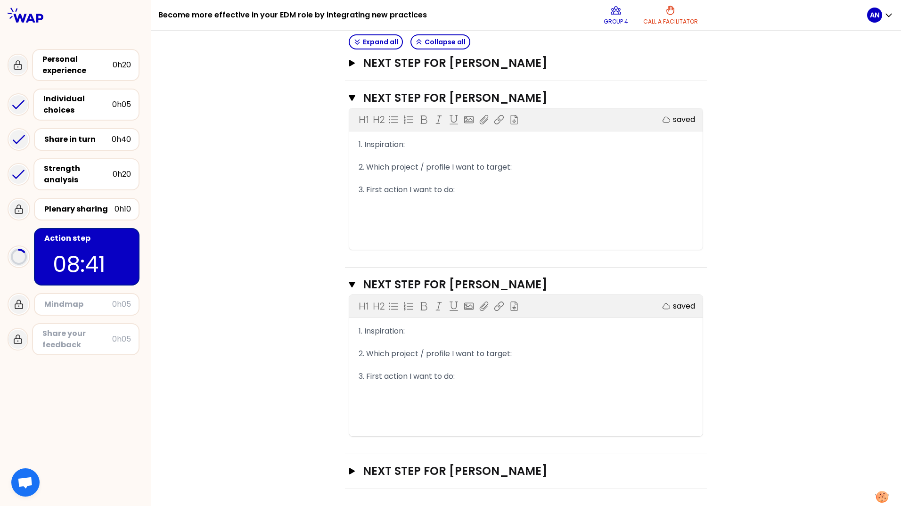
scroll to position [483, 0]
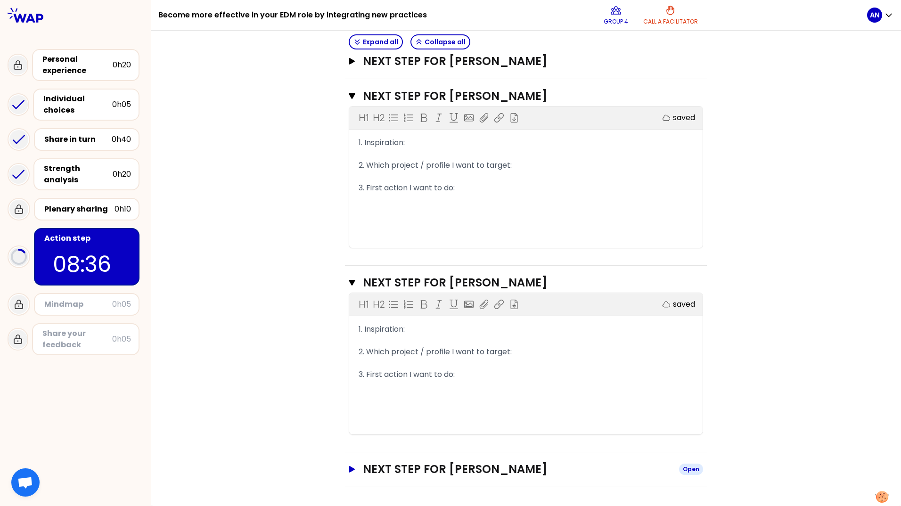
click at [349, 470] on icon "button" at bounding box center [352, 469] width 6 height 7
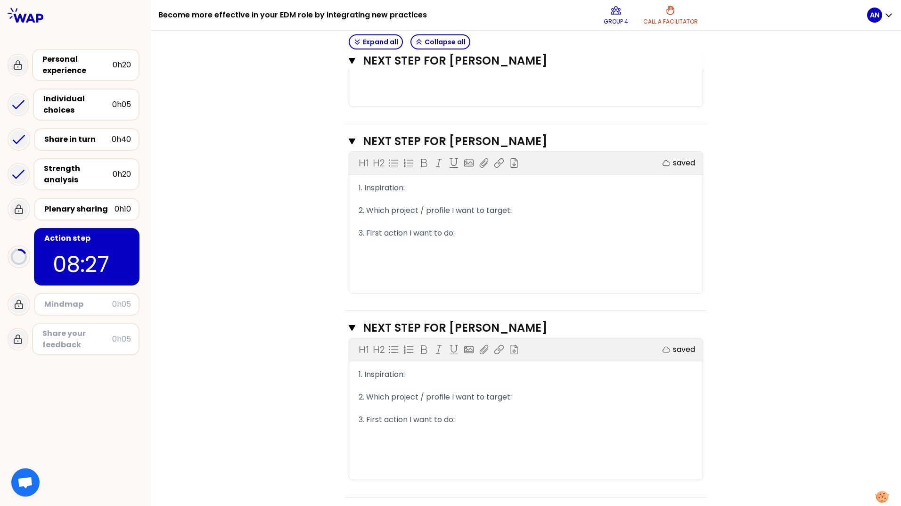
scroll to position [577, 0]
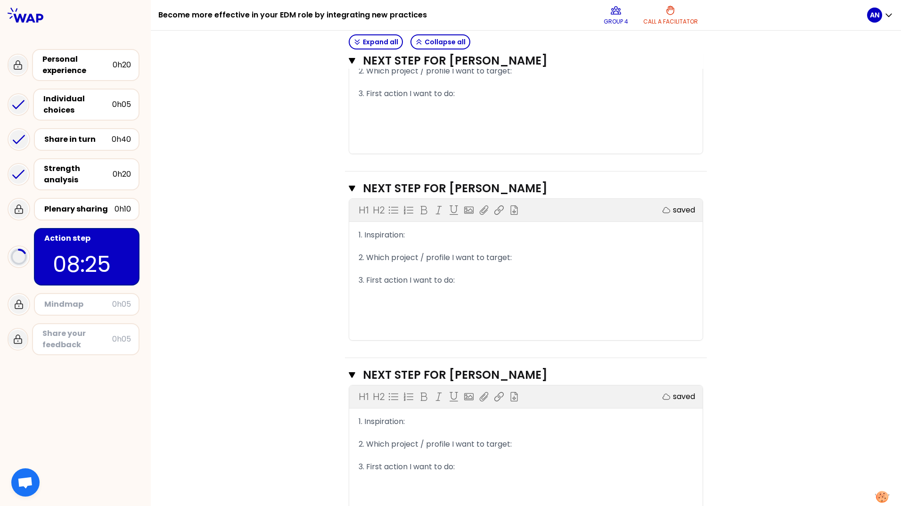
click at [419, 236] on div "1. Inspiration:" at bounding box center [526, 235] width 335 height 11
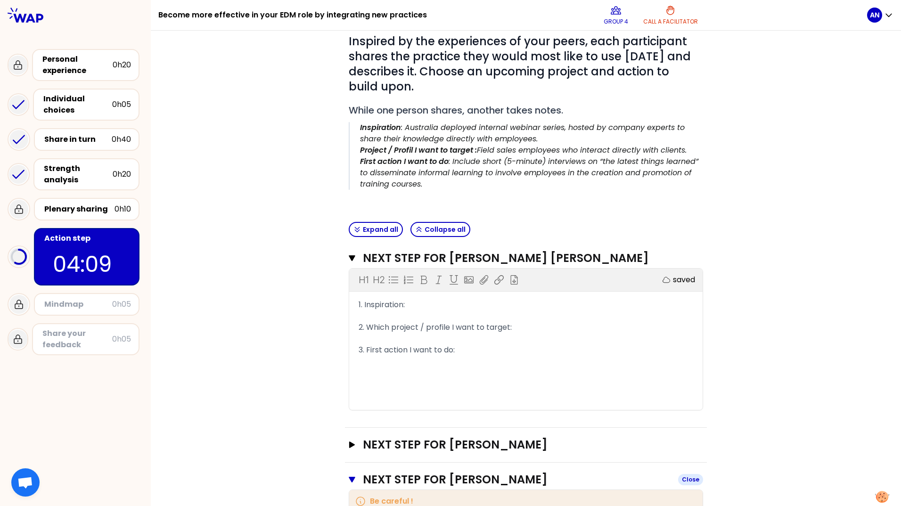
scroll to position [189, 0]
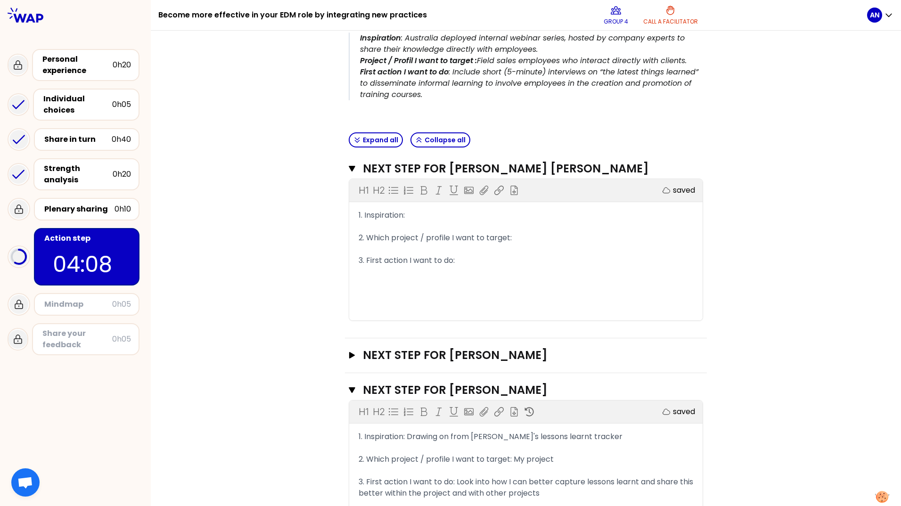
click at [445, 208] on div "H1 H2 Export saved 1. Inspiration: ﻿ 2. Which project / profile I want to targe…" at bounding box center [525, 249] width 353 height 141
click at [449, 213] on div "1. Inspiration:" at bounding box center [526, 215] width 335 height 11
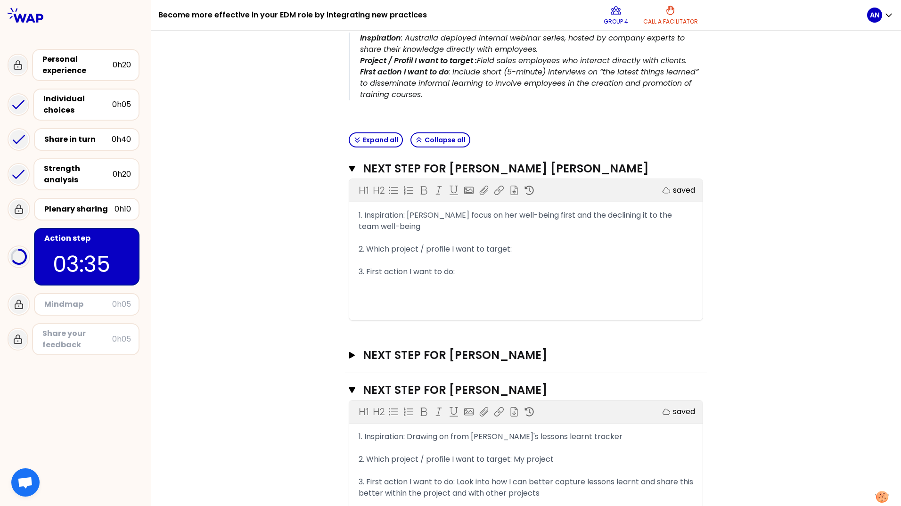
click at [415, 223] on div "1. Inspiration: Kim Norris focus on her well-being first and the declining it t…" at bounding box center [526, 221] width 335 height 23
click at [449, 226] on div "1. Inspiration: Kim Norris focus on her well-being first and the declining it t…" at bounding box center [526, 221] width 335 height 23
click at [438, 227] on div "1. Inspiration: Kim Norris focus on her well-being first and the declining it t…" at bounding box center [526, 221] width 335 height 23
click at [544, 249] on div "2. Which project / profile I want to target:" at bounding box center [526, 249] width 335 height 11
click at [519, 268] on div "3. First action I want to do:" at bounding box center [526, 271] width 335 height 11
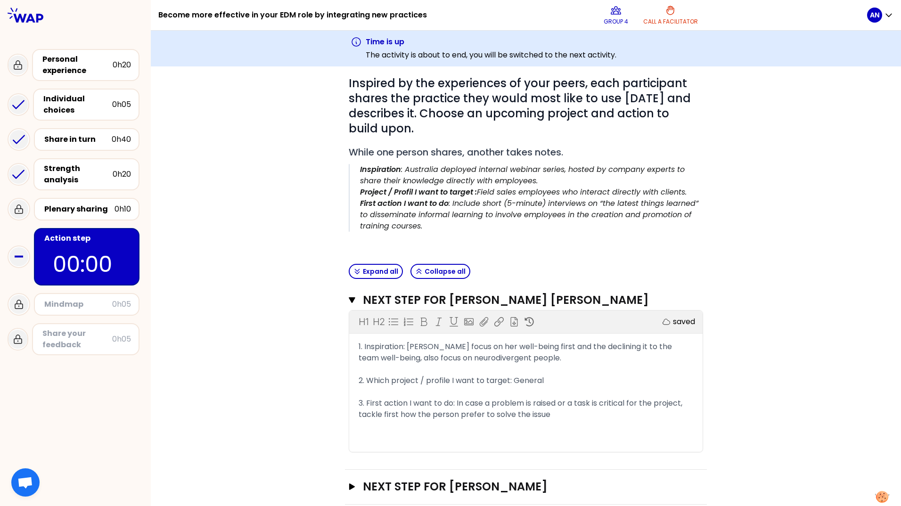
scroll to position [0, 0]
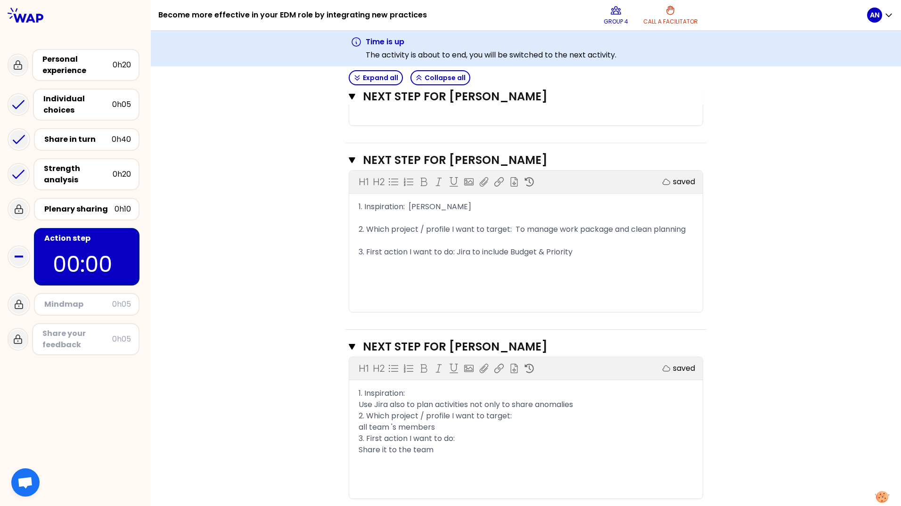
scroll to position [670, 0]
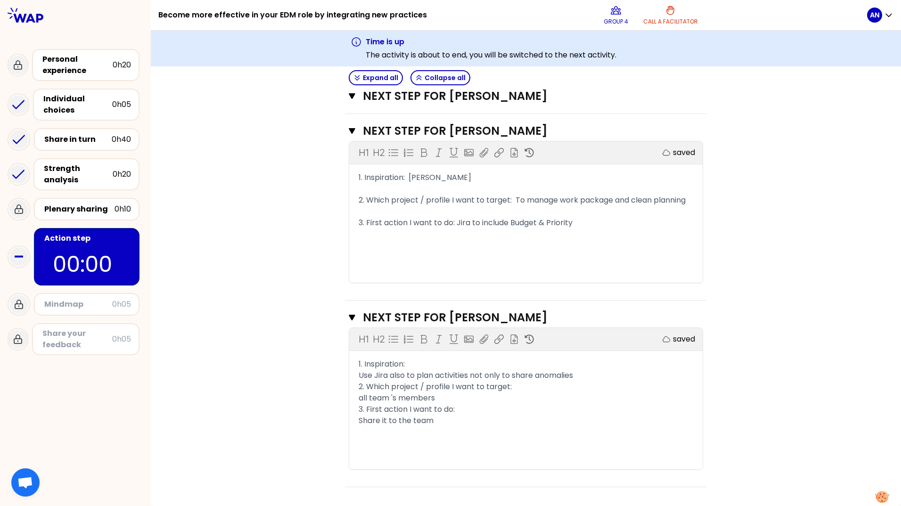
click at [91, 347] on div "Share your feedback" at bounding box center [77, 339] width 70 height 23
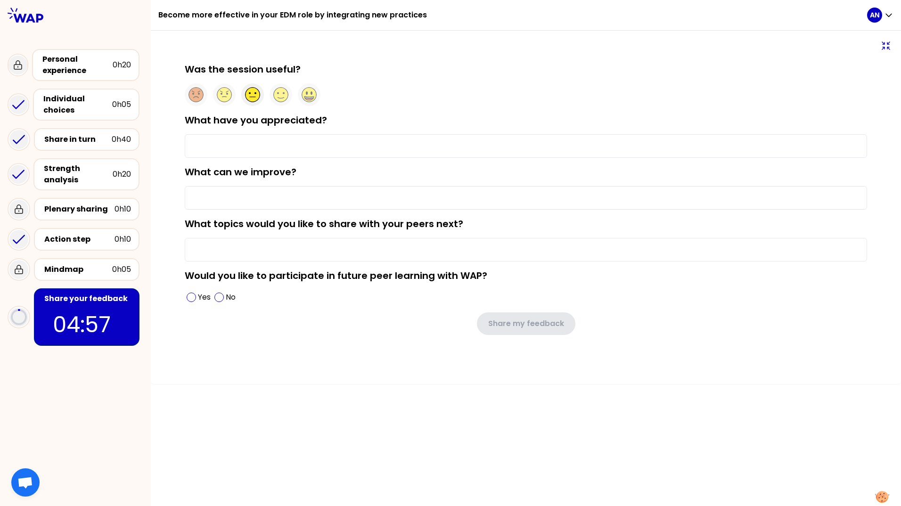
click at [251, 99] on icon at bounding box center [253, 95] width 15 height 15
click at [286, 98] on circle at bounding box center [281, 95] width 15 height 15
click at [273, 149] on input "What have you appreciated?" at bounding box center [526, 146] width 682 height 24
type input "T"
type input "Sharing experiences"
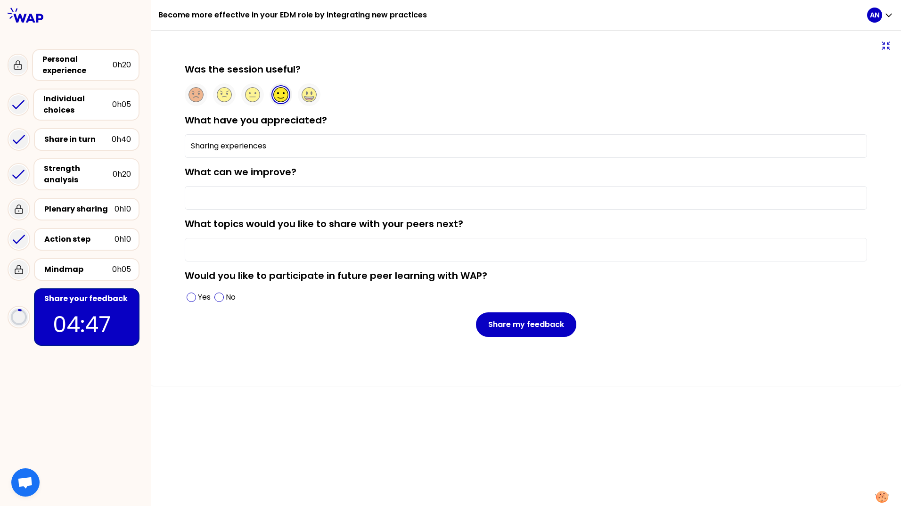
click at [279, 189] on input "What can we improve?" at bounding box center [526, 198] width 682 height 24
click at [359, 249] on input "What topics would you like to share with your peers next?" at bounding box center [526, 250] width 682 height 24
click at [195, 300] on span at bounding box center [191, 297] width 9 height 9
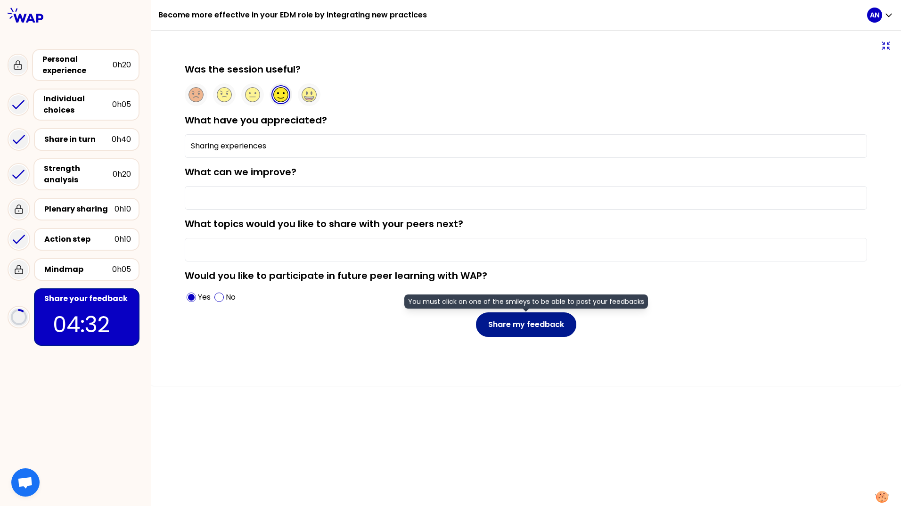
click at [517, 328] on button "Share my feedback" at bounding box center [526, 324] width 100 height 25
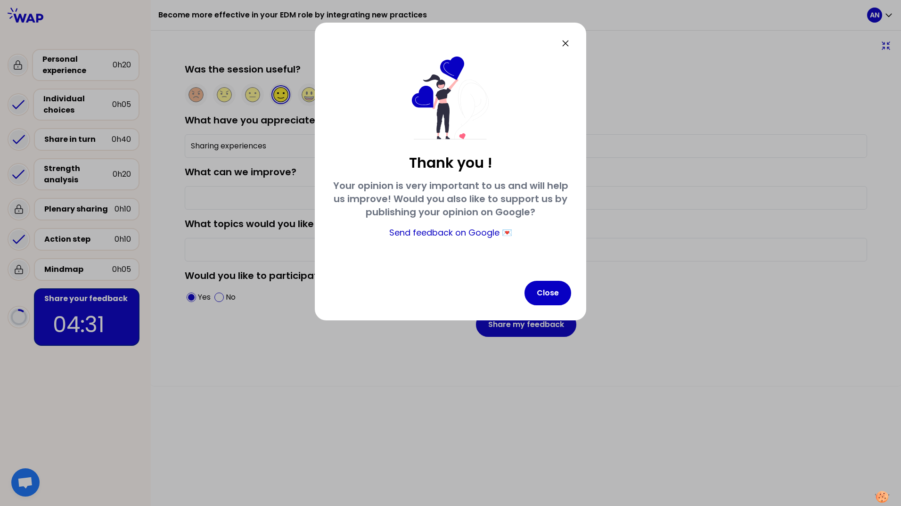
click at [549, 279] on div "Thank you ! Your opinion is very important to us and will help us improve! Woul…" at bounding box center [450, 172] width 271 height 298
click at [548, 296] on button "Close" at bounding box center [548, 293] width 47 height 25
